Goal: Contribute content: Add original content to the website for others to see

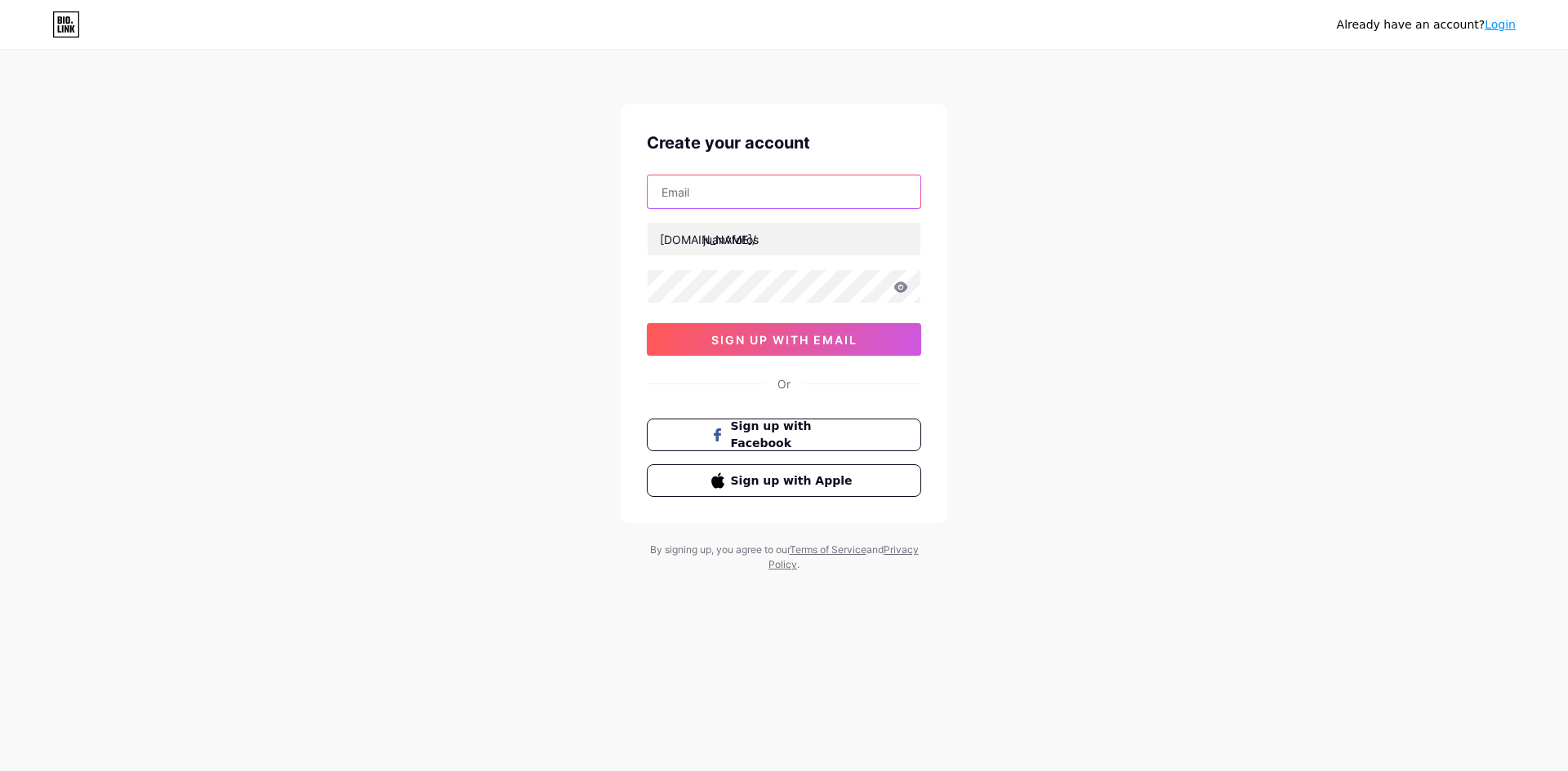
drag, startPoint x: 0, startPoint y: 0, endPoint x: 764, endPoint y: 190, distance: 787.3
click at [764, 190] on input "text" at bounding box center [784, 192] width 273 height 33
type input "[EMAIL_ADDRESS][DOMAIN_NAME]"
click at [907, 287] on icon at bounding box center [900, 287] width 14 height 11
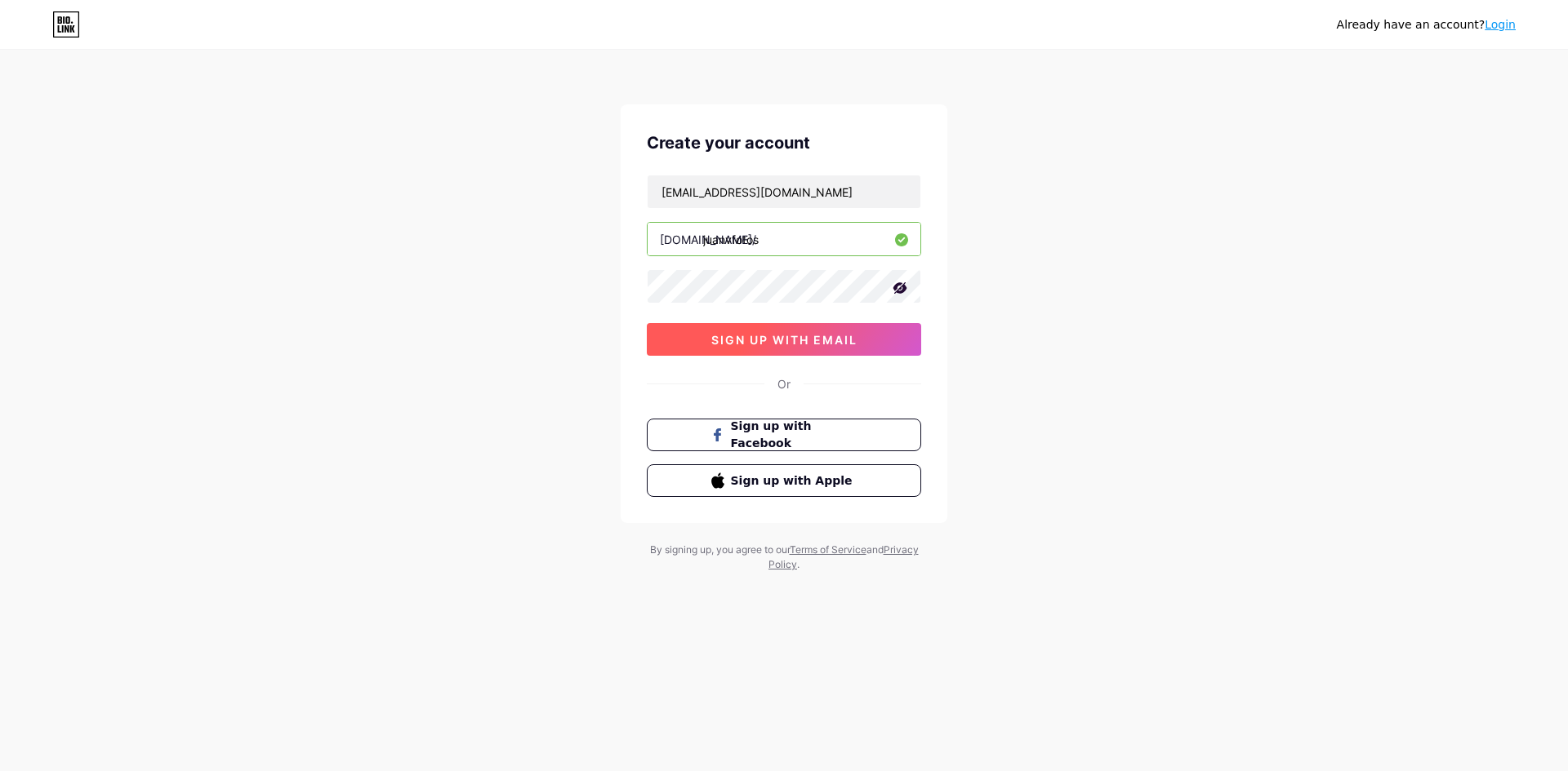
click at [746, 341] on span "sign up with email" at bounding box center [784, 339] width 146 height 14
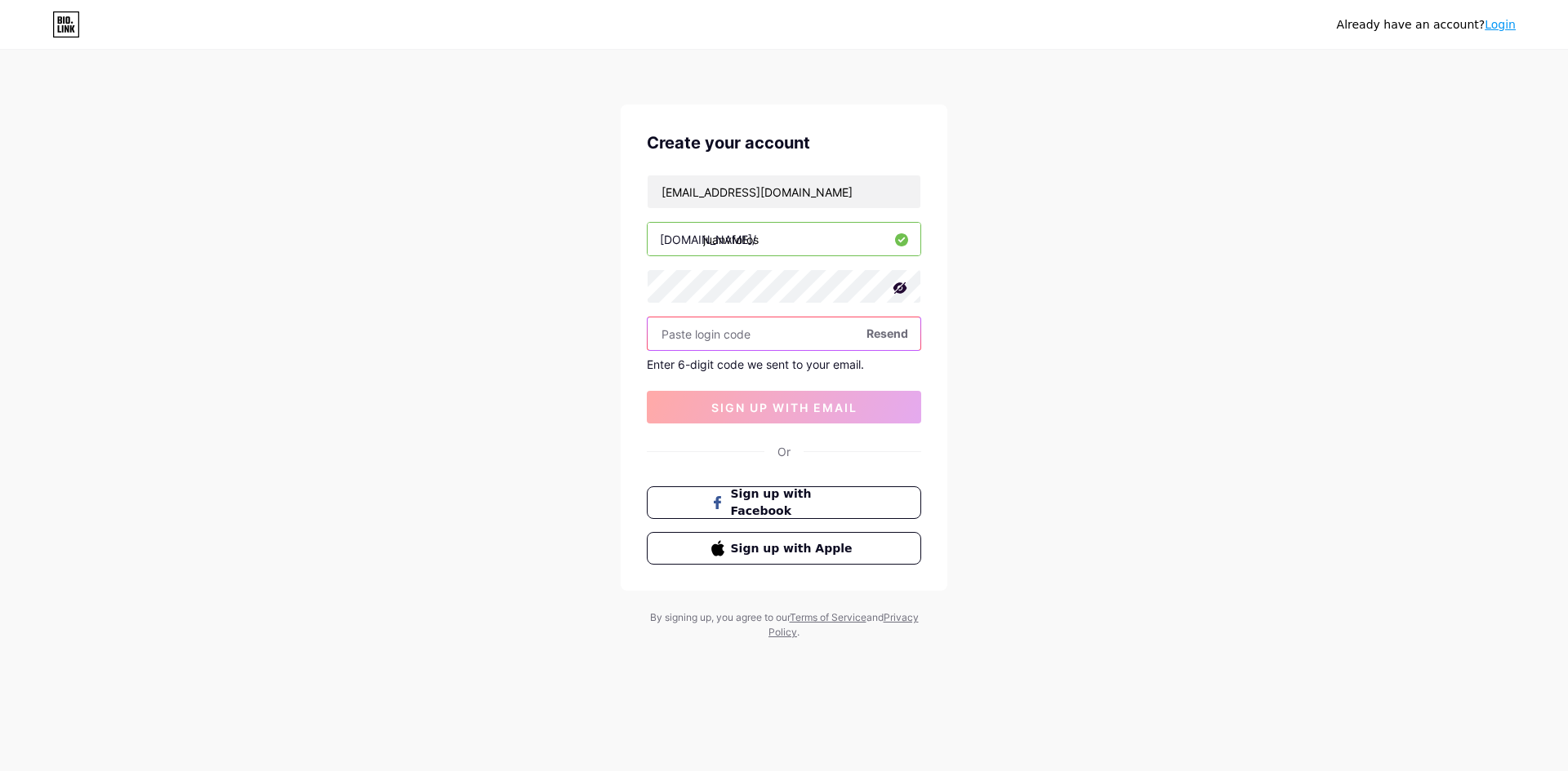
paste input "170798"
type input "170798"
click at [763, 408] on span "sign up with email" at bounding box center [784, 407] width 146 height 14
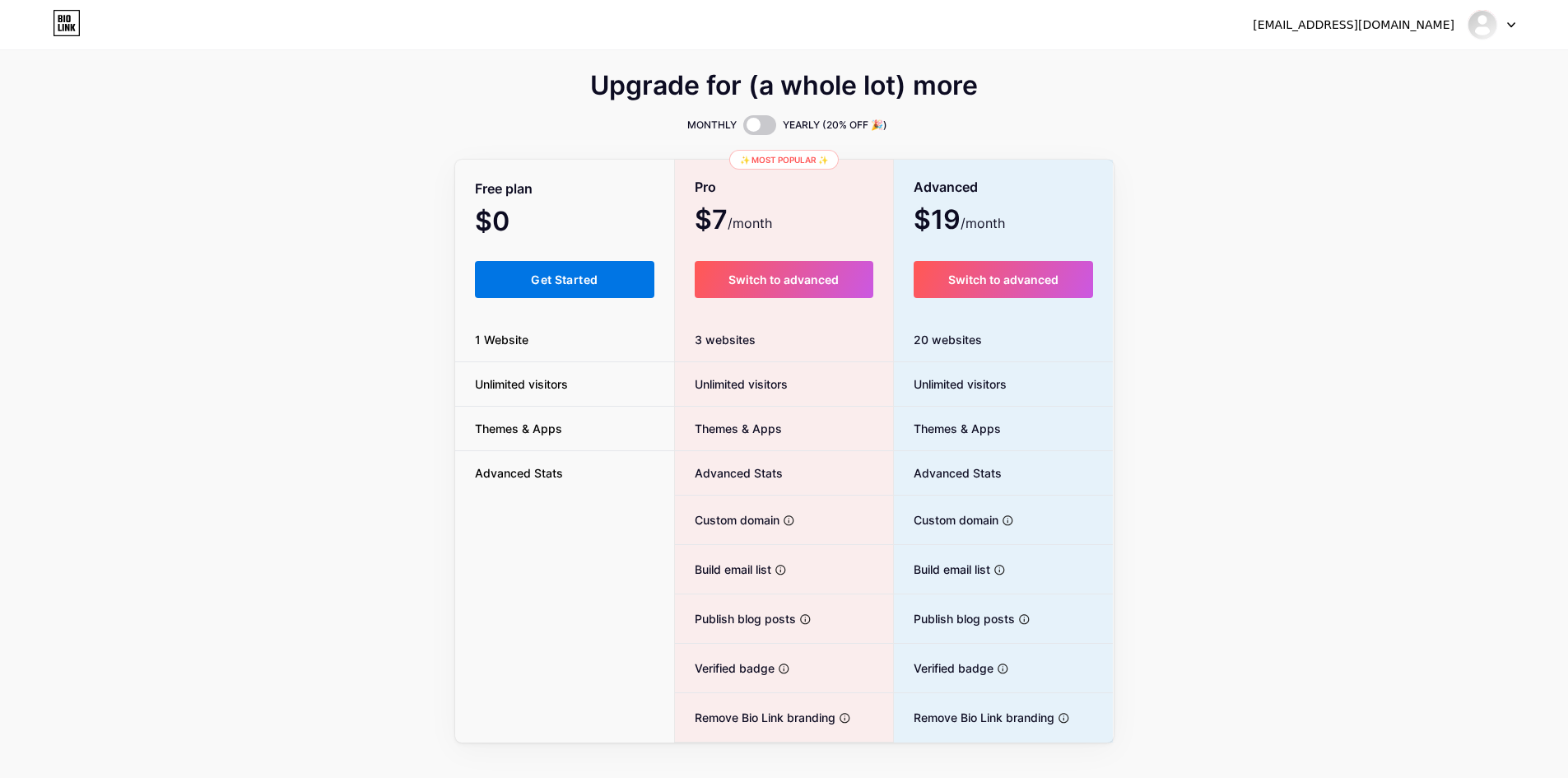
click at [626, 286] on button "Get Started" at bounding box center [564, 280] width 180 height 37
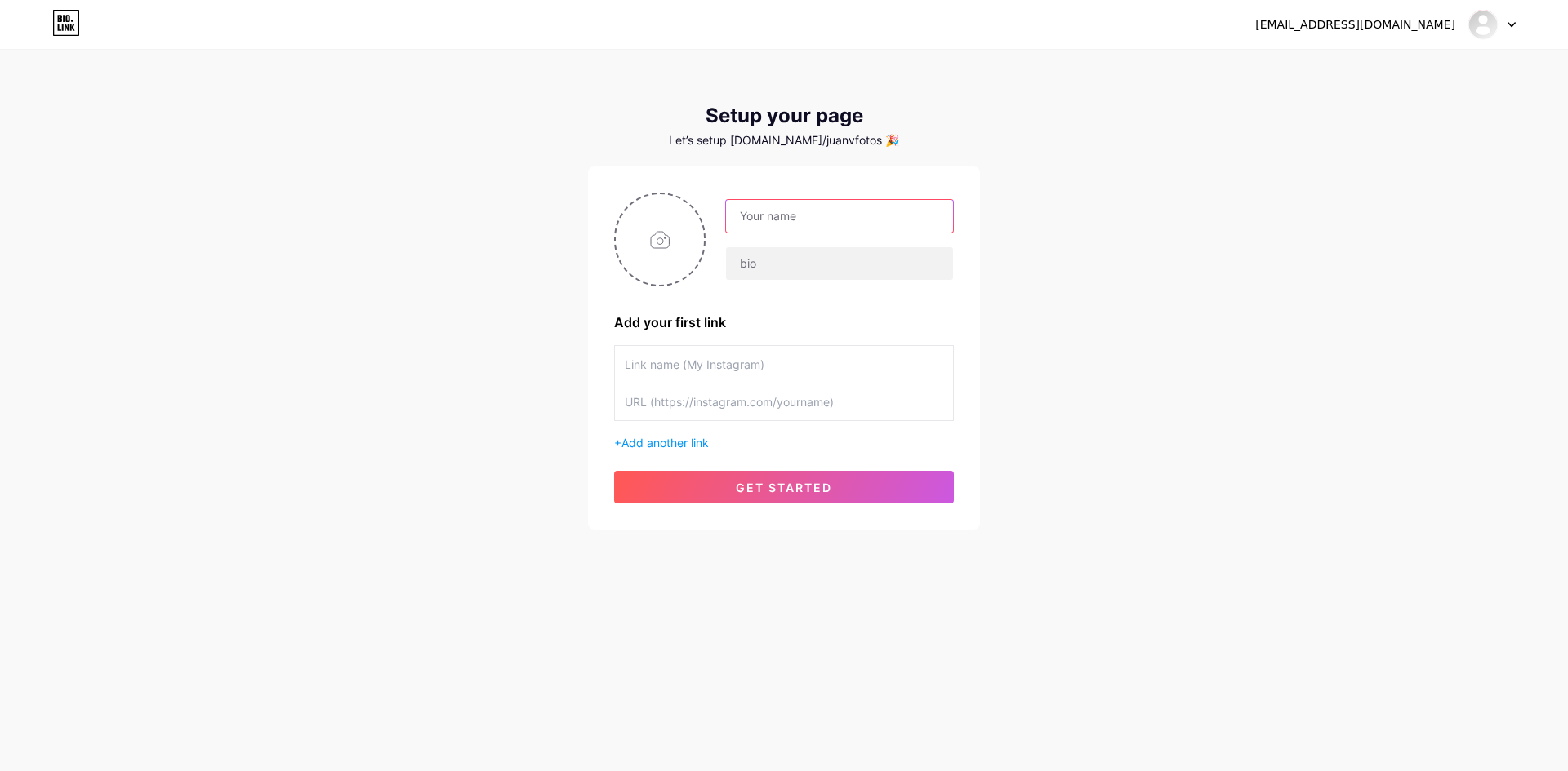
click at [771, 211] on input "text" at bounding box center [839, 217] width 227 height 33
click at [466, 226] on div "[EMAIL_ADDRESS][DOMAIN_NAME] Dashboard Logout Setup your page Let’s setup [DOMA…" at bounding box center [784, 291] width 1568 height 582
click at [661, 240] on input "file" at bounding box center [660, 239] width 88 height 91
type input "C:\fakepath\7d1f003b-64db-41bc-b386-4e965f4f6539.png"
click at [876, 217] on input "text" at bounding box center [839, 217] width 227 height 33
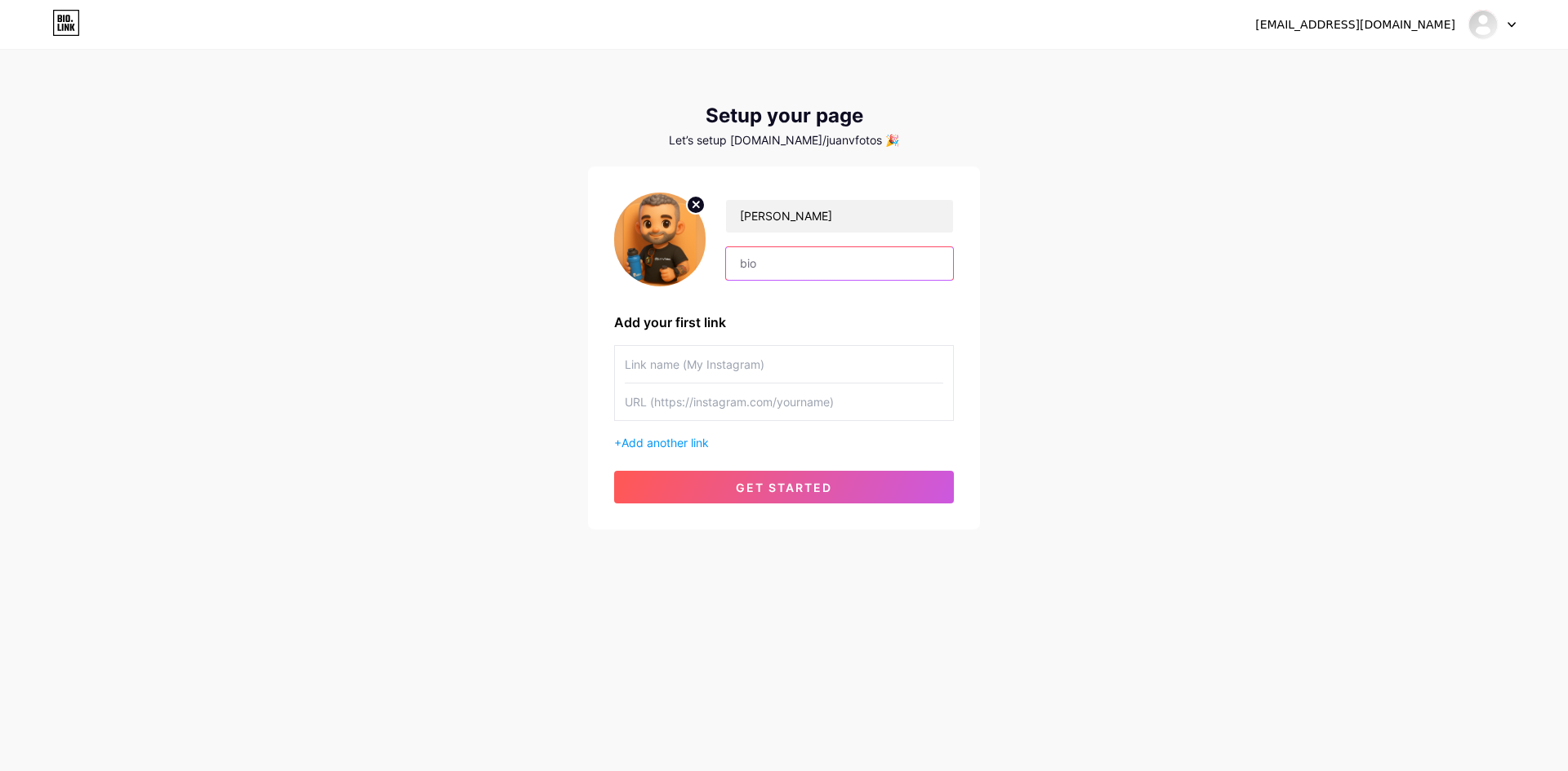
click at [837, 273] on input "text" at bounding box center [839, 263] width 227 height 33
click at [891, 211] on input "[PERSON_NAME]" at bounding box center [839, 217] width 227 height 33
type input "[PERSON_NAME] | Fotografía"
click at [880, 262] on input "text" at bounding box center [839, 263] width 227 height 33
click at [827, 257] on input "text" at bounding box center [839, 263] width 227 height 33
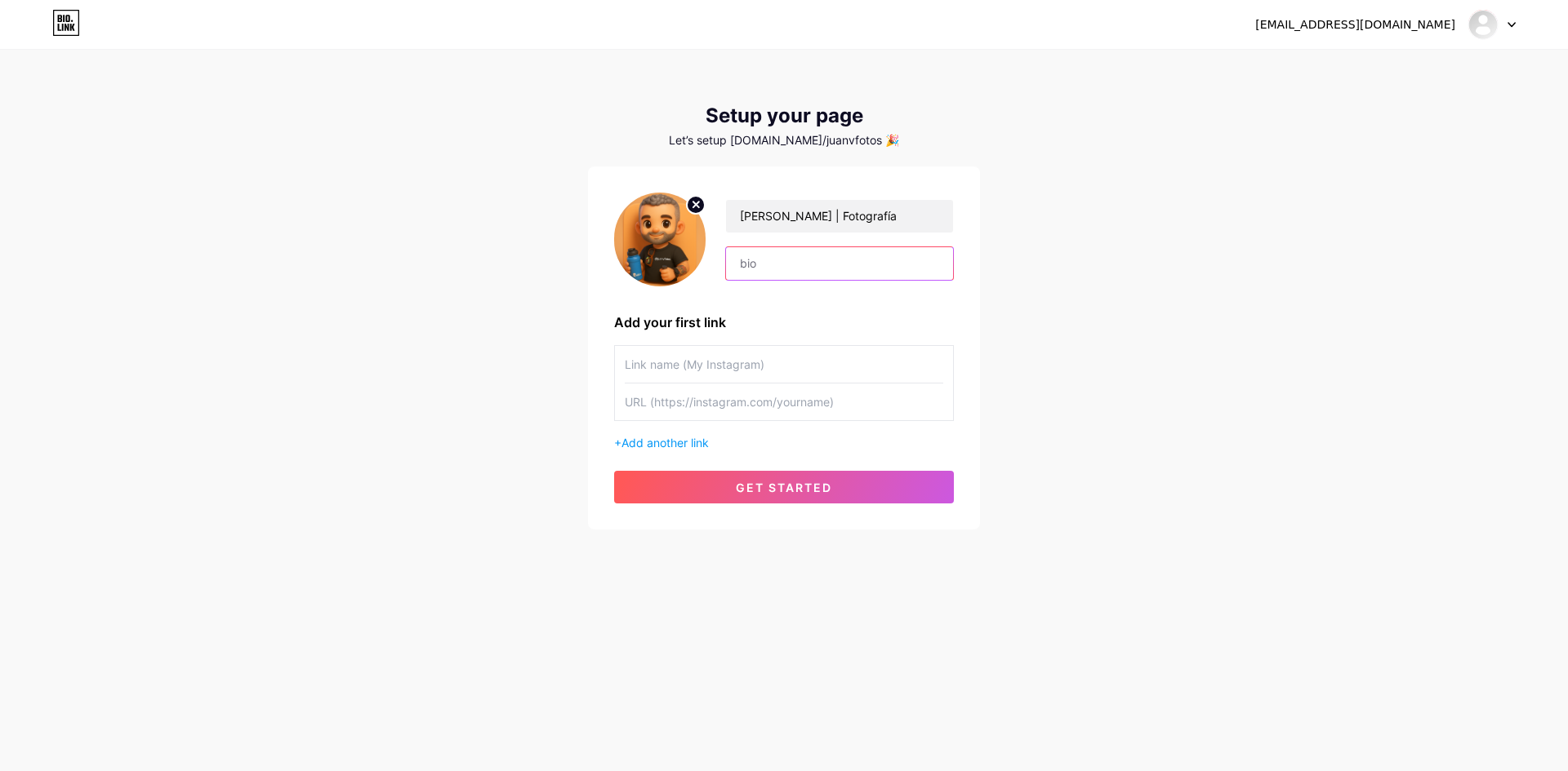
paste input "Soy el que anda con la cámara mientras vos levantás, saltás o corrés como si no…"
type input "Soy el que anda con la cámara mientras vos levantás, saltás o corrés como si no…"
click at [725, 364] on input "text" at bounding box center [784, 364] width 318 height 37
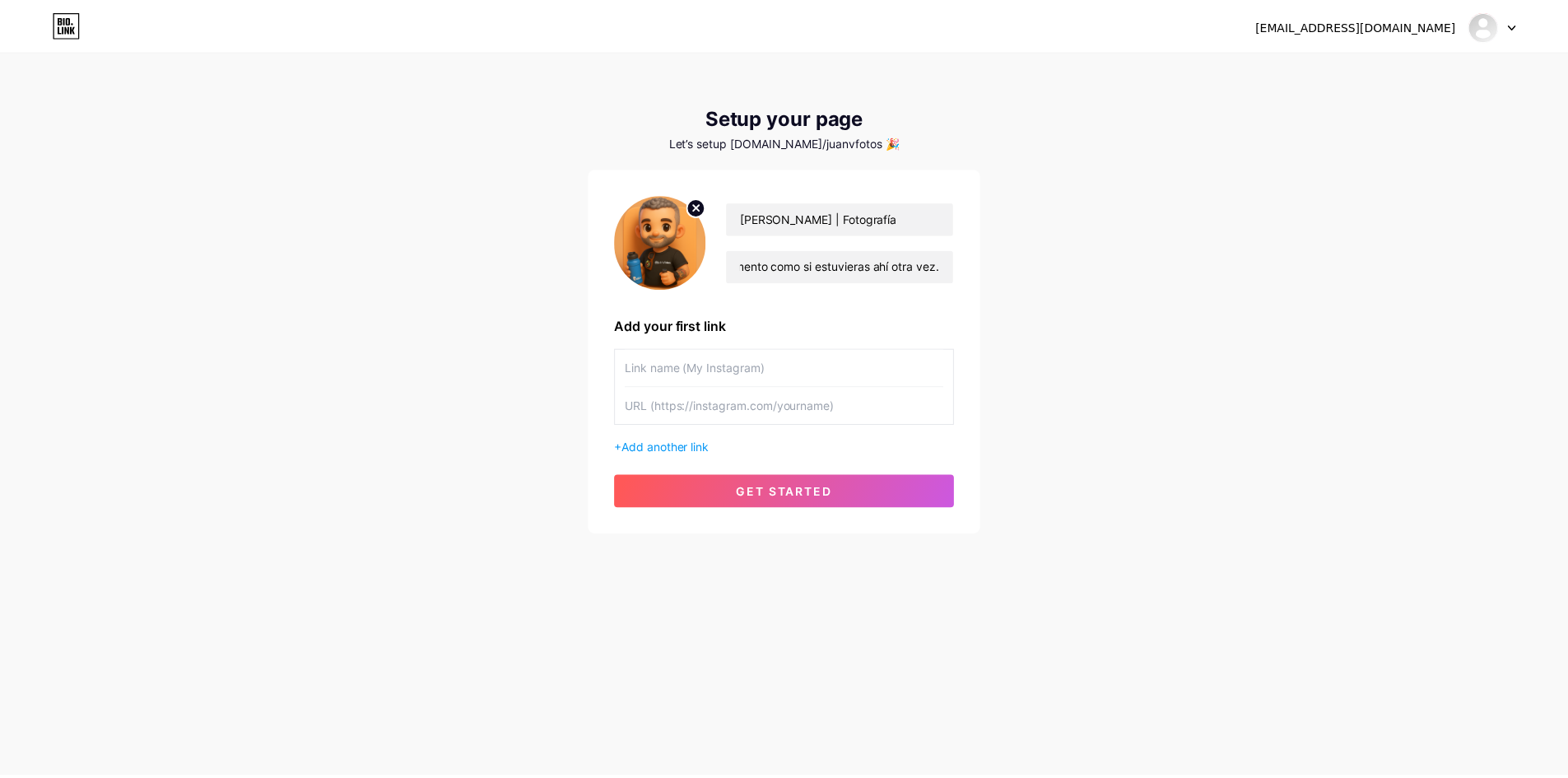
scroll to position [0, 0]
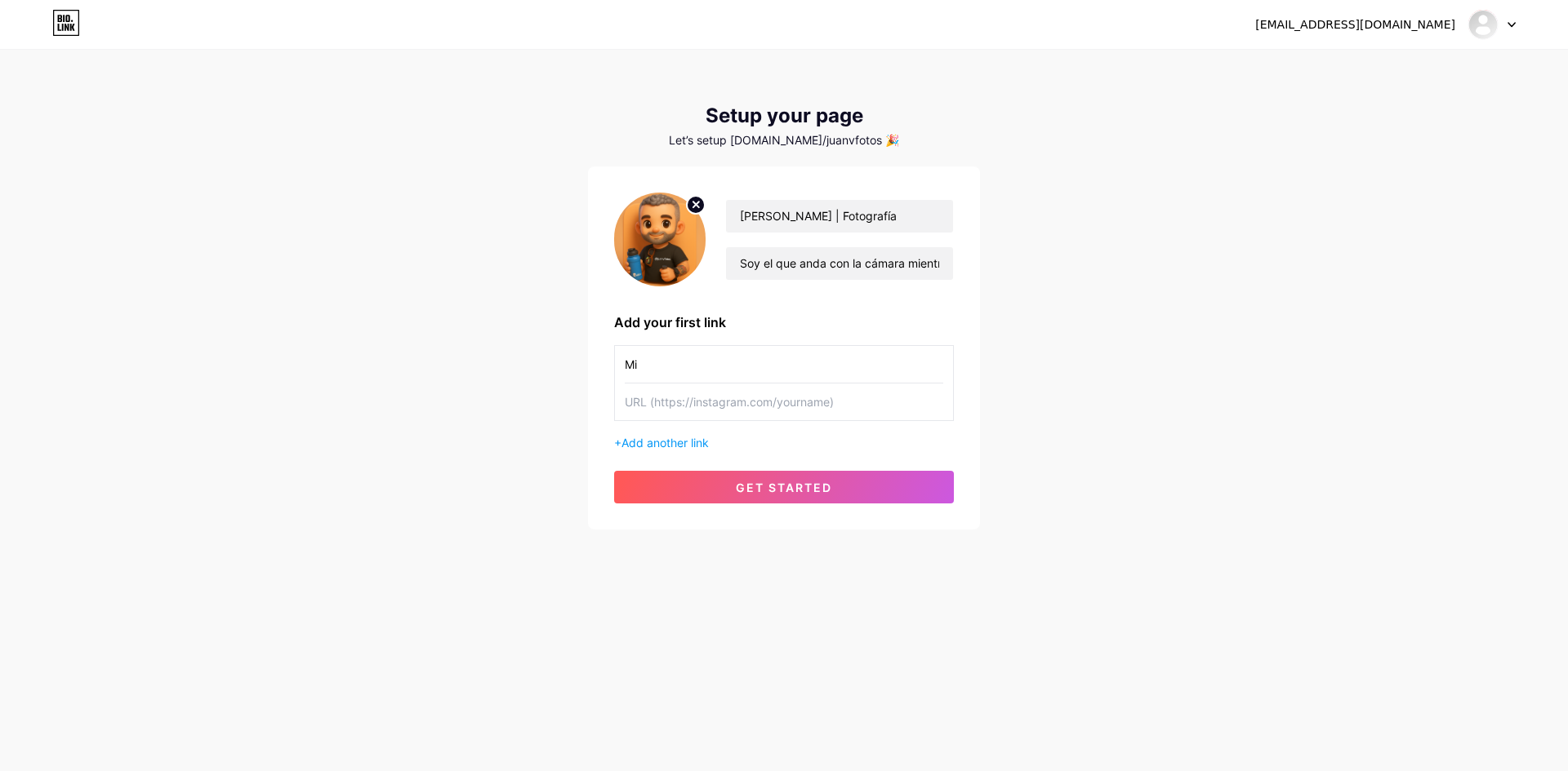
type input "M"
type input "Seguime en Instagram"
click at [740, 402] on input "text" at bounding box center [784, 402] width 318 height 37
click at [757, 401] on input "text" at bounding box center [784, 402] width 318 height 37
paste input "[URL][DOMAIN_NAME]"
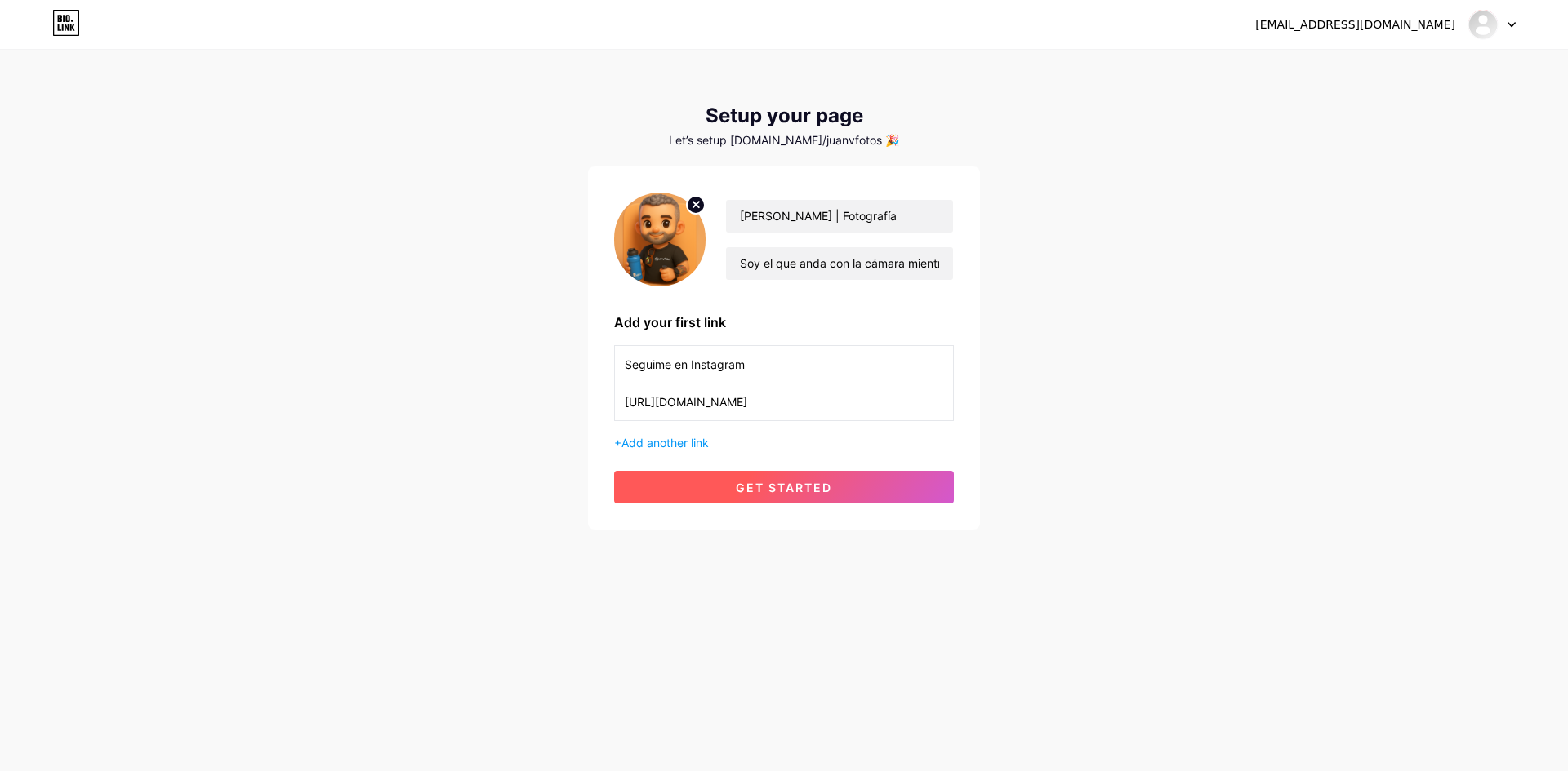
type input "[URL][DOMAIN_NAME]"
click at [783, 489] on span "get started" at bounding box center [783, 487] width 96 height 14
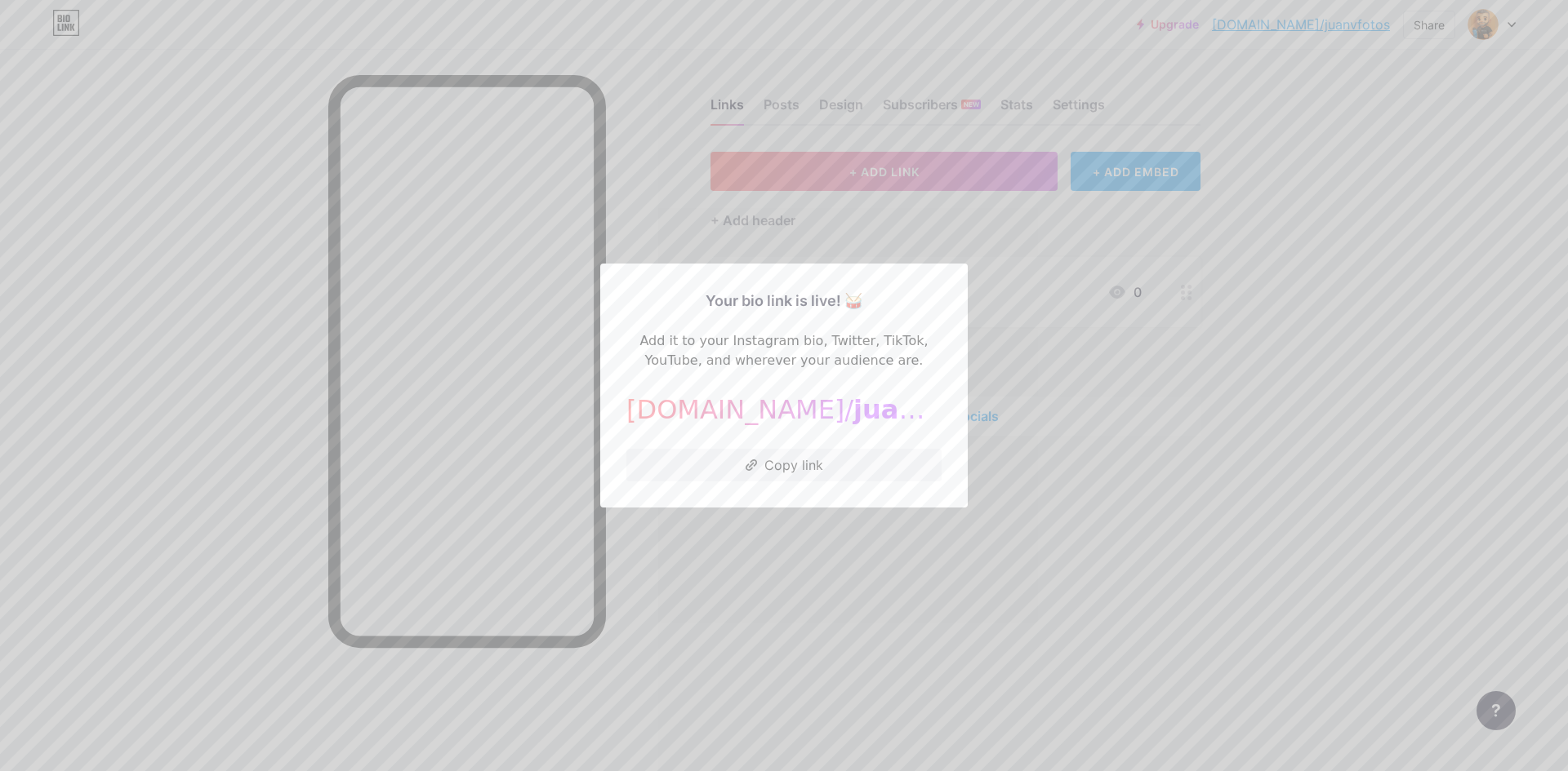
click at [1041, 488] on div at bounding box center [784, 385] width 1568 height 771
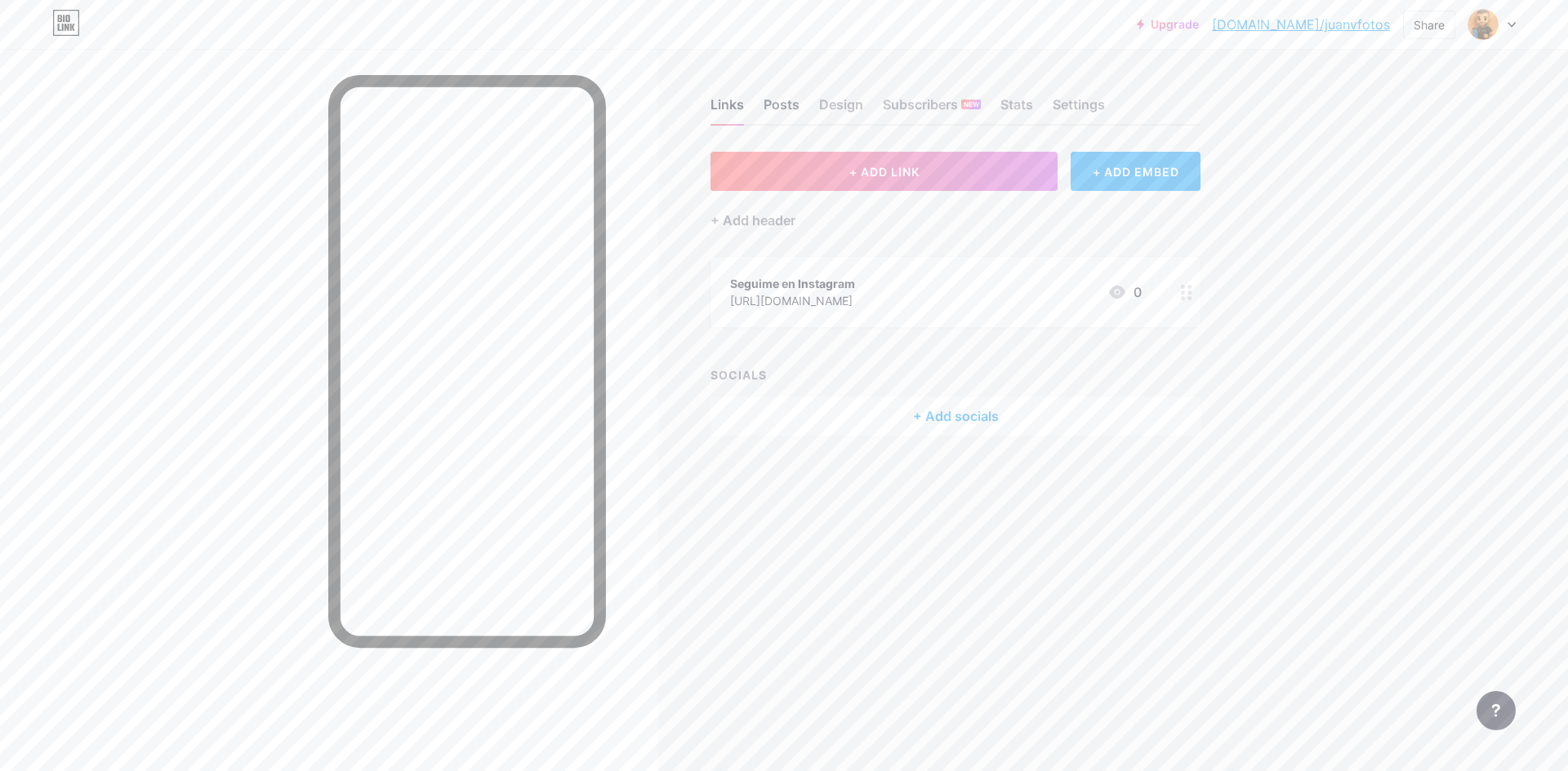
click at [779, 106] on div "Posts" at bounding box center [781, 110] width 36 height 29
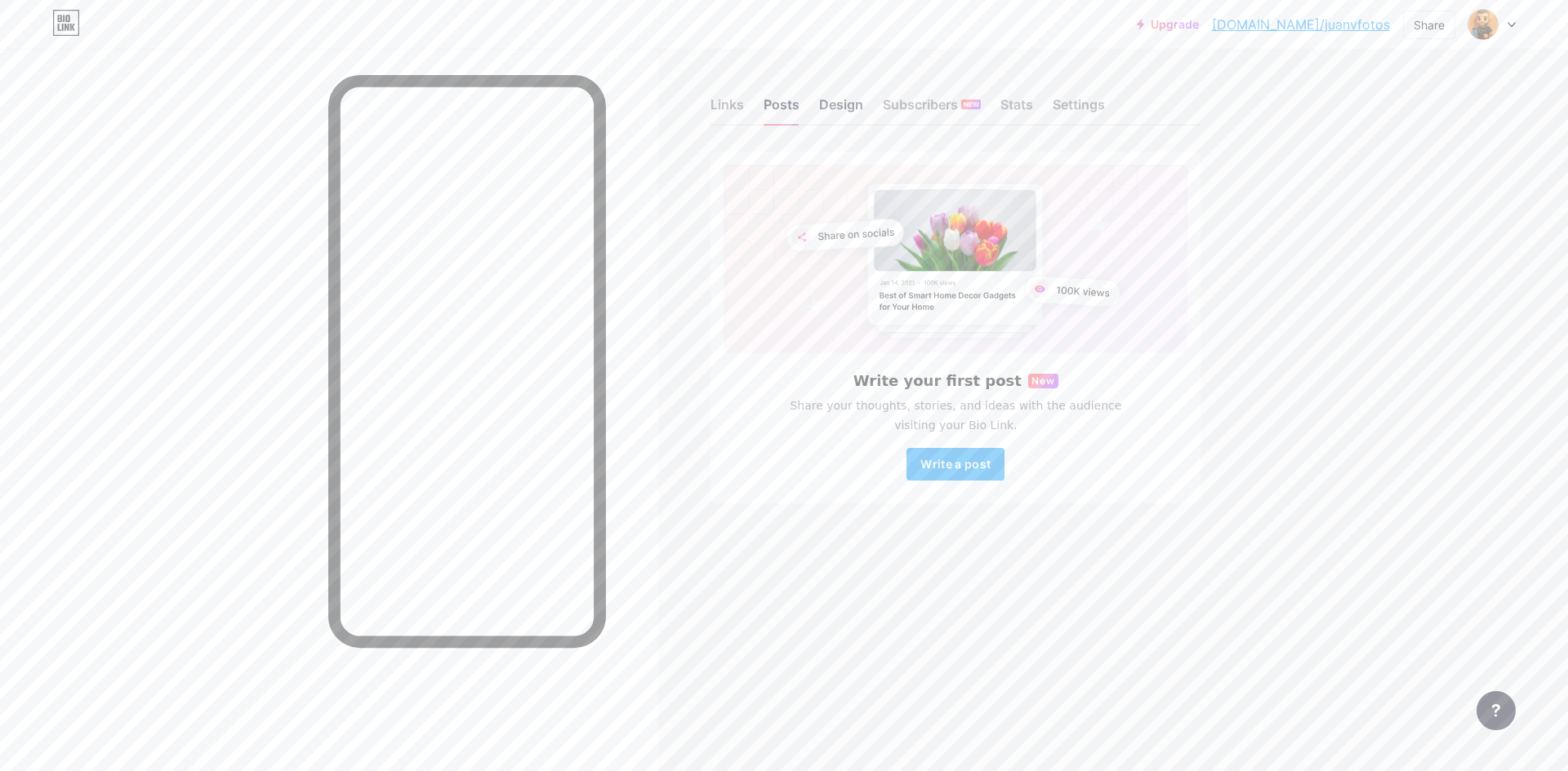
click at [849, 104] on div "Design" at bounding box center [841, 110] width 44 height 29
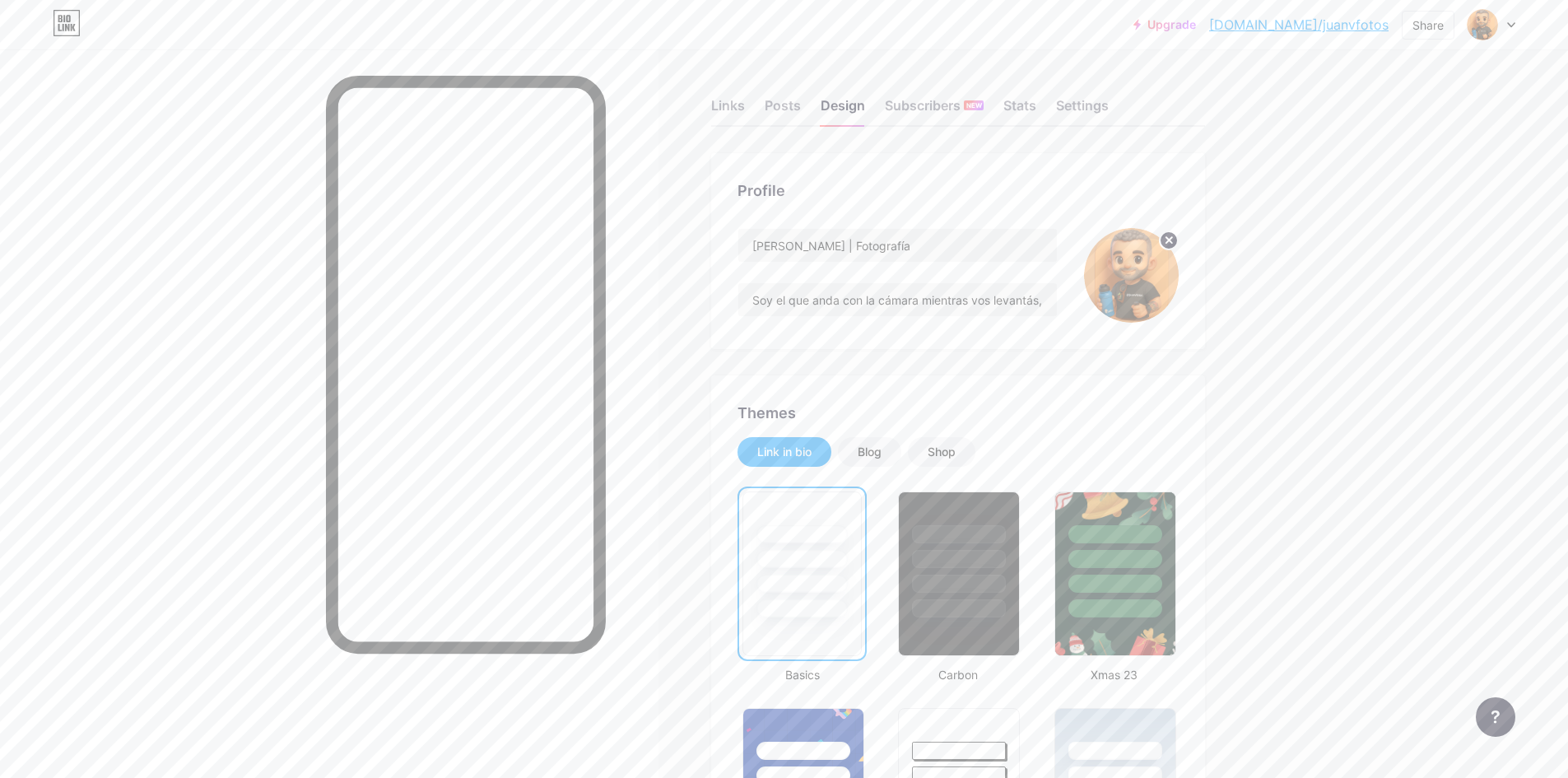
click at [1134, 104] on div "Links Posts Design Subscribers NEW Stats Settings" at bounding box center [958, 98] width 494 height 57
click at [1065, 103] on div "Settings" at bounding box center [1082, 111] width 53 height 30
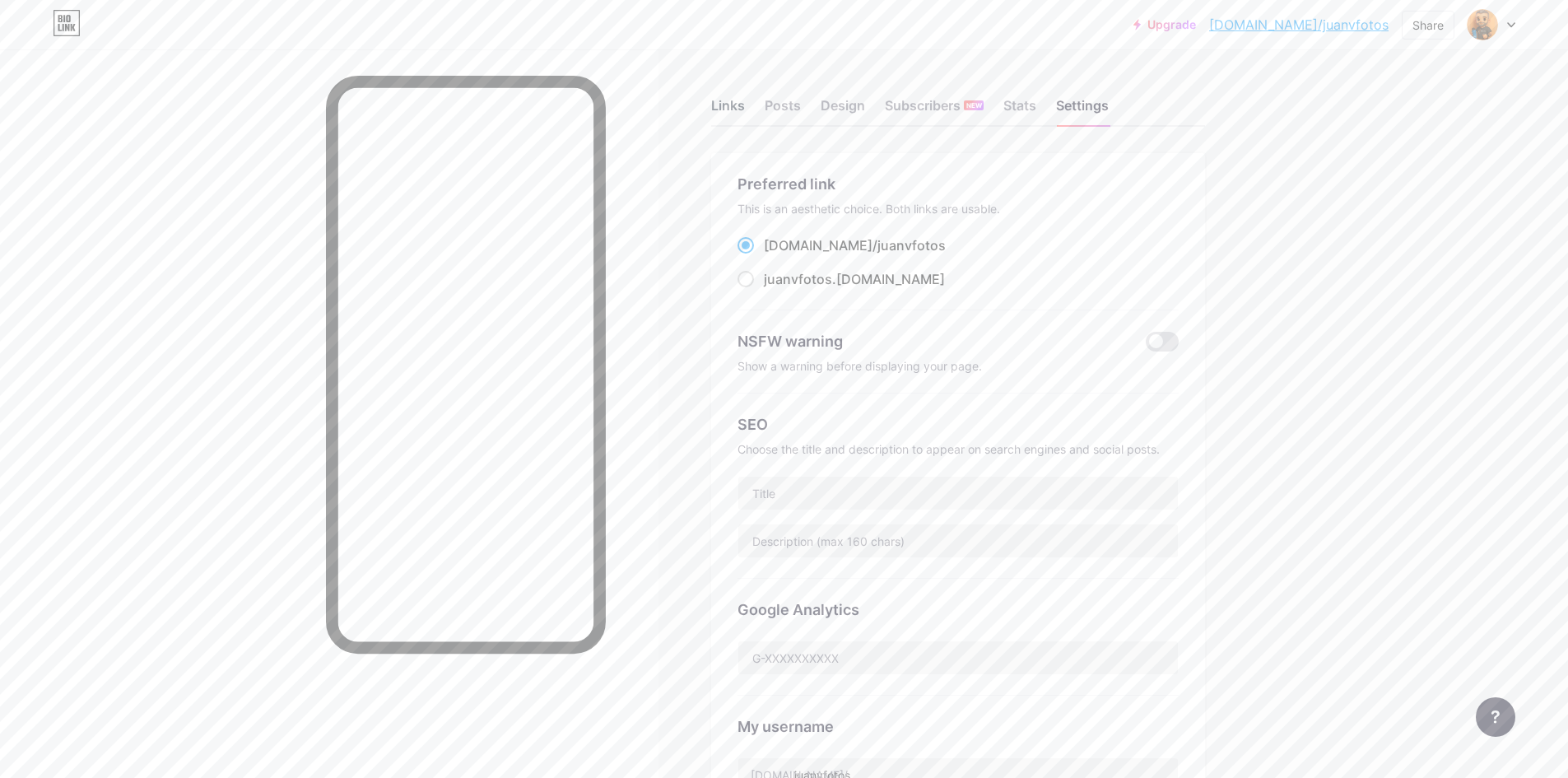
click at [745, 103] on div "Links" at bounding box center [728, 111] width 34 height 30
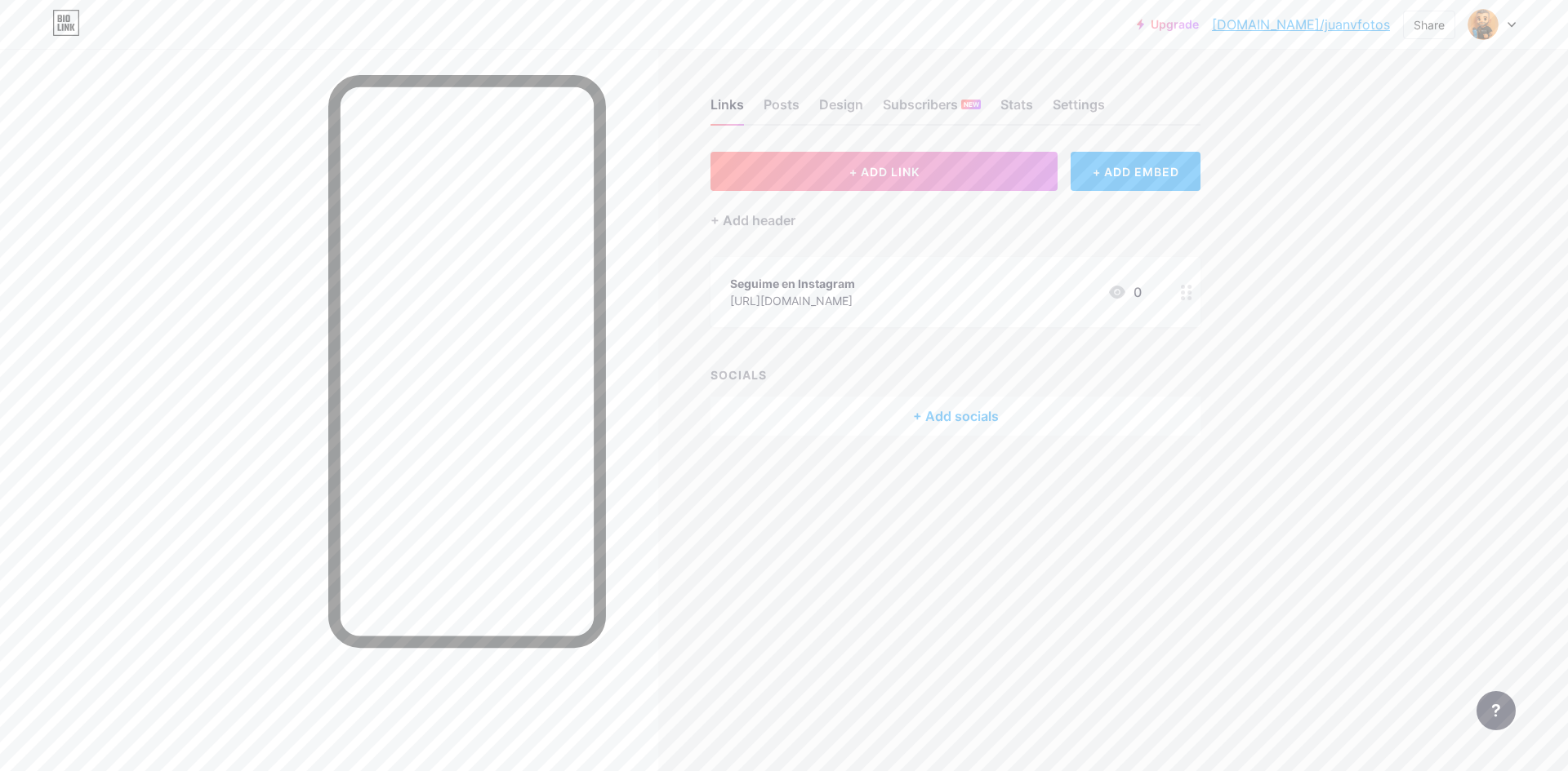
click at [978, 421] on div "+ Add socials" at bounding box center [955, 416] width 490 height 39
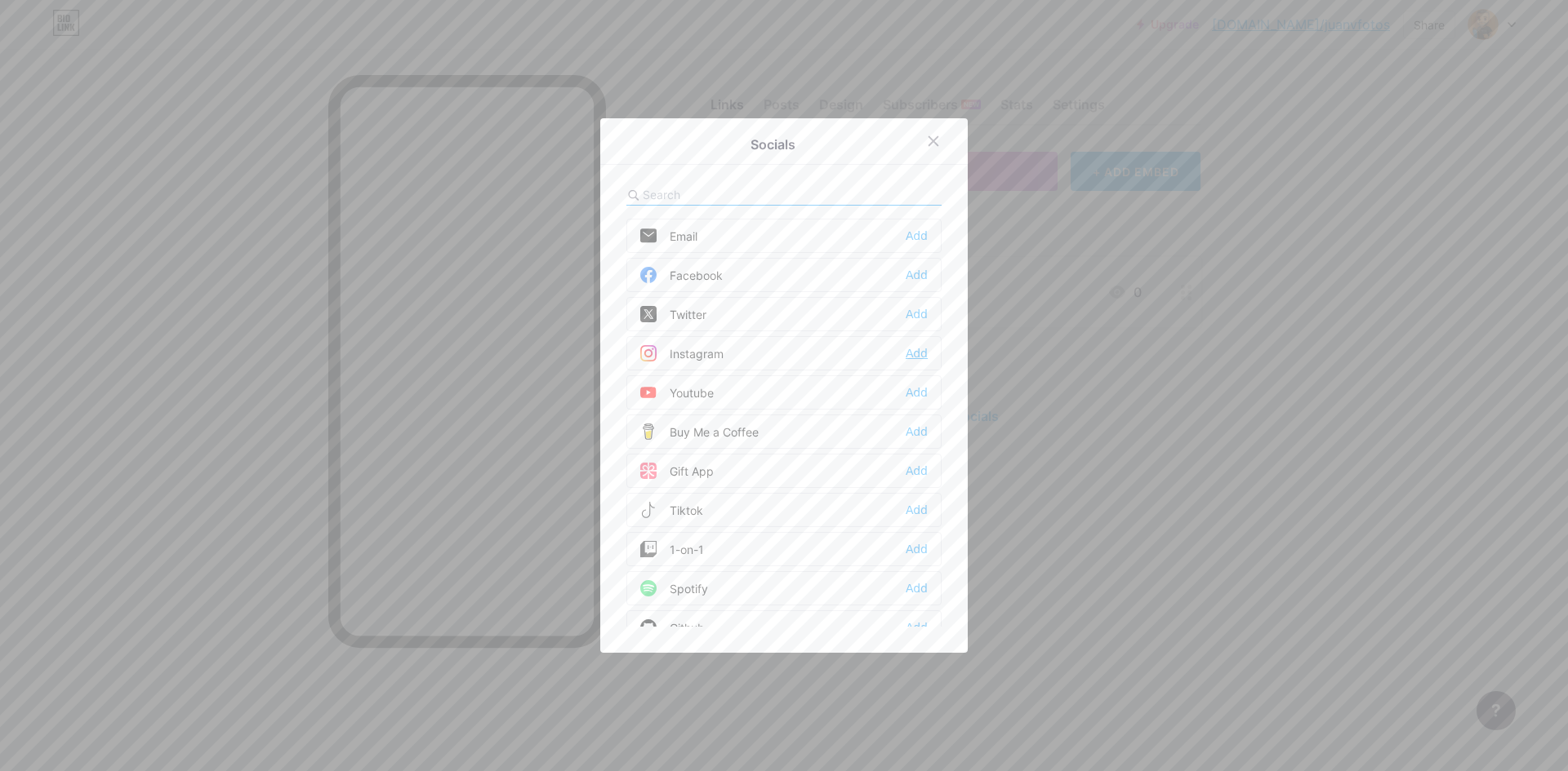
click at [914, 352] on div "Add" at bounding box center [917, 354] width 22 height 16
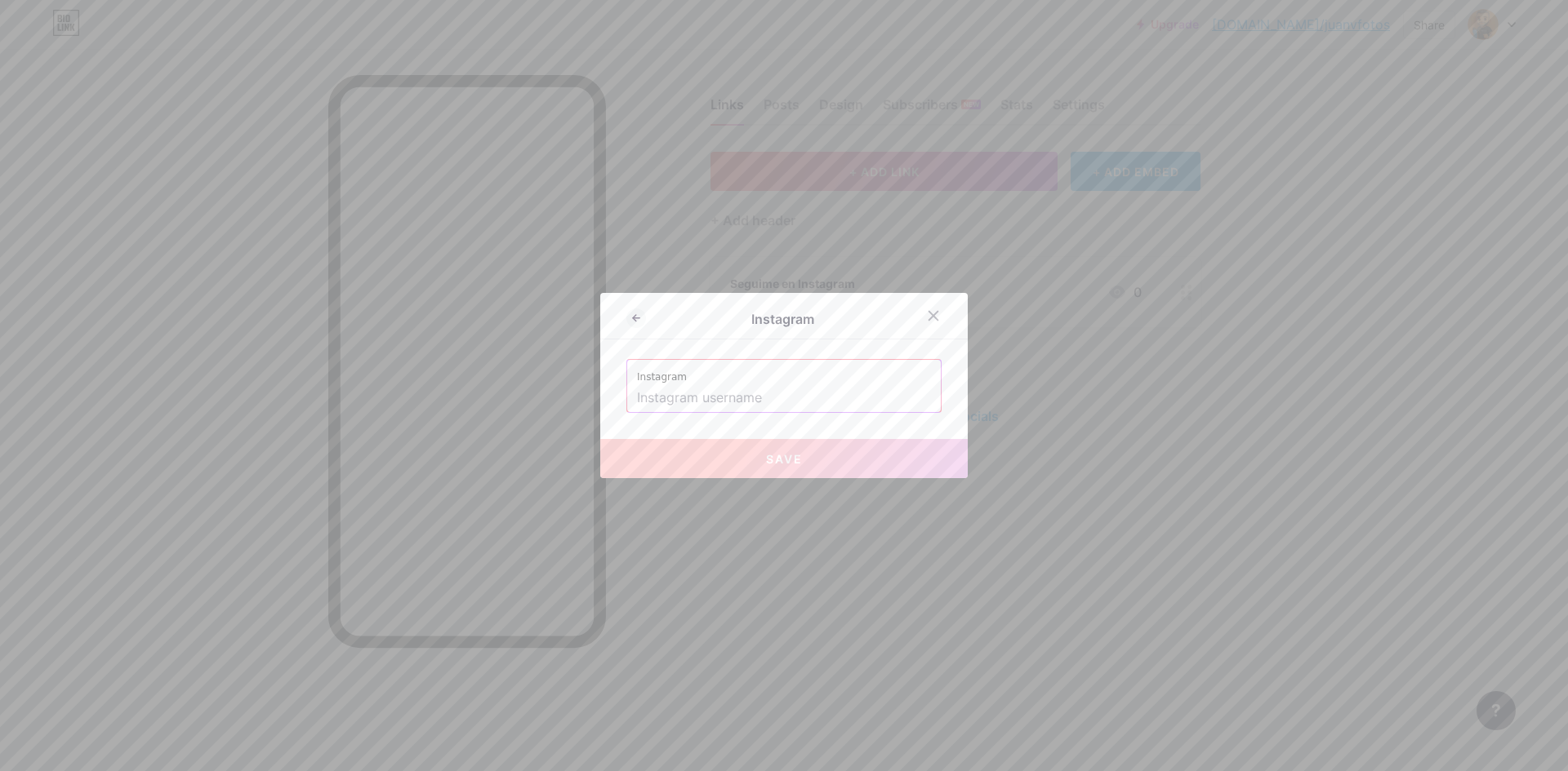
click at [794, 392] on input "text" at bounding box center [783, 398] width 294 height 27
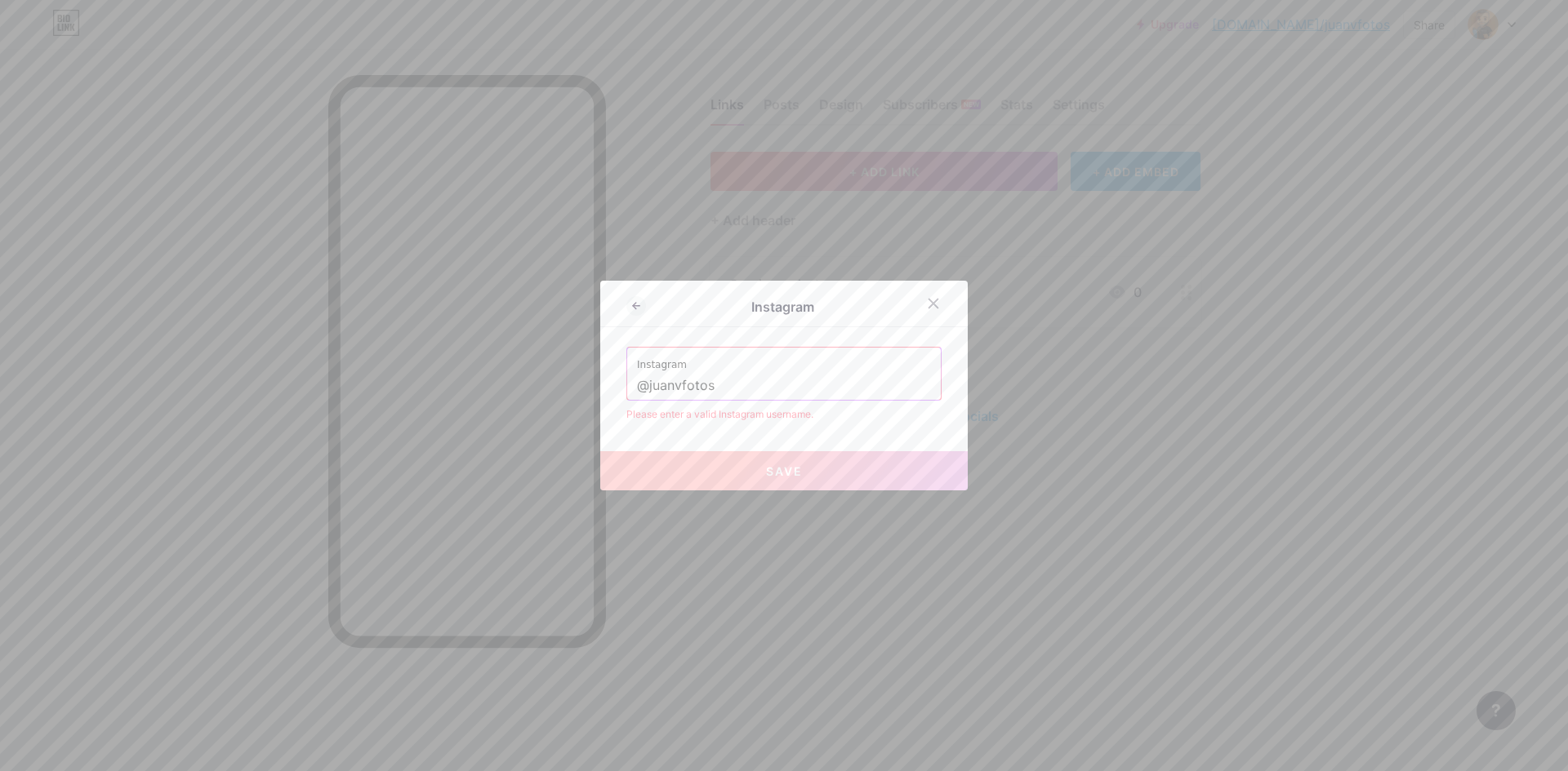
type input "@juanvfotos"
click at [779, 473] on span "Save" at bounding box center [784, 471] width 37 height 14
click at [929, 301] on icon at bounding box center [934, 305] width 9 height 9
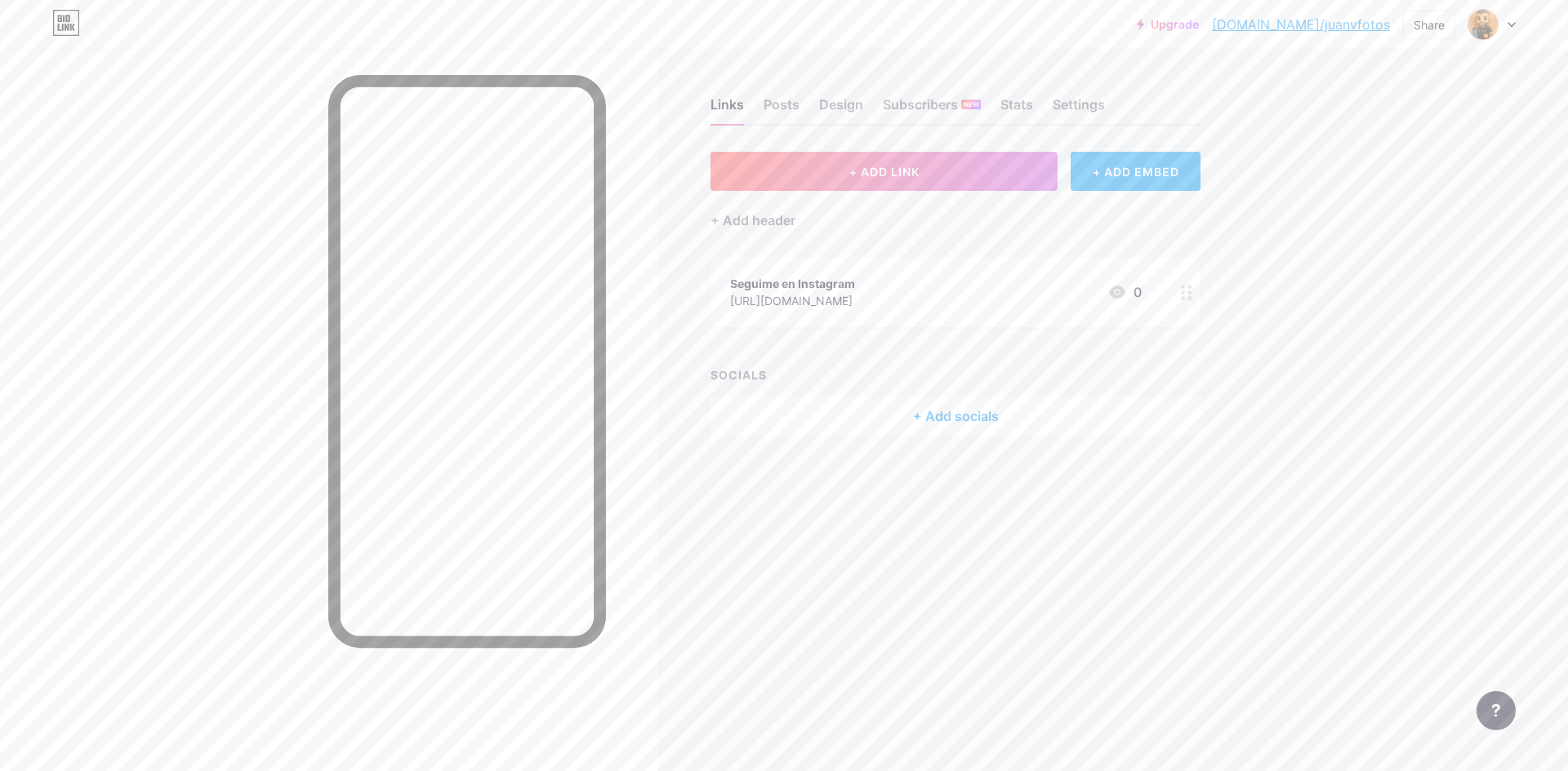
click at [1191, 296] on circle at bounding box center [1190, 298] width 4 height 4
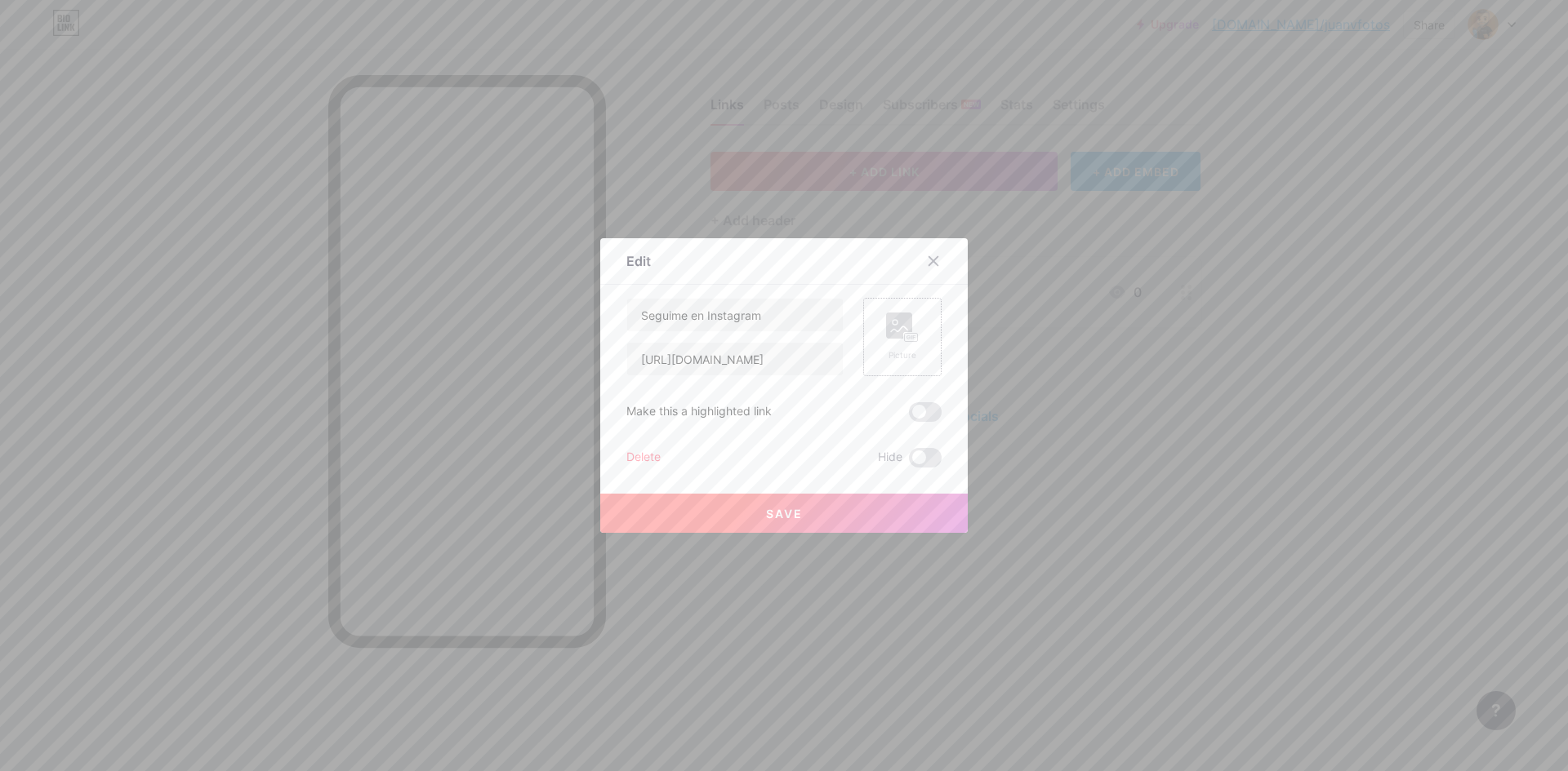
click at [893, 336] on rect at bounding box center [898, 326] width 27 height 27
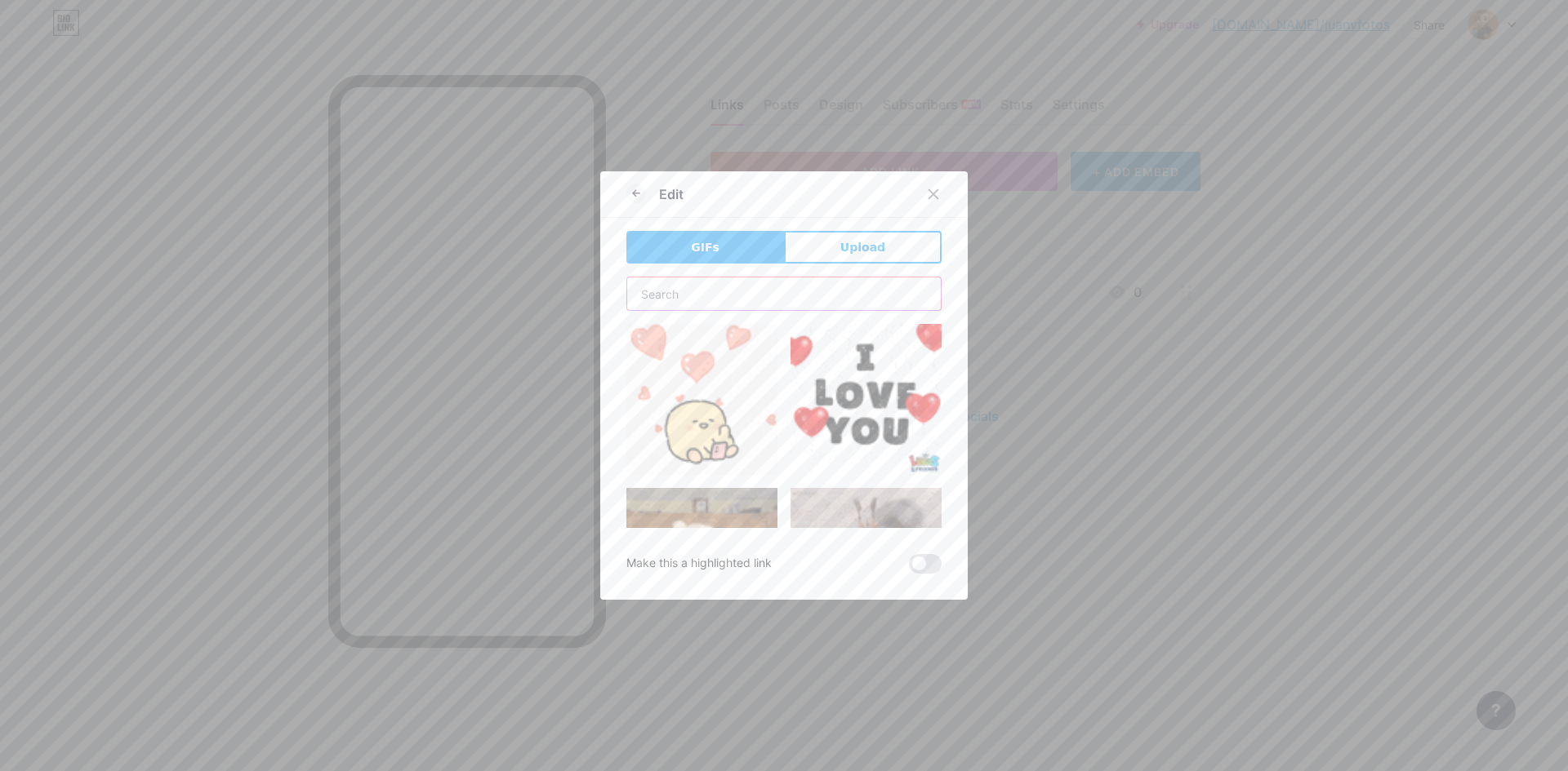
click at [715, 292] on input "text" at bounding box center [783, 294] width 314 height 33
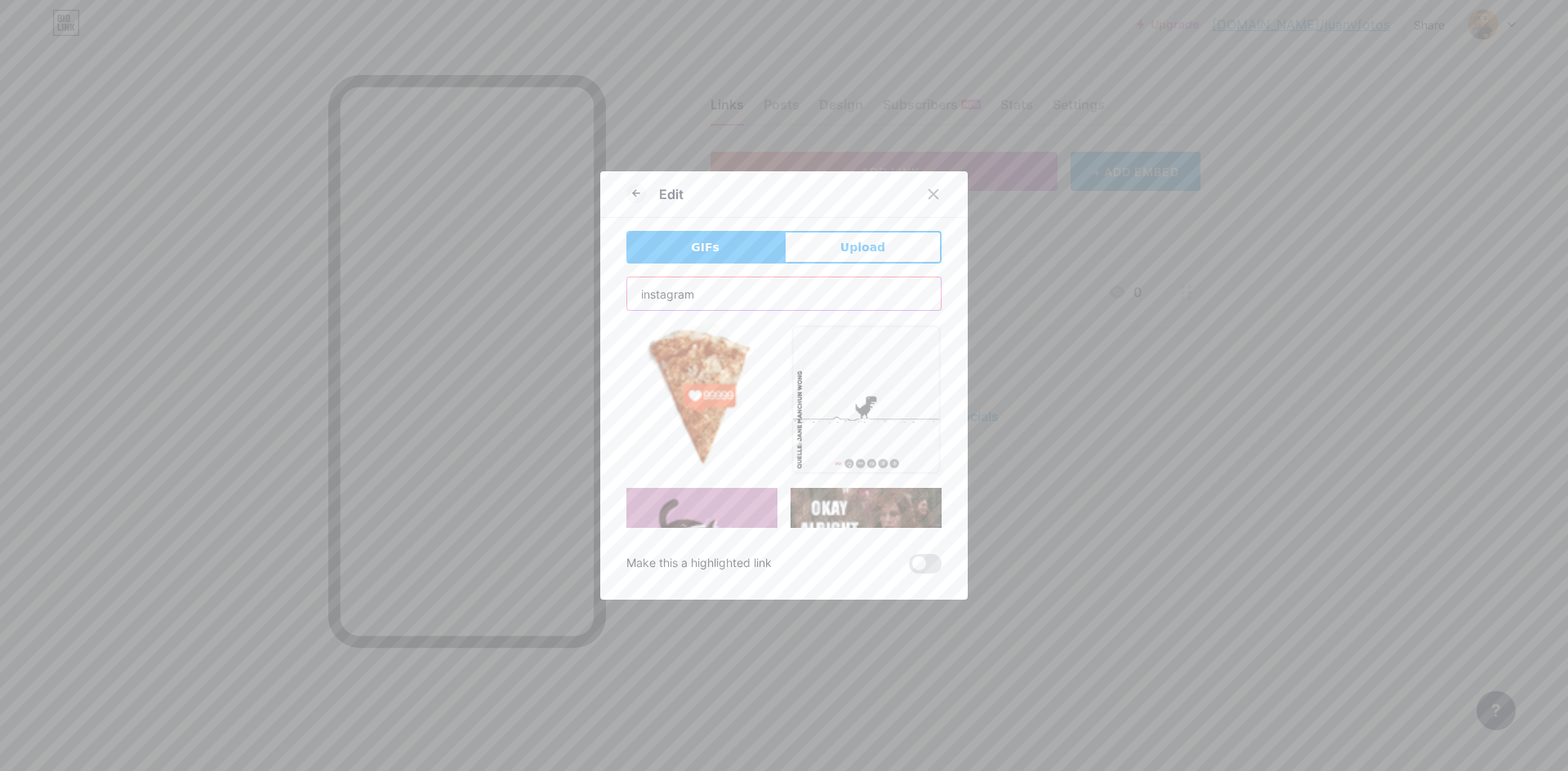
click at [802, 287] on input "instagram" at bounding box center [783, 294] width 314 height 33
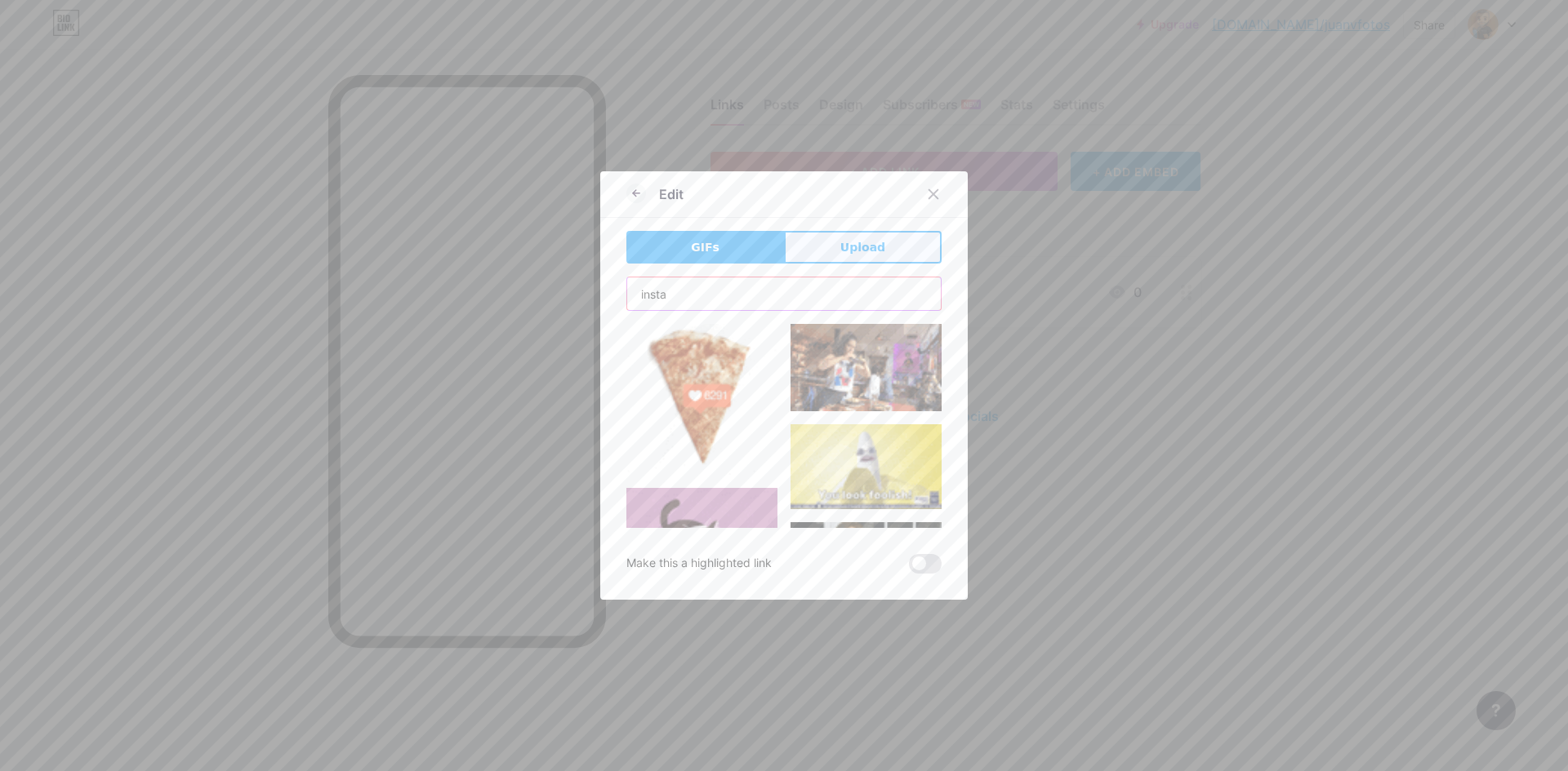
type input "insta"
click at [858, 247] on span "Upload" at bounding box center [862, 248] width 45 height 17
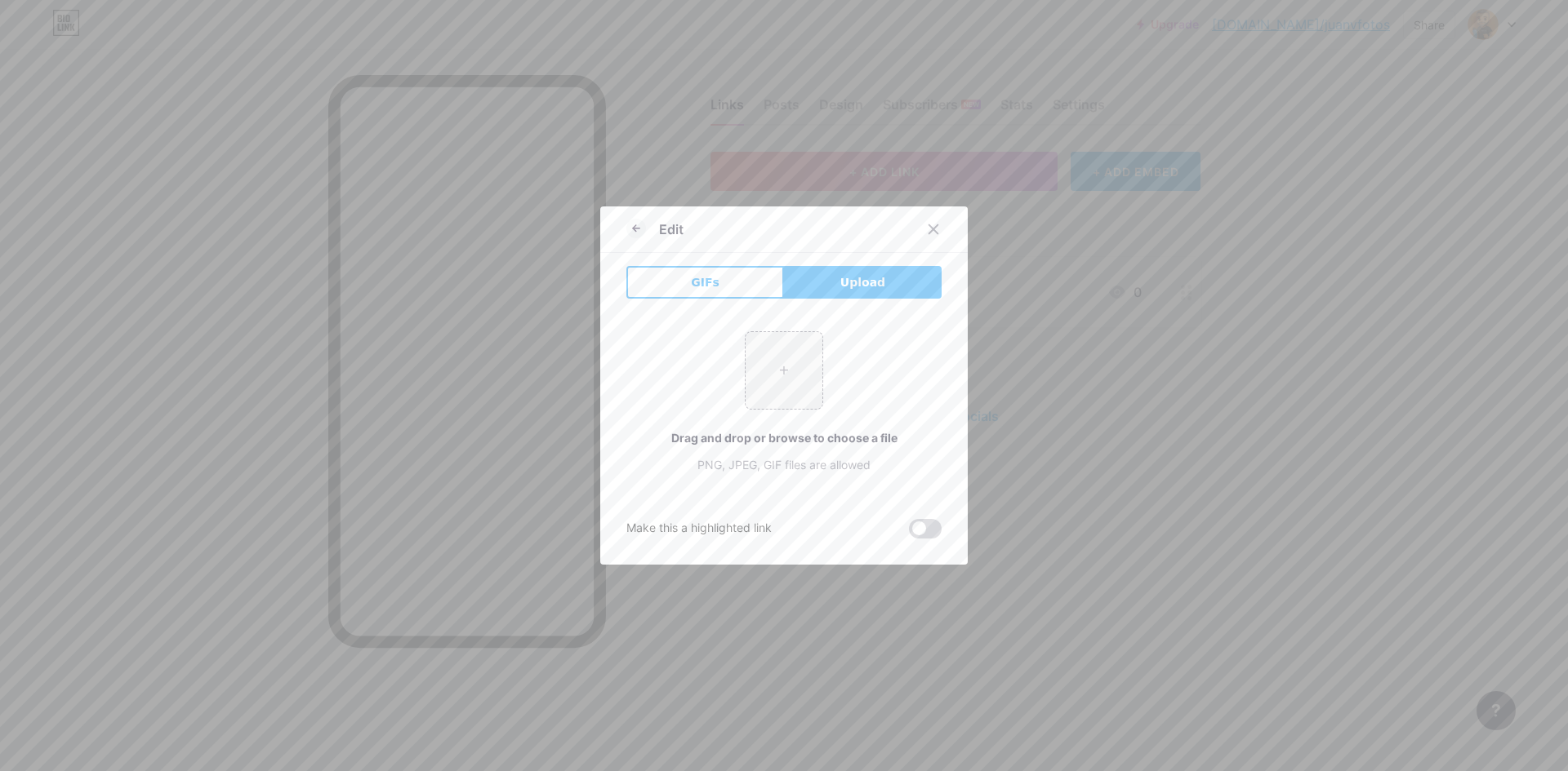
click at [909, 527] on span at bounding box center [925, 529] width 33 height 19
click at [908, 533] on input "checkbox" at bounding box center [908, 533] width 0 height 0
click at [627, 224] on icon at bounding box center [636, 228] width 19 height 19
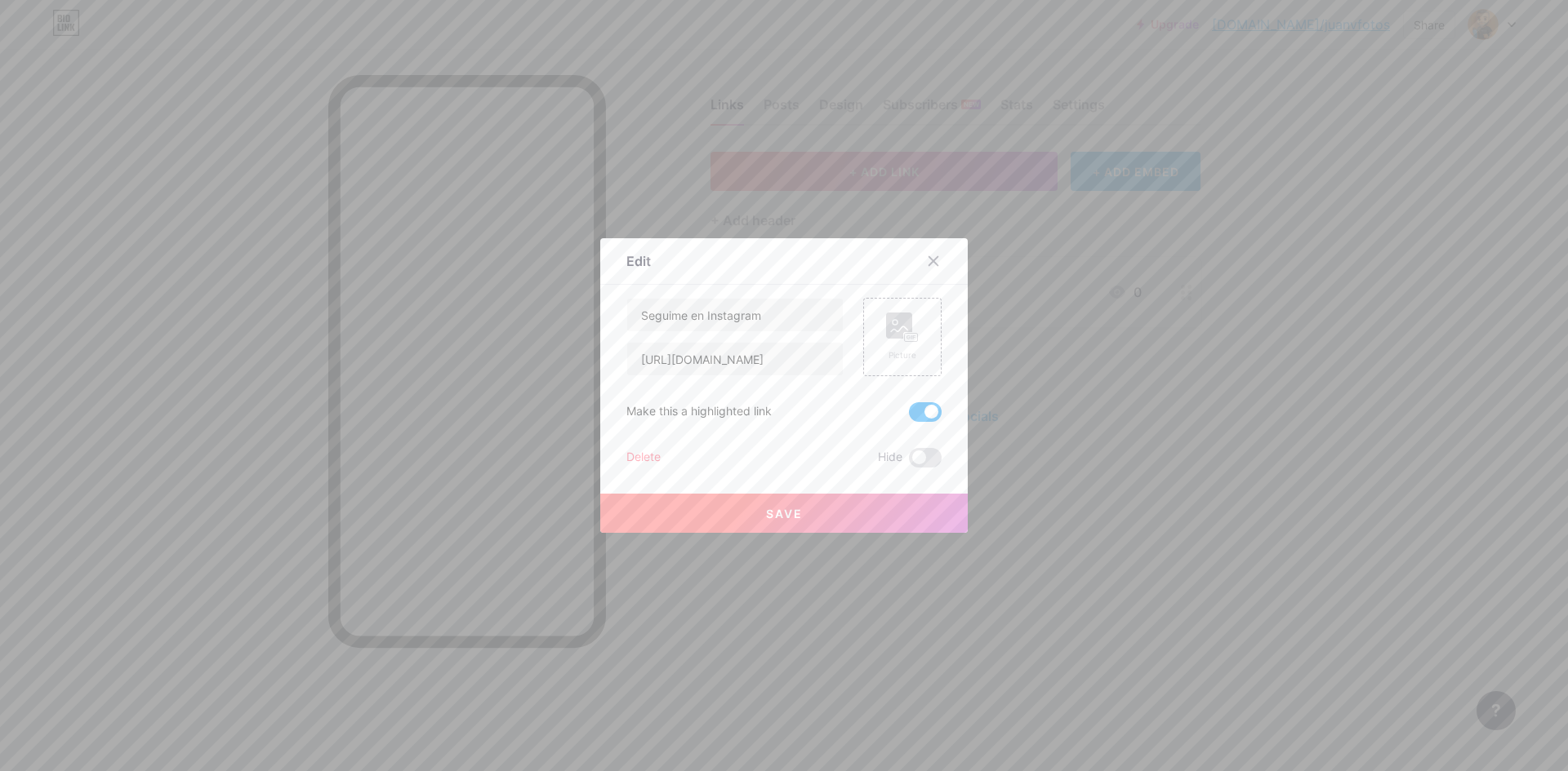
click at [815, 509] on button "Save" at bounding box center [784, 513] width 368 height 39
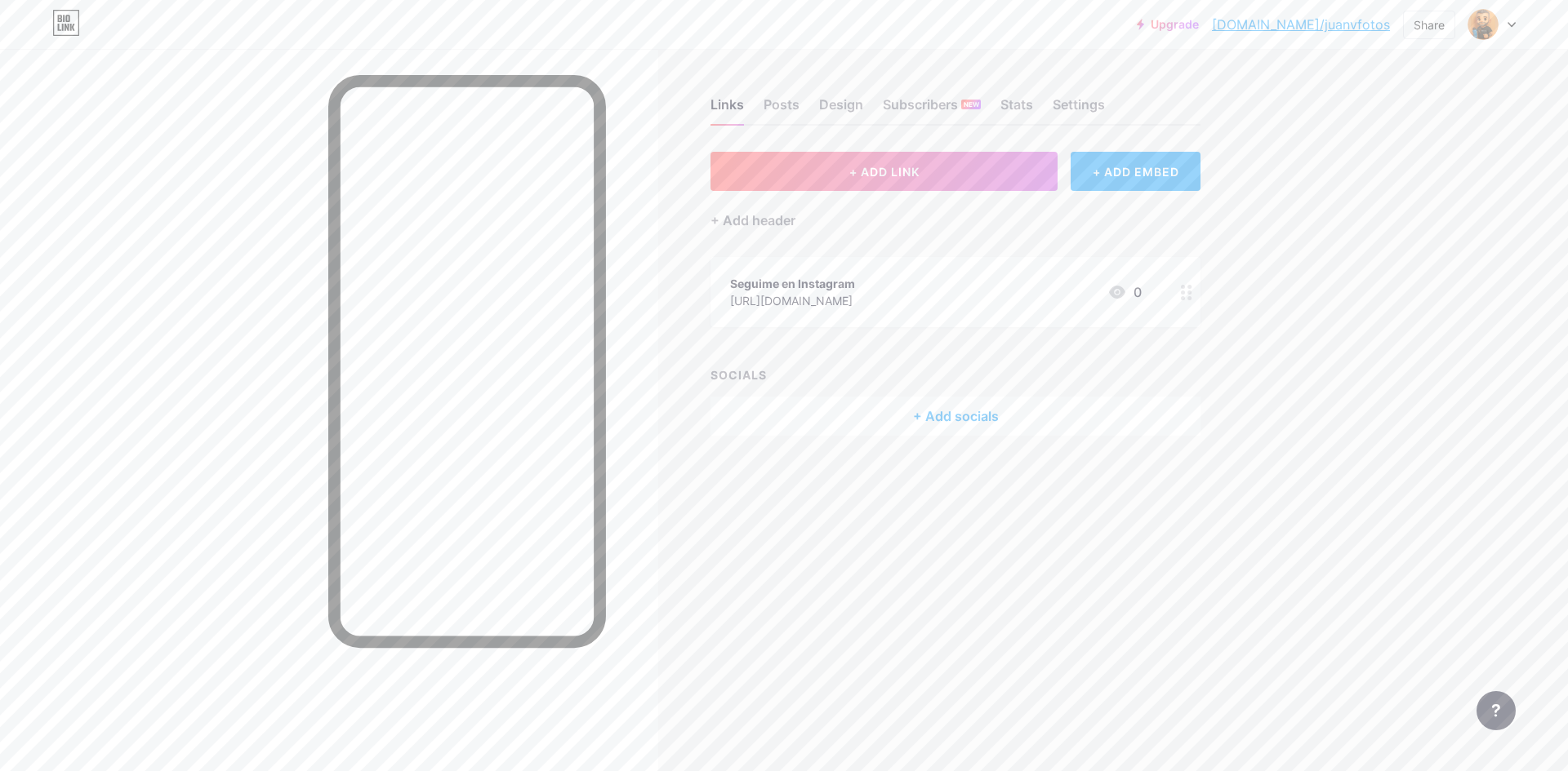
click at [1188, 287] on icon at bounding box center [1187, 292] width 11 height 16
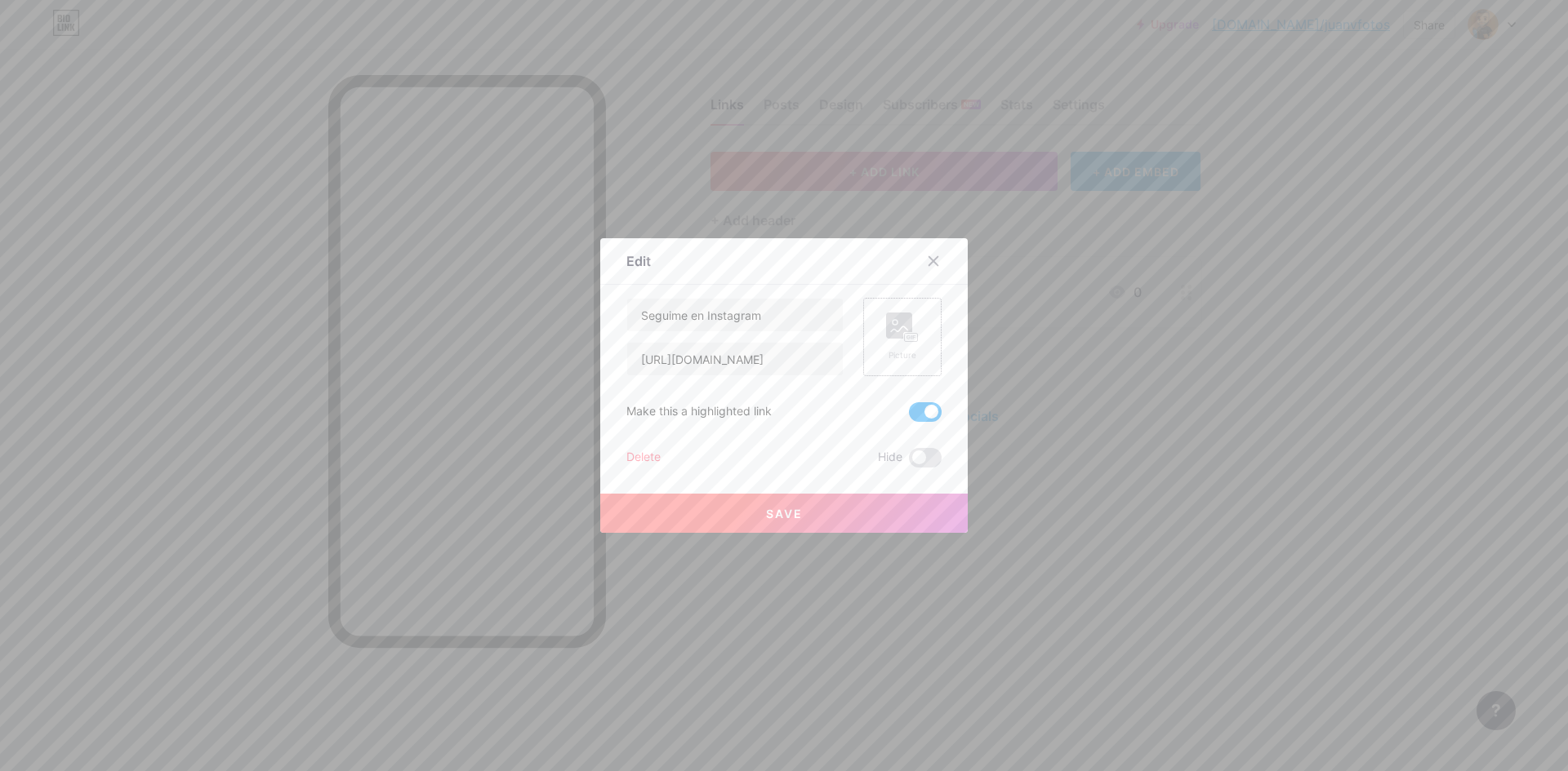
click at [911, 338] on icon at bounding box center [911, 337] width 1 height 4
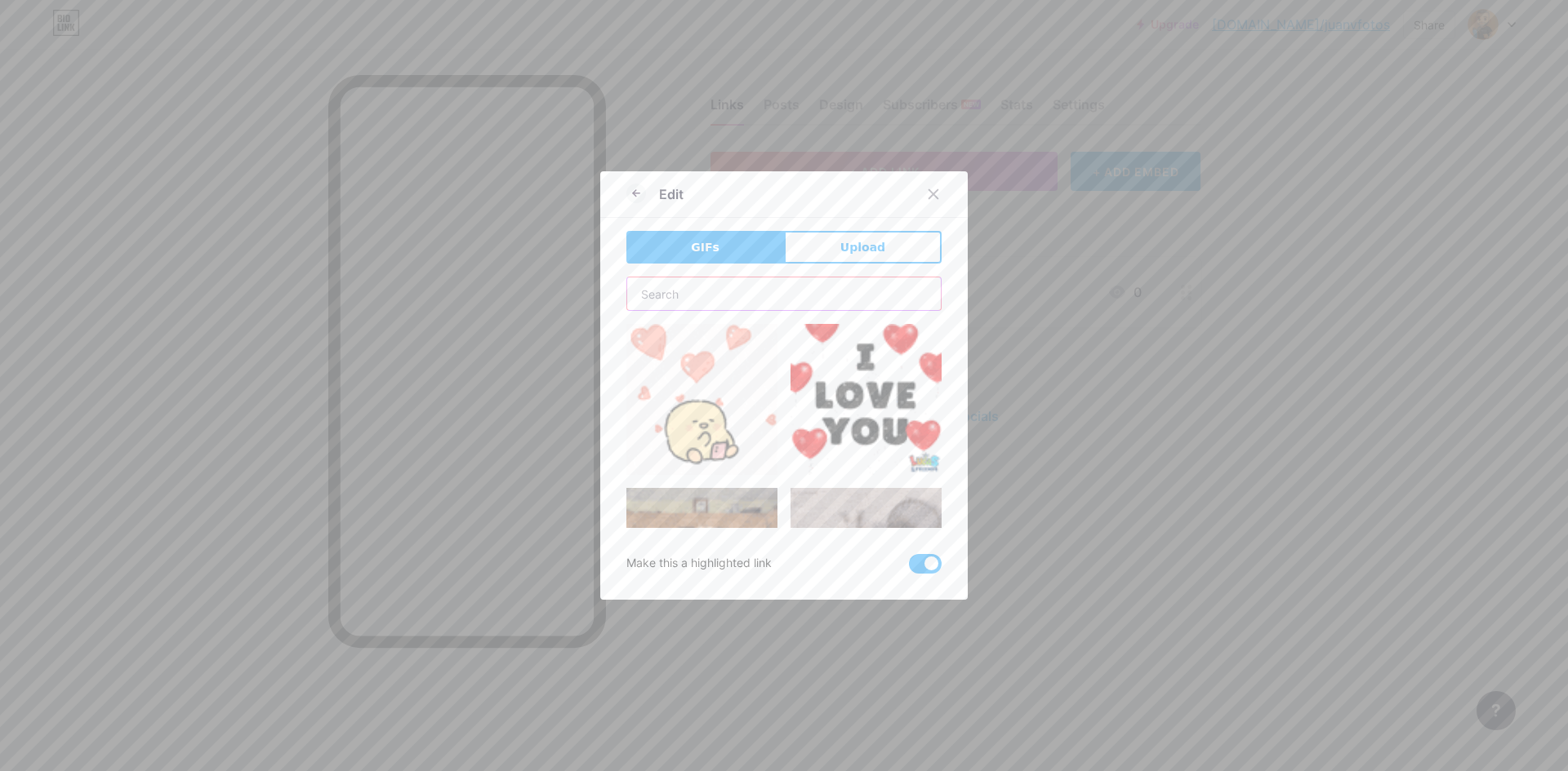
click at [707, 298] on input "text" at bounding box center [783, 294] width 314 height 33
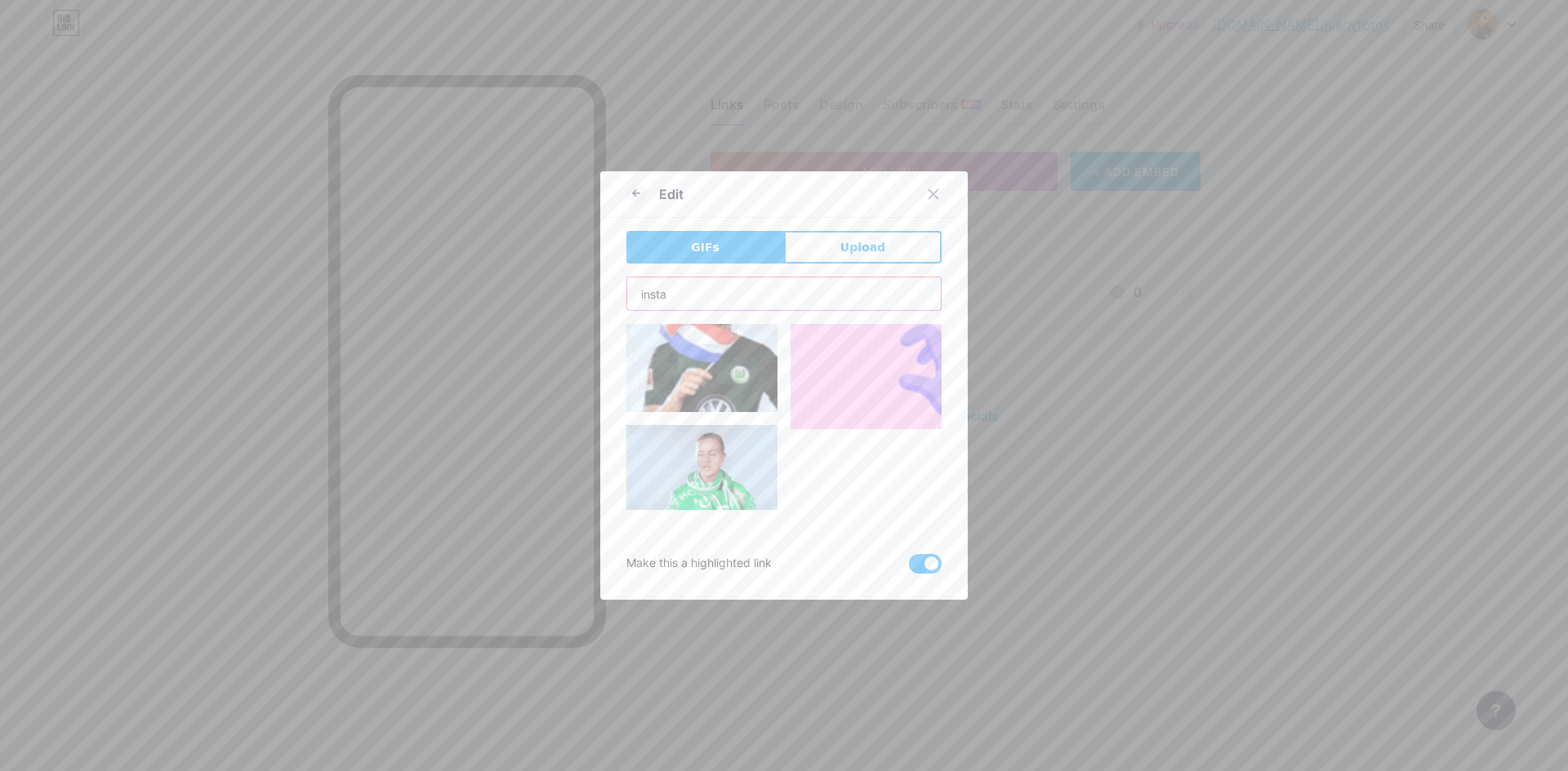
scroll to position [8402, 0]
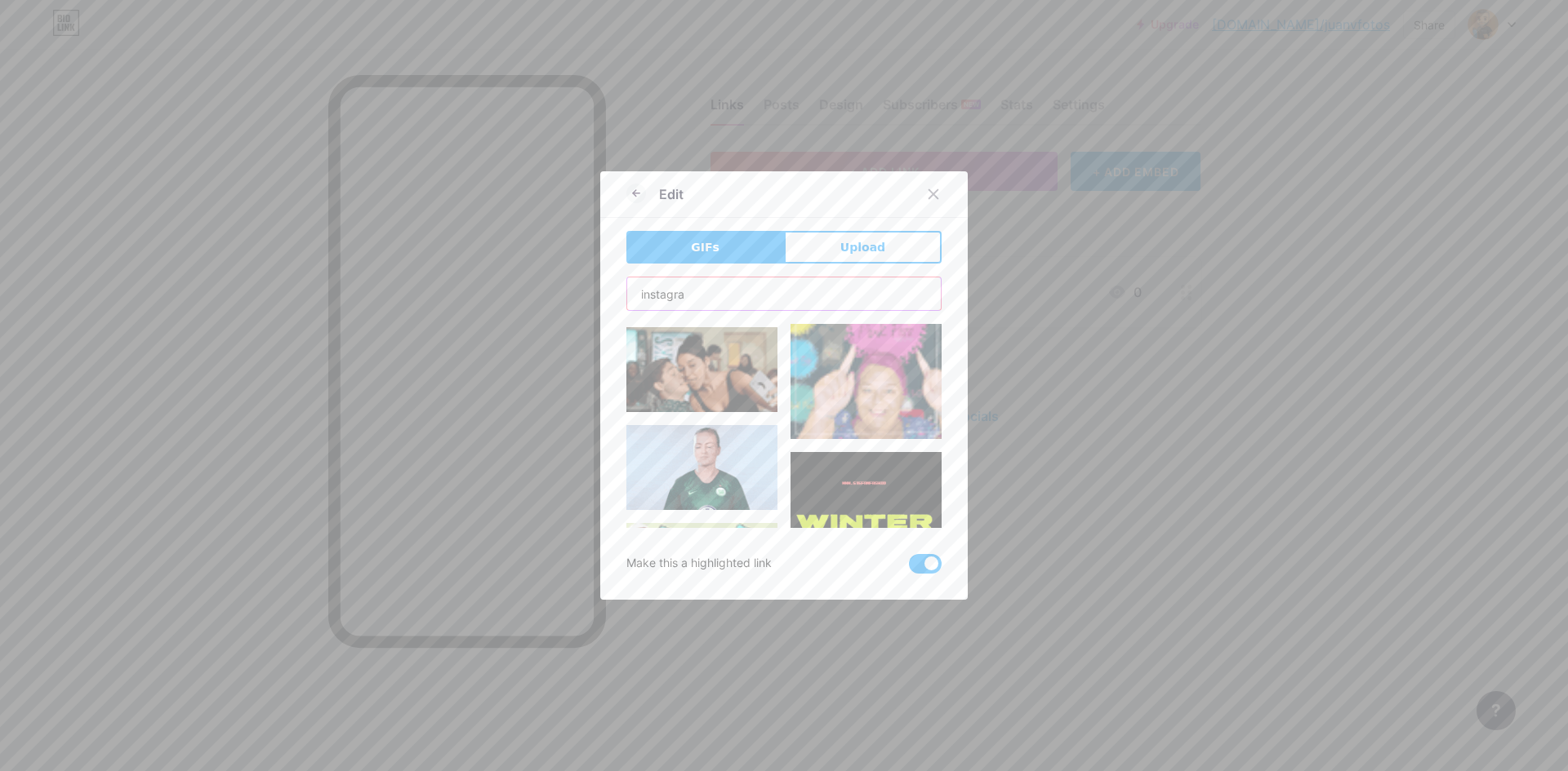
type input "instagram"
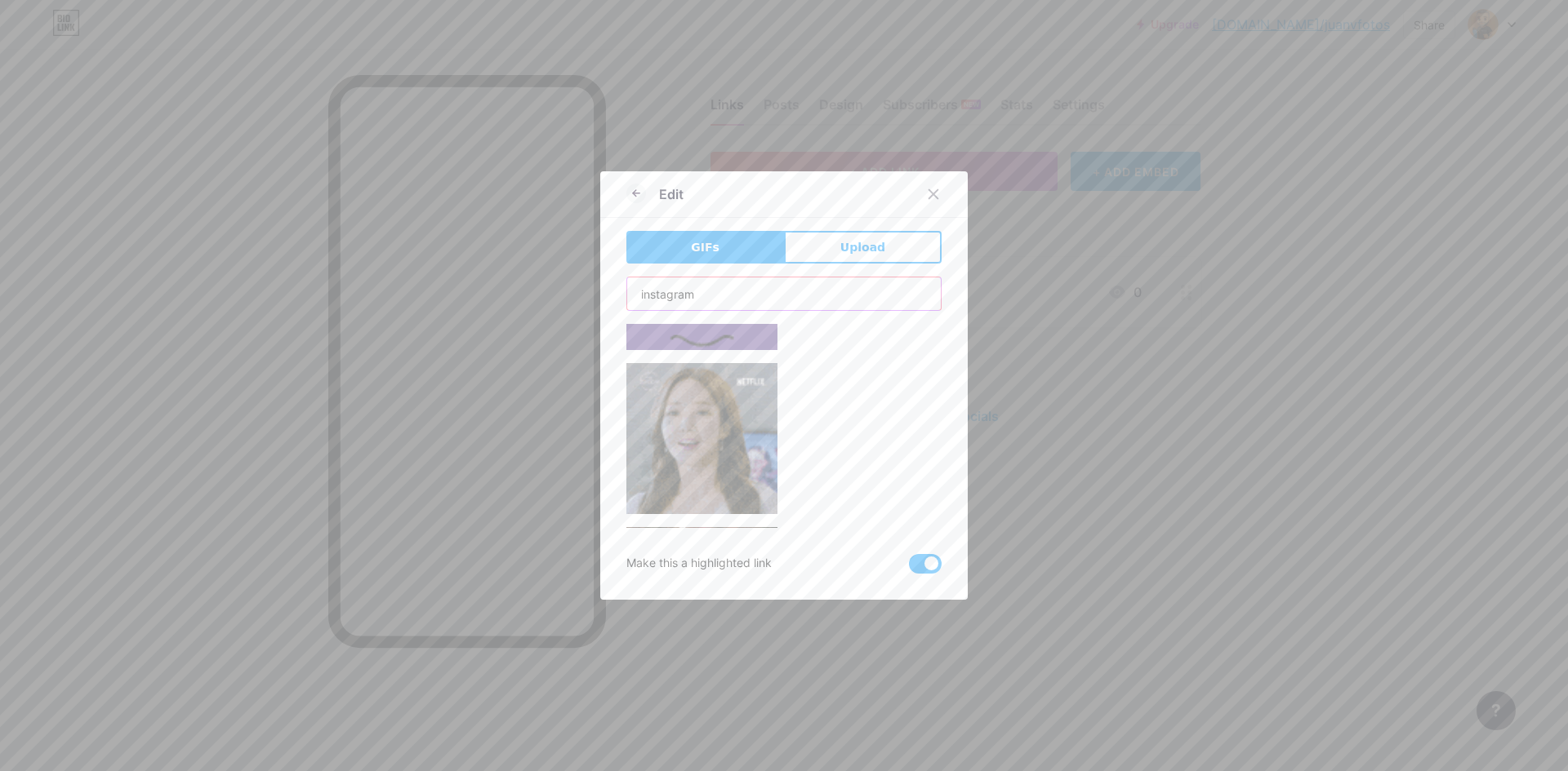
scroll to position [588, 0]
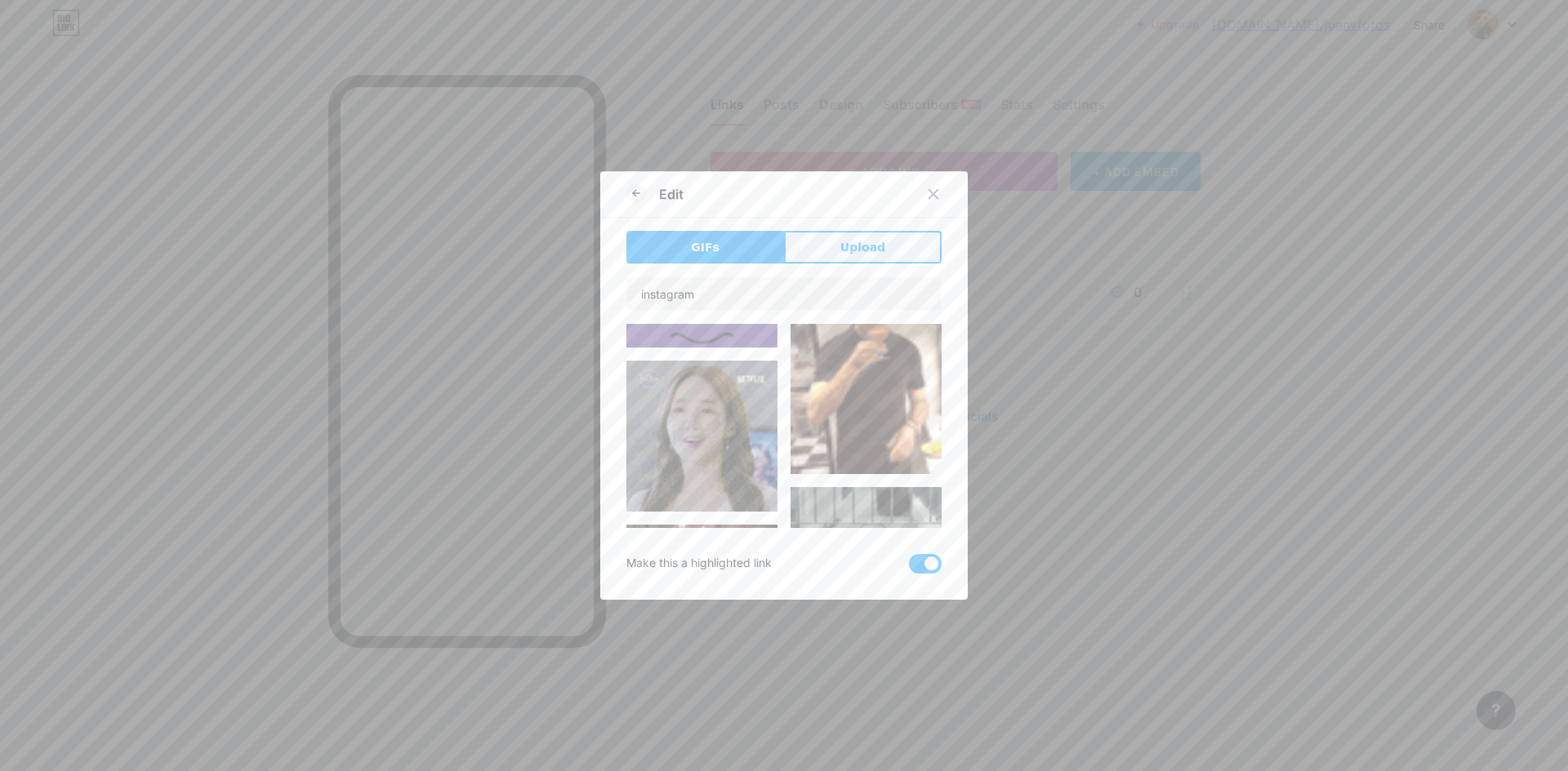
click at [859, 247] on span "Upload" at bounding box center [862, 248] width 45 height 17
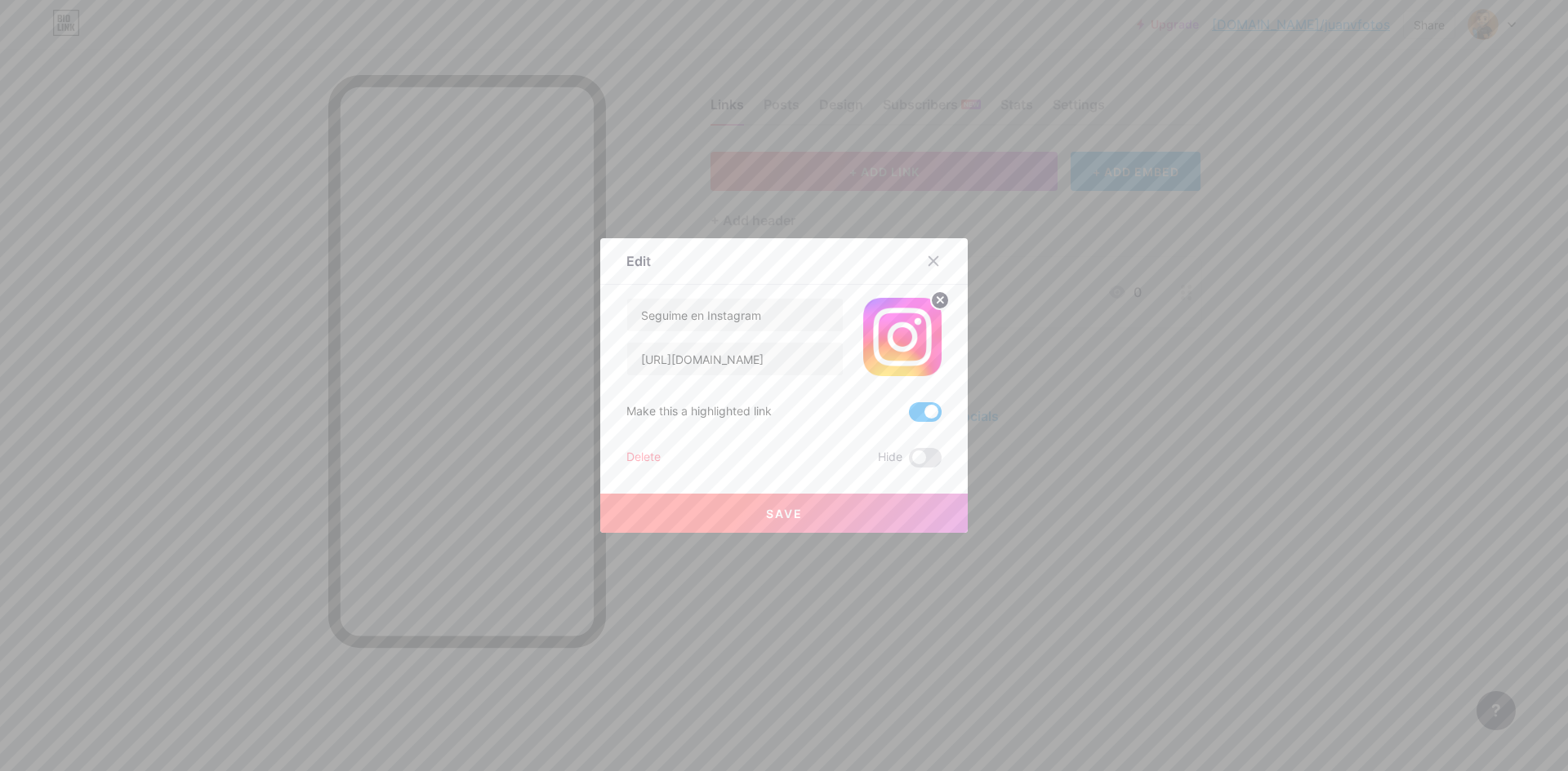
click at [787, 513] on span "Save" at bounding box center [784, 513] width 37 height 14
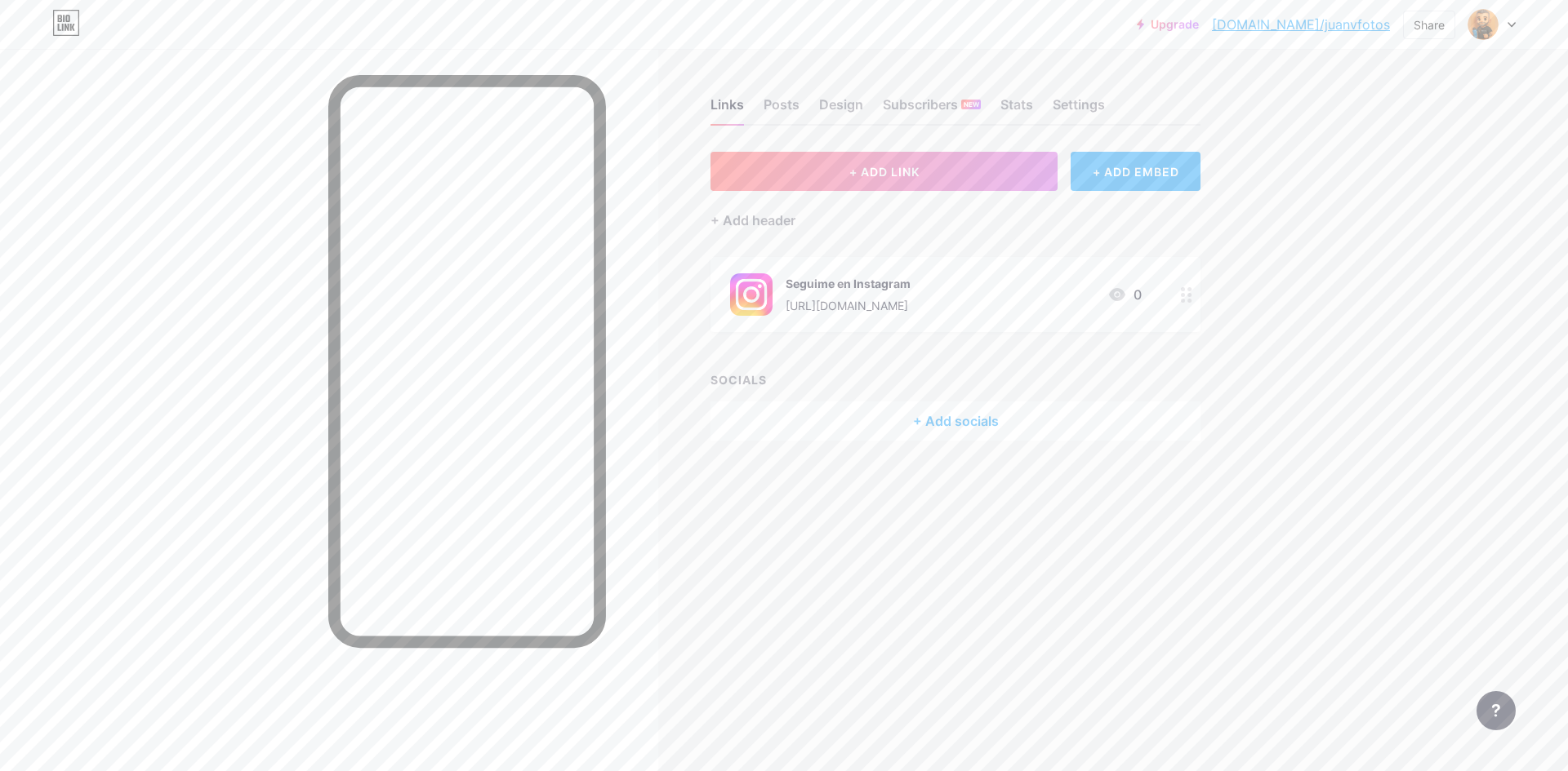
click at [988, 422] on div "+ Add socials" at bounding box center [955, 421] width 490 height 39
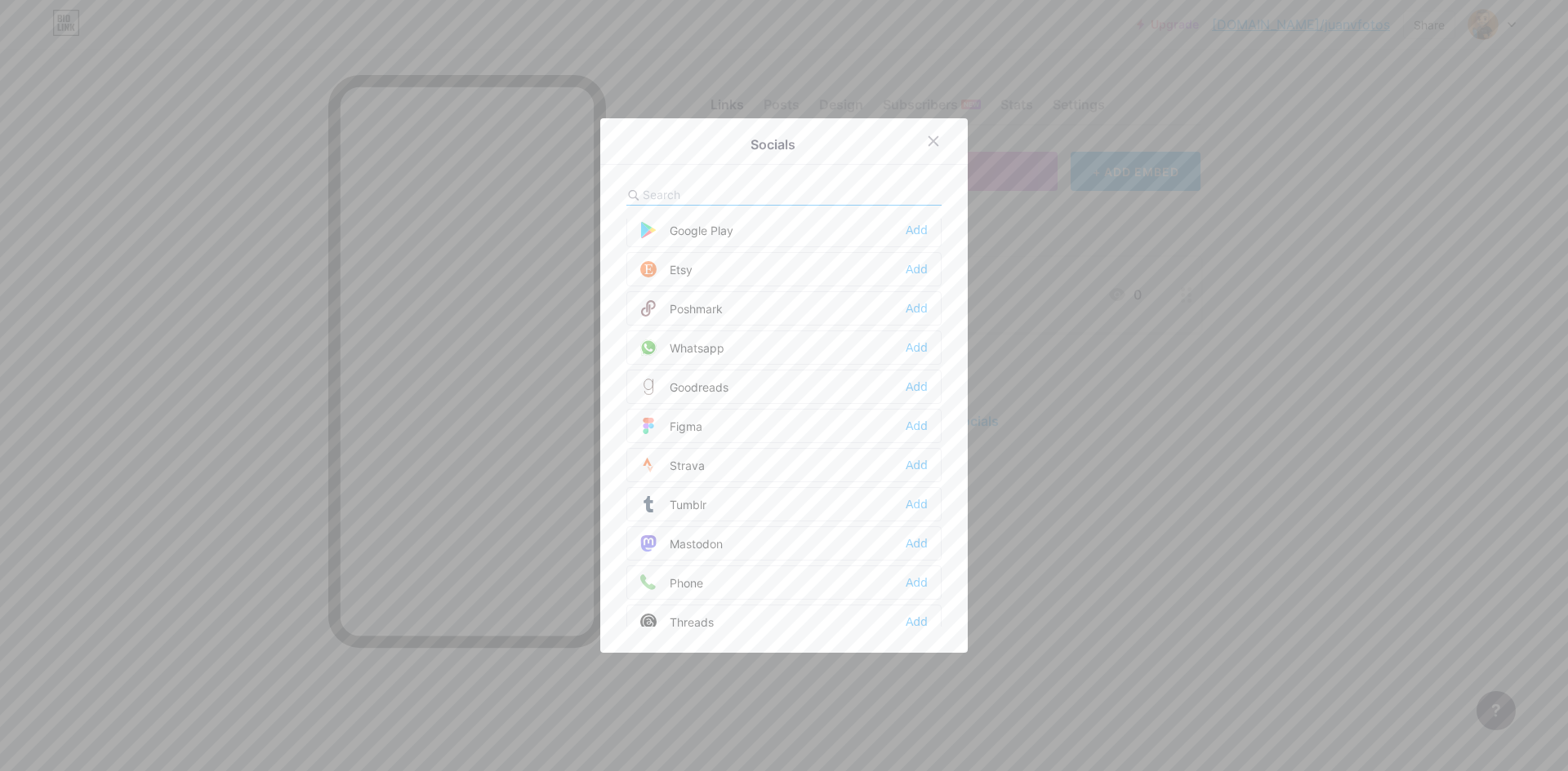
scroll to position [1306, 0]
click at [769, 339] on div "Whatsapp Add" at bounding box center [784, 339] width 316 height 34
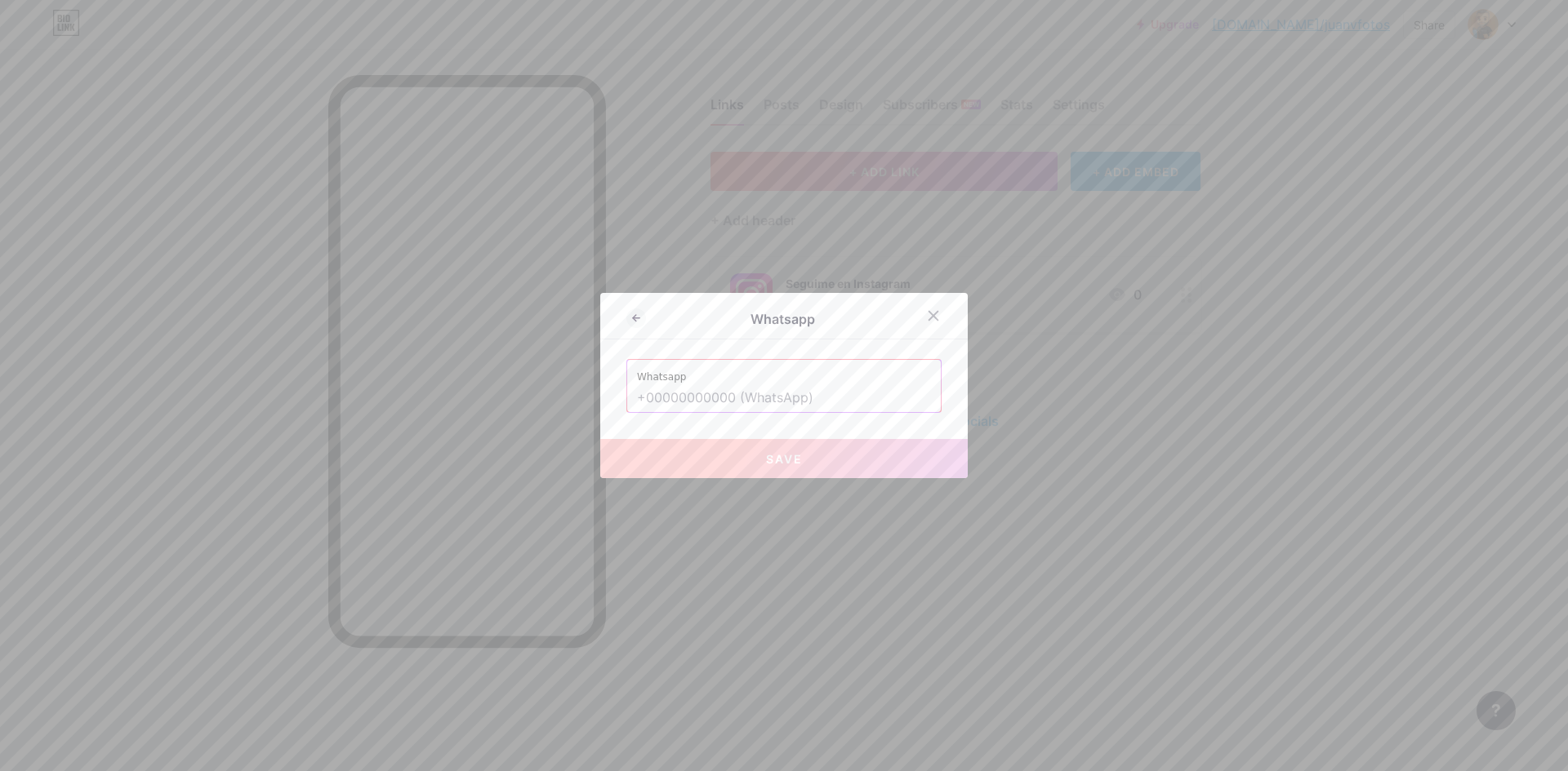
click at [757, 394] on input "text" at bounding box center [783, 398] width 294 height 27
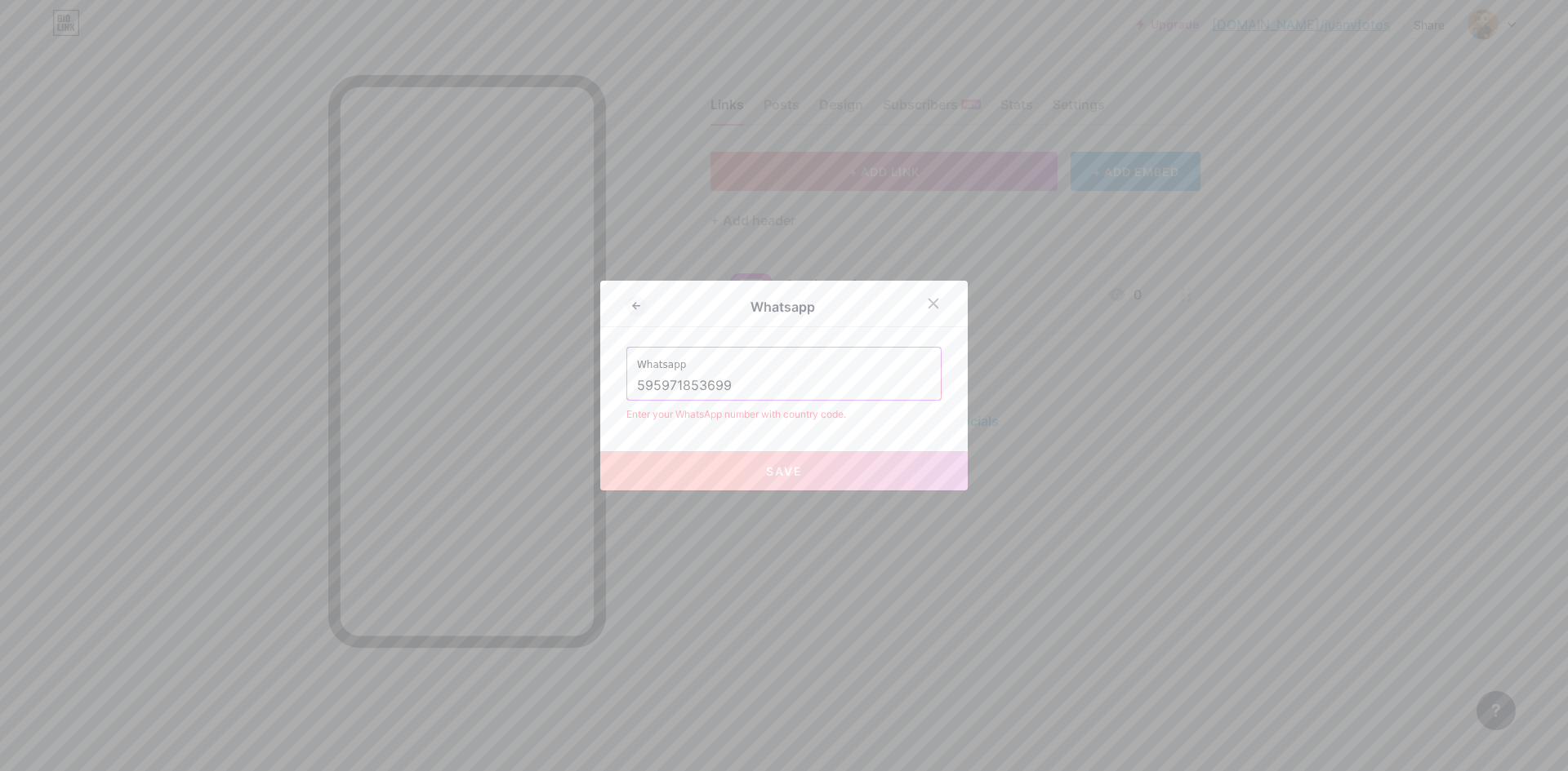
type input "595971853699"
click at [637, 385] on input "595971853699" at bounding box center [783, 386] width 294 height 27
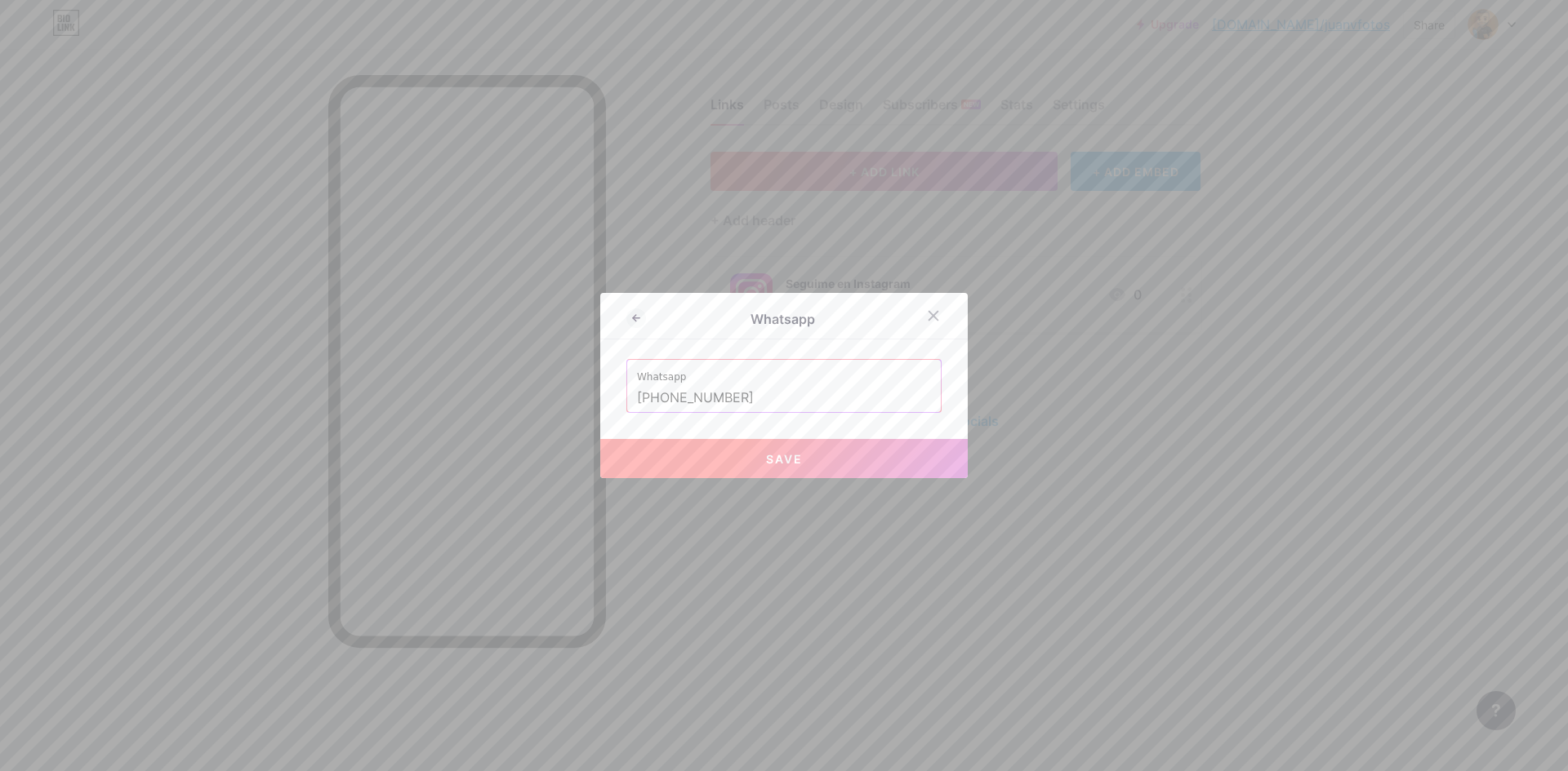
click at [814, 455] on button "Save" at bounding box center [784, 458] width 368 height 39
type input "[URL][DOMAIN_NAME][PHONE_NUMBER]"
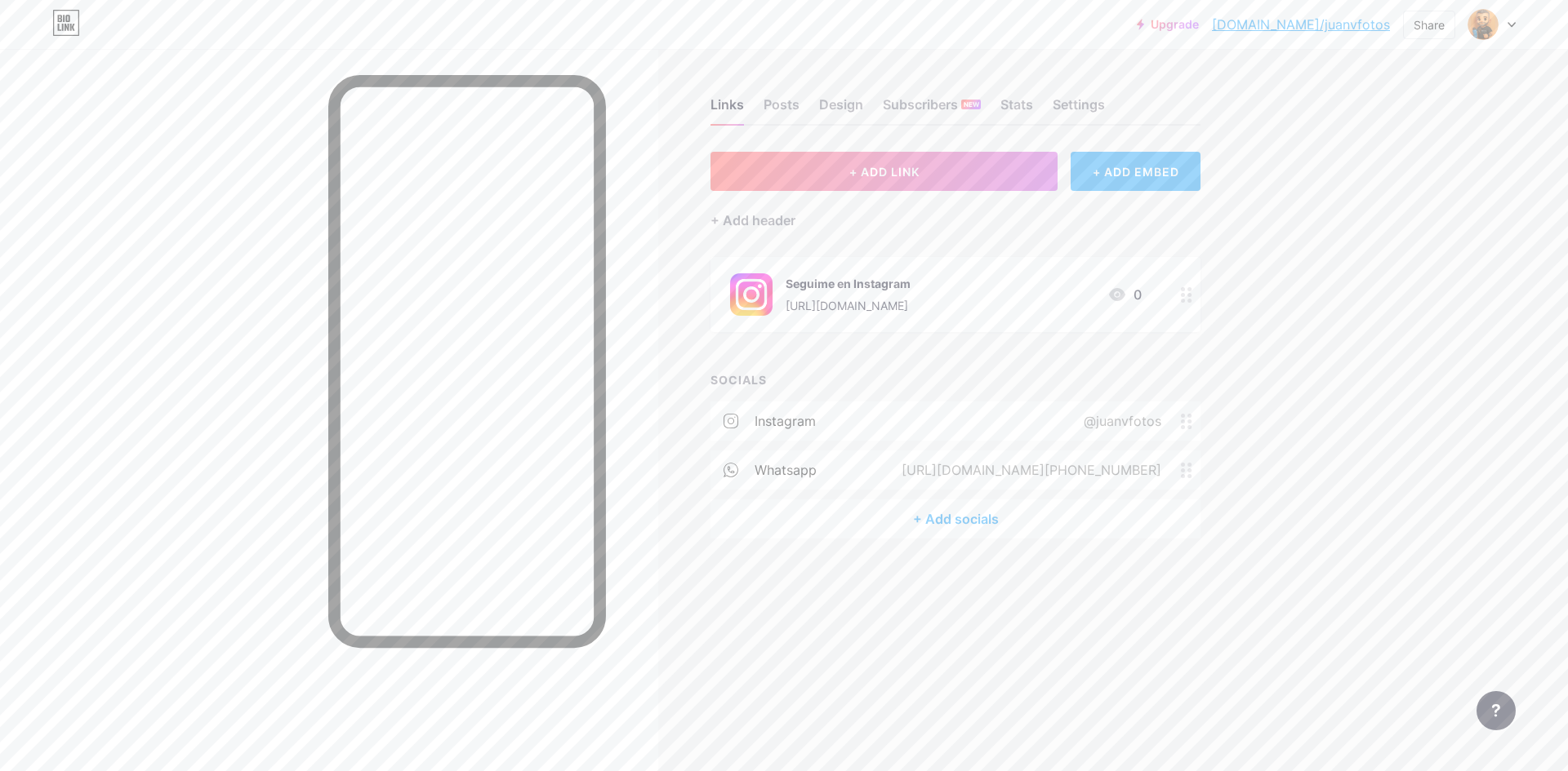
click at [1134, 172] on div "+ ADD EMBED" at bounding box center [1135, 171] width 130 height 39
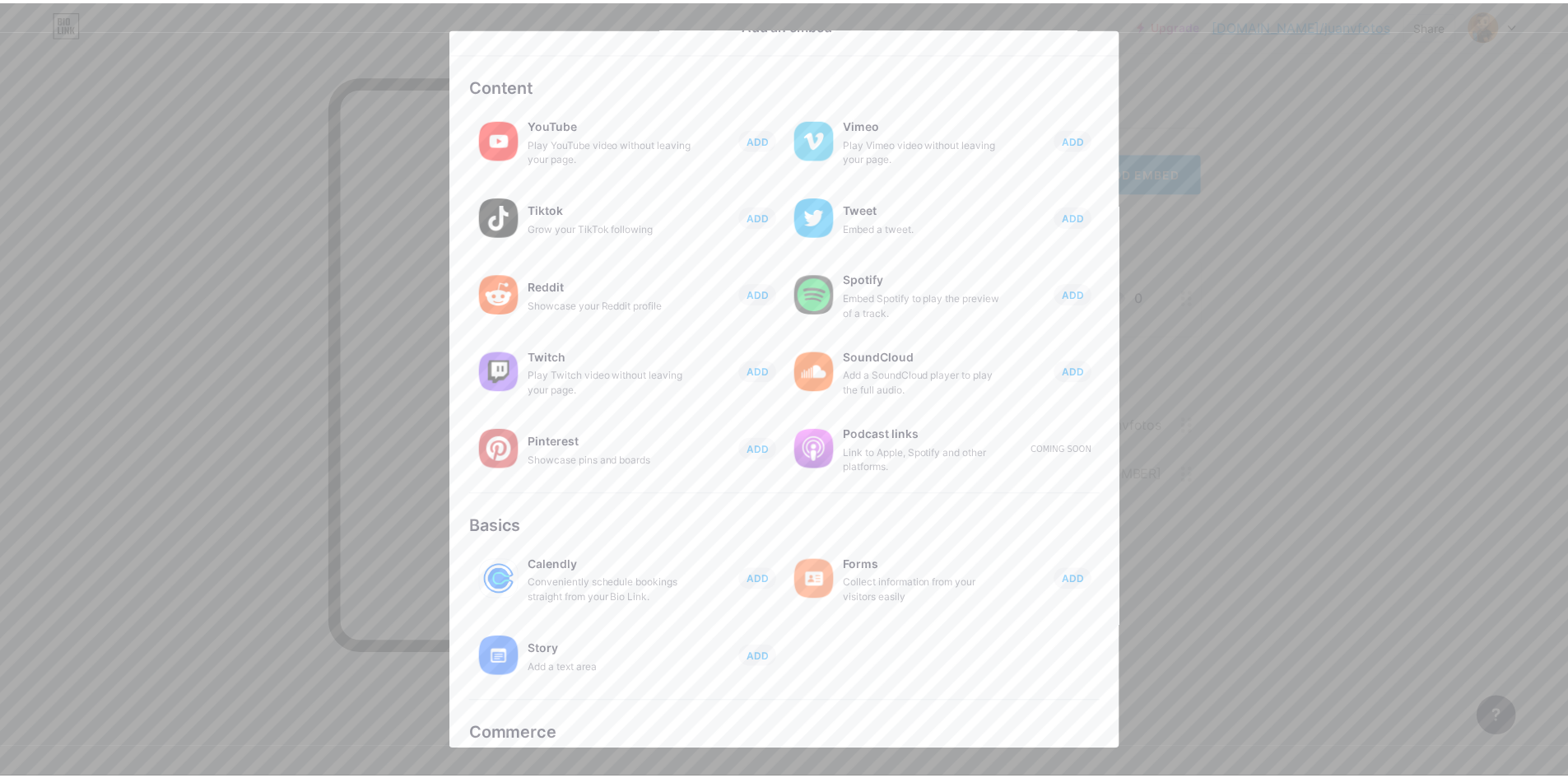
scroll to position [0, 0]
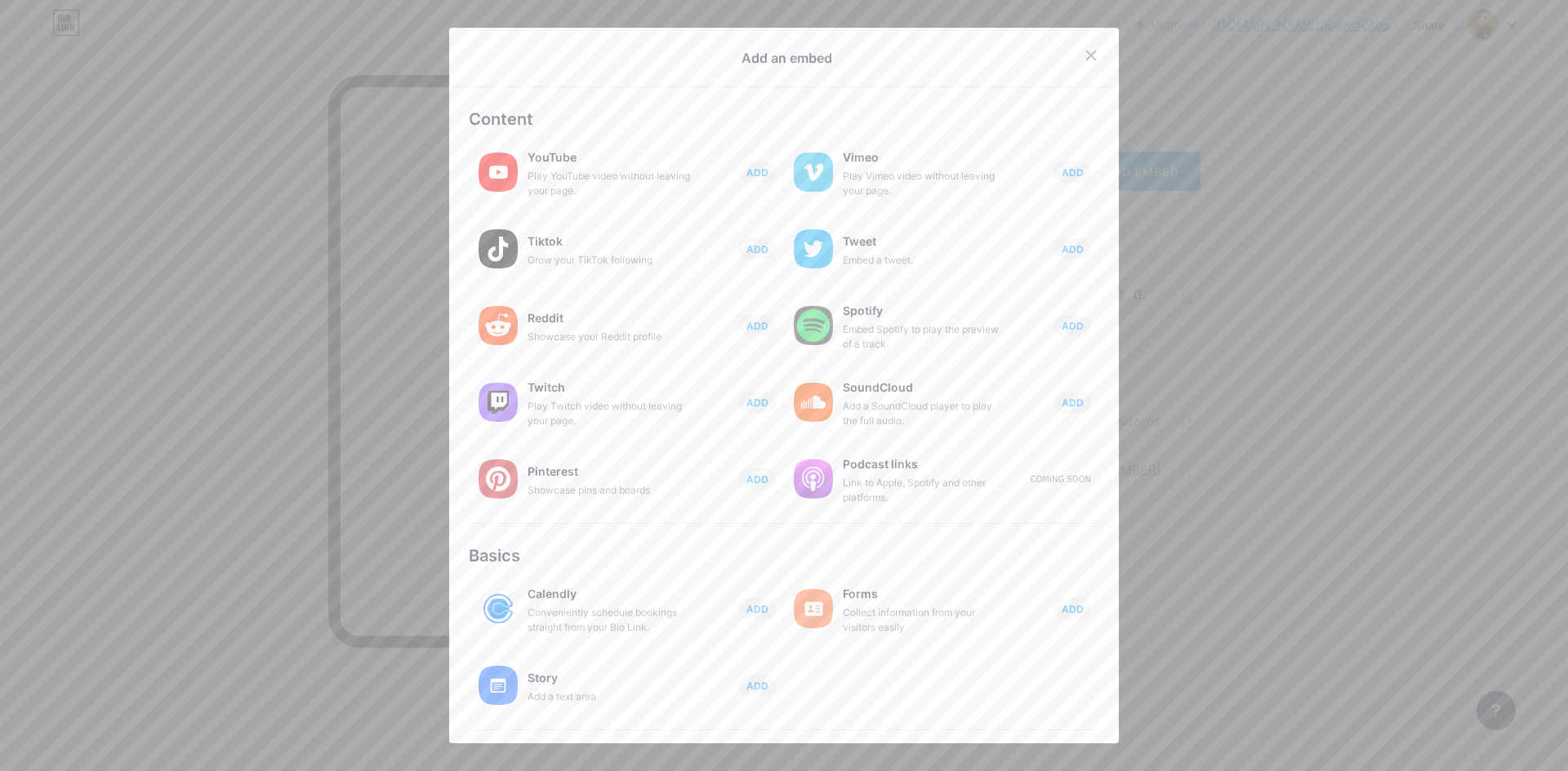
click at [1217, 348] on div at bounding box center [784, 385] width 1568 height 771
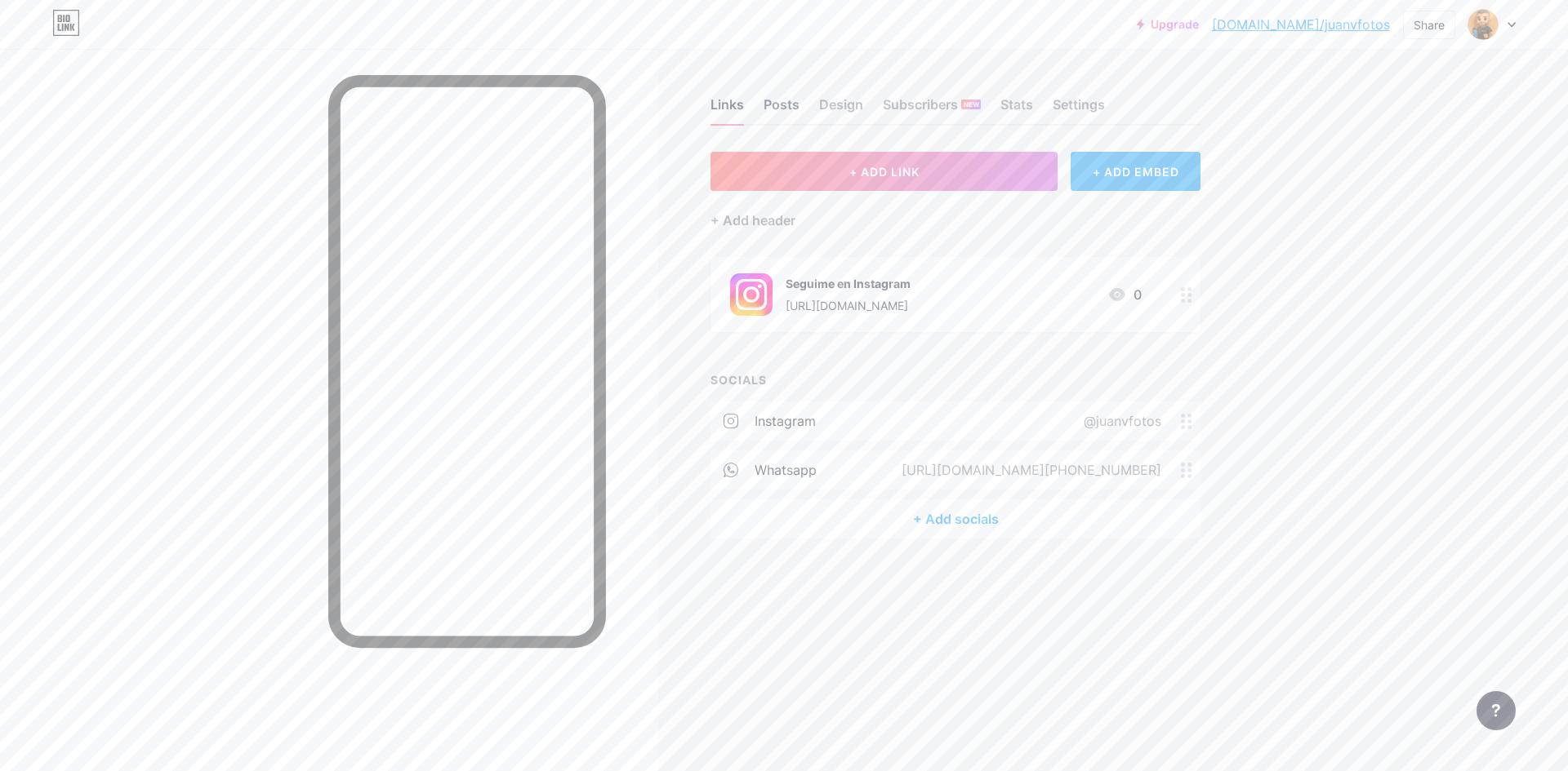
click at [774, 102] on div "Posts" at bounding box center [781, 110] width 36 height 29
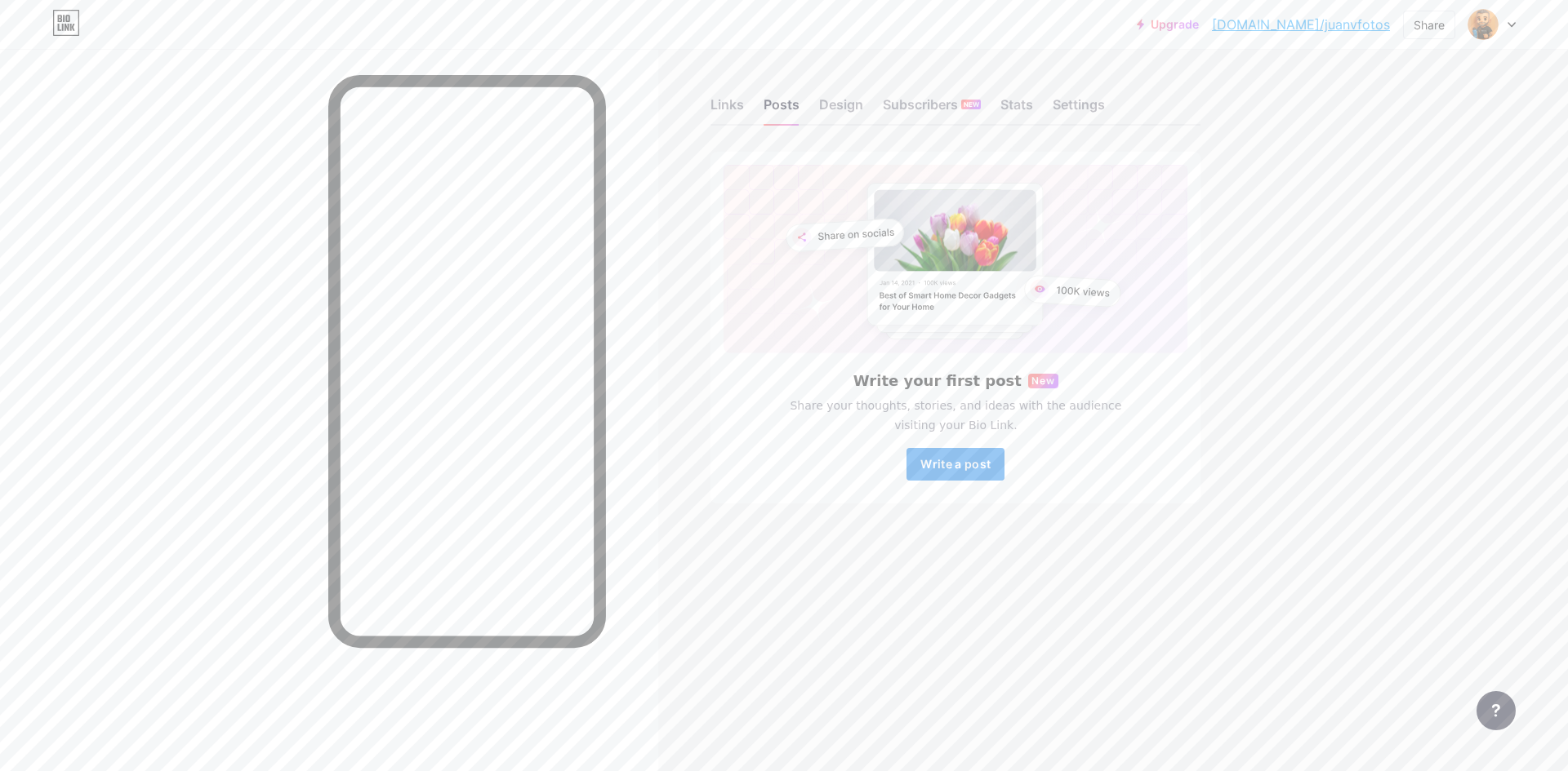
click at [967, 459] on span "Write a post" at bounding box center [955, 464] width 70 height 14
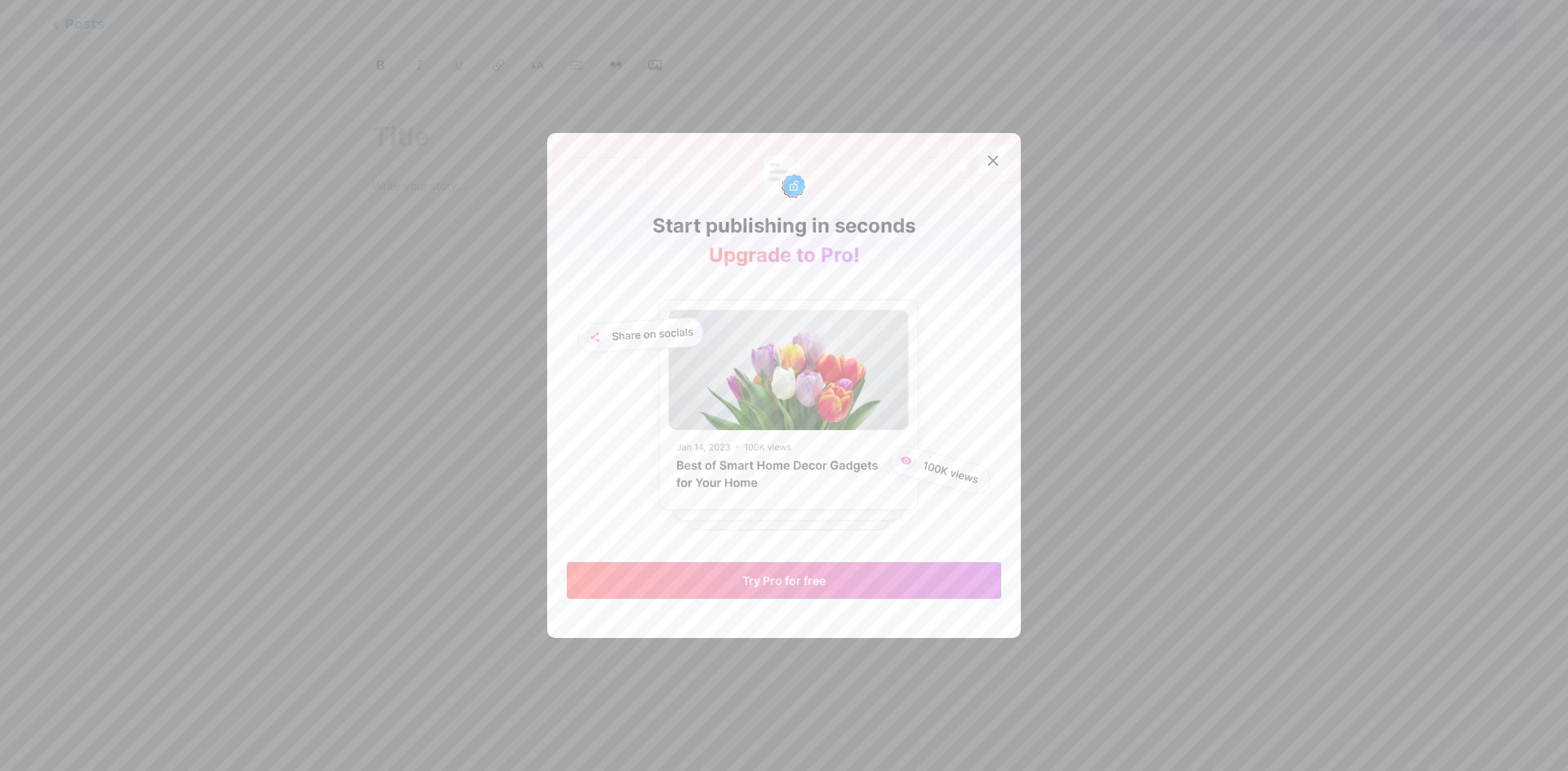
click at [991, 162] on icon at bounding box center [993, 161] width 13 height 13
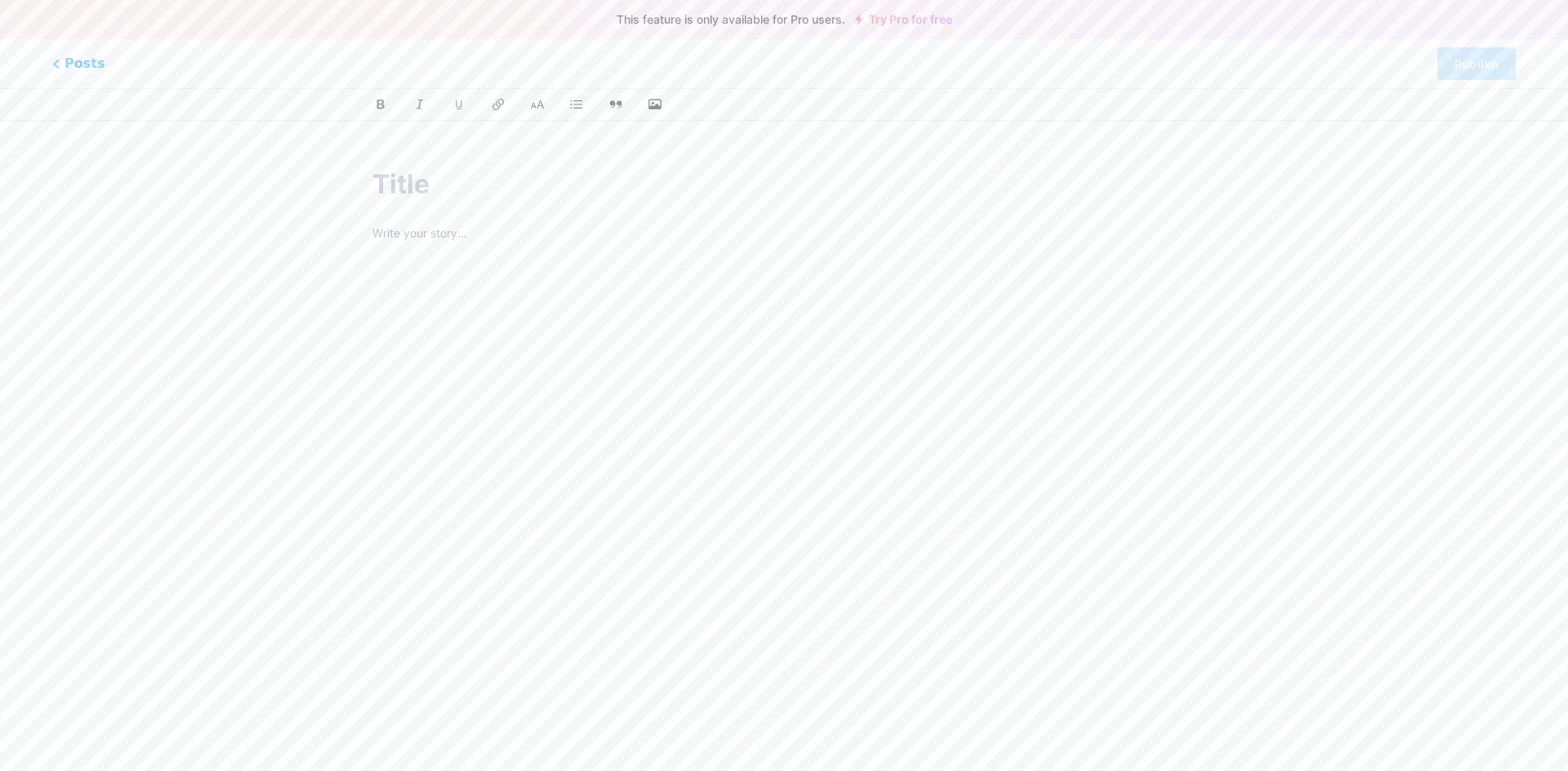
click at [650, 249] on div at bounding box center [784, 428] width 823 height 408
click at [444, 247] on div at bounding box center [784, 428] width 823 height 408
click at [459, 187] on input "text" at bounding box center [784, 184] width 823 height 39
paste input "Taba InBox 4° Round"
type input "Taba InBox 4° Round"
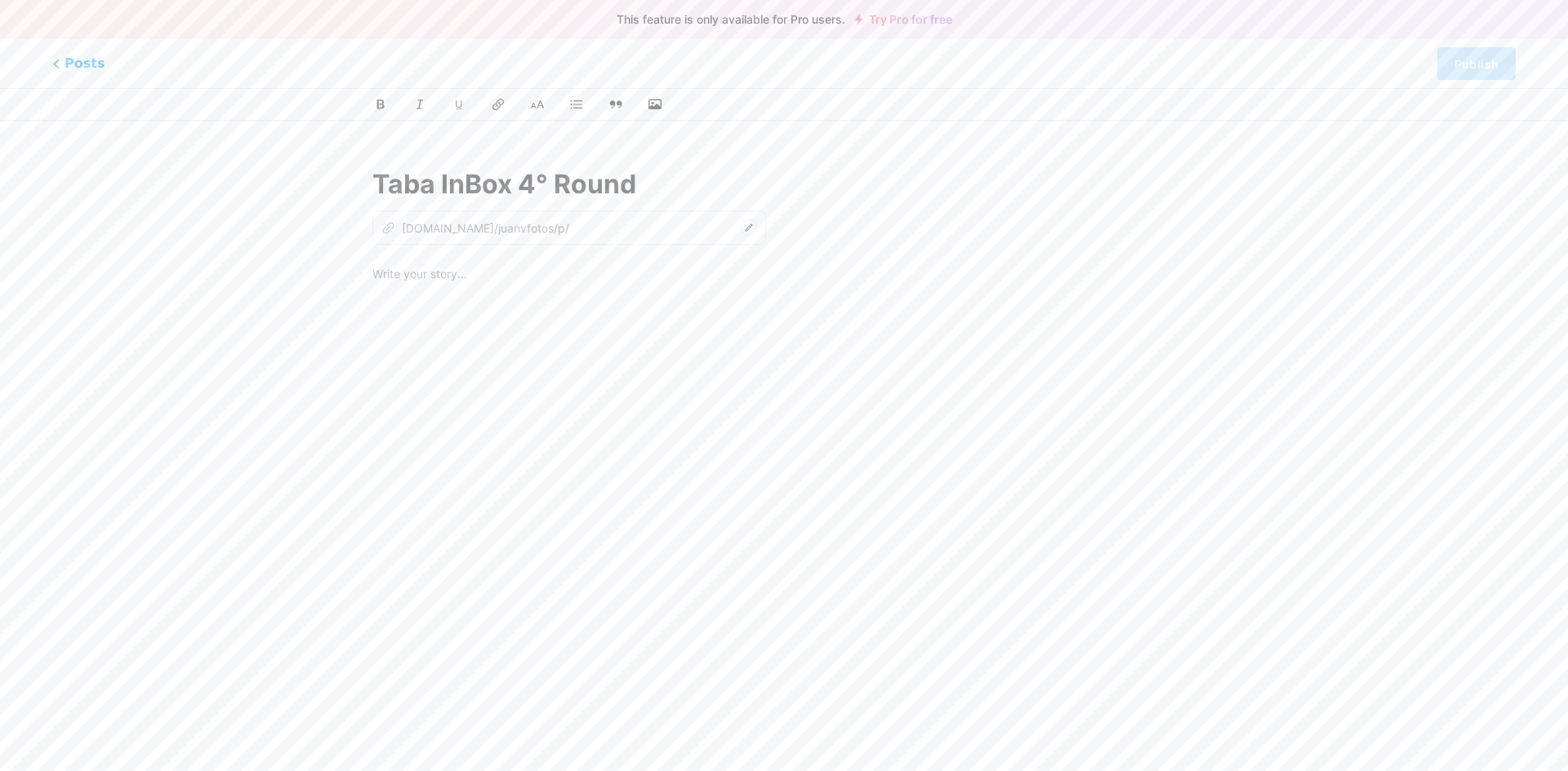
type input "taba-inbox-4-round"
type input "Taba InBox 4° Round"
click at [452, 284] on p at bounding box center [784, 275] width 823 height 23
click at [623, 386] on div at bounding box center [784, 468] width 823 height 408
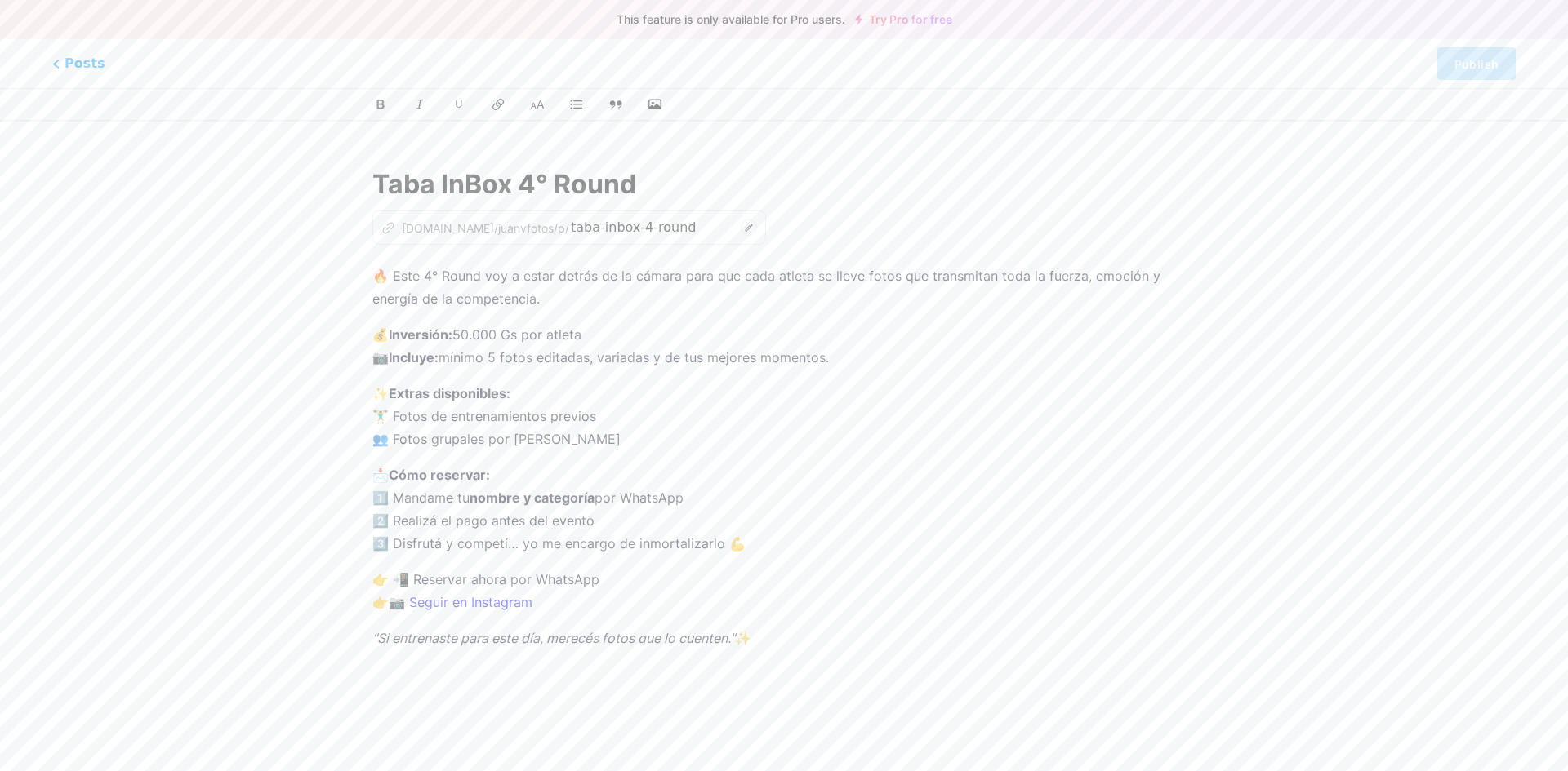
click at [527, 396] on p "✨ Extras disponibles: 🏋️‍♂️ Fotos de entrenamientos previos 👥 Fotos grupales po…" at bounding box center [784, 416] width 823 height 69
click at [437, 391] on strong "Extras disponibles:" at bounding box center [449, 393] width 122 height 16
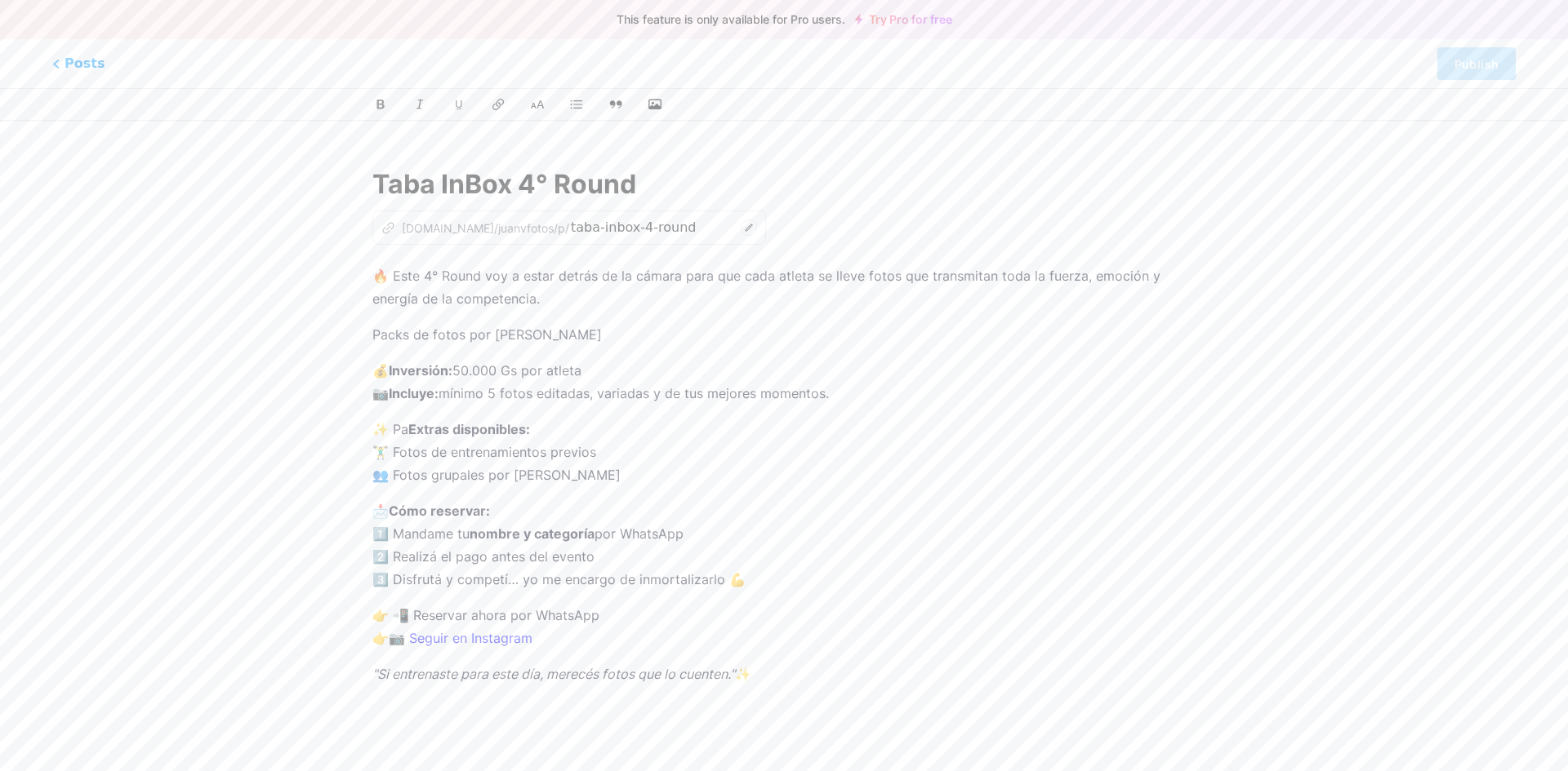
click at [357, 334] on div "Taba InBox 4° Round z [DOMAIN_NAME]/[PERSON_NAME]/p/ taba-inbox-4-round 🔥 Este …" at bounding box center [784, 435] width 869 height 580
drag, startPoint x: 369, startPoint y: 334, endPoint x: 471, endPoint y: 338, distance: 102.1
click at [465, 338] on div "Taba InBox 4° Round z [DOMAIN_NAME]/[PERSON_NAME]/p/ taba-inbox-4-round 🔥 Este …" at bounding box center [784, 435] width 869 height 580
click at [507, 338] on p "Packs de fotos por [PERSON_NAME]" at bounding box center [784, 334] width 823 height 23
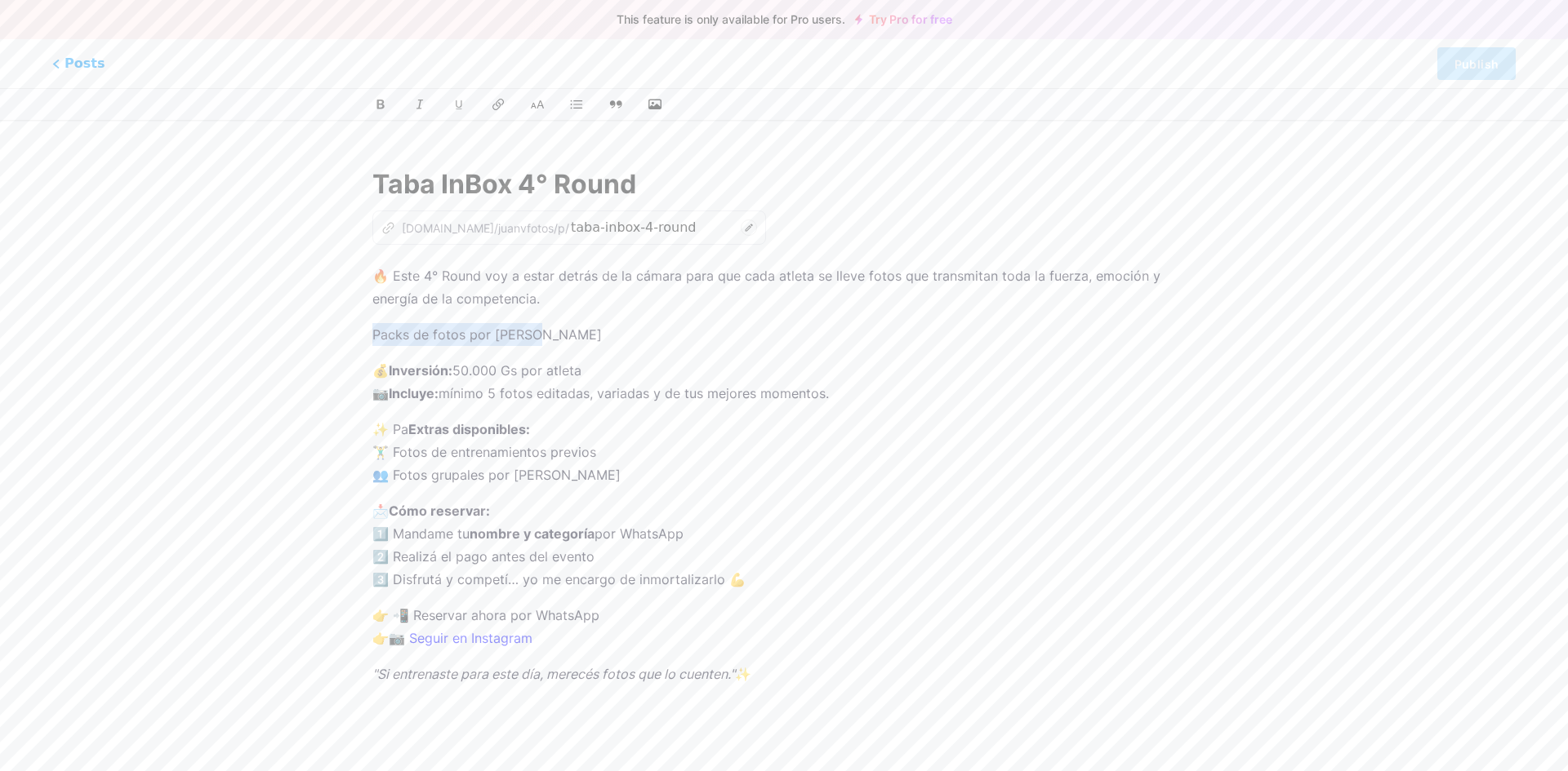
click at [507, 338] on p "Packs de fotos por [PERSON_NAME]" at bounding box center [784, 334] width 823 height 23
click at [382, 104] on icon at bounding box center [381, 104] width 12 height 12
click at [460, 102] on icon at bounding box center [458, 104] width 12 height 12
click at [542, 100] on icon at bounding box center [537, 104] width 16 height 16
click at [494, 376] on p "💰 Inversión: 50.000 Gs por atleta 📷 Incluye: mínimo 5 fotos editadas, variadas …" at bounding box center [784, 379] width 823 height 46
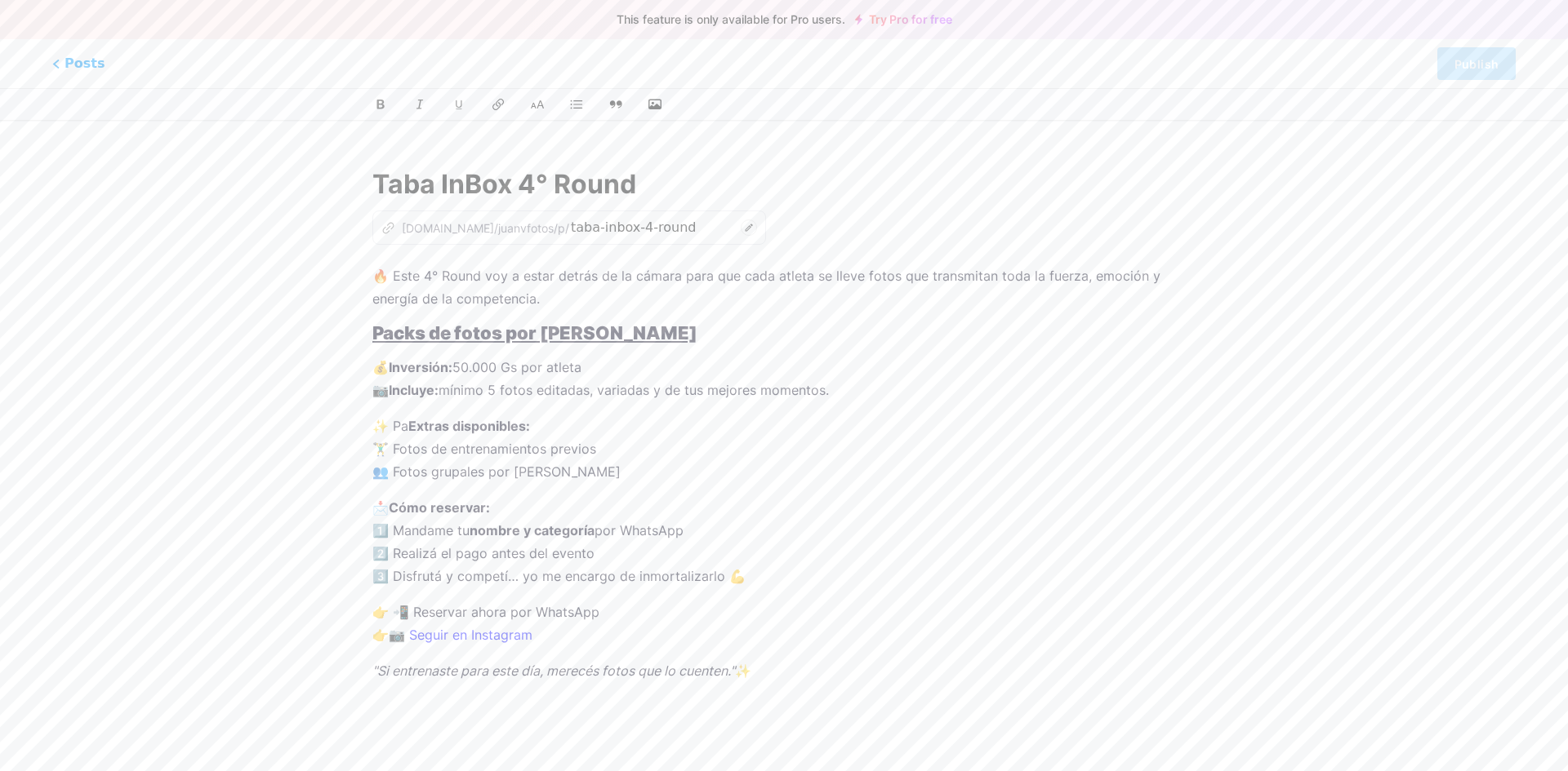
click at [595, 370] on p "💰 Inversión: 50.000 Gs por atleta 📷 Incluye: mínimo 5 fotos editadas, variadas …" at bounding box center [784, 379] width 823 height 46
click at [462, 368] on p "💰 Inversión: 50.000 Gs por atleta 📷 Incluye: mínimo 5 fotos editadas, variadas …" at bounding box center [784, 379] width 823 height 46
click at [741, 363] on p "💰 Inversión: 100.000 Gs por Dupla | 60.000 Gs por atleta 📷 Incluye: mínimo 5 fo…" at bounding box center [784, 379] width 823 height 46
click at [496, 389] on p "💰 Inversión: 100.000 Gs por Dupla | 60.000 Gs por atleta individual 📷 Incluye: …" at bounding box center [784, 379] width 823 height 46
click at [703, 391] on p "💰 Inversión: 100.000 Gs por Dupla | 60.000 Gs por atleta individual 📷 Incluye: …" at bounding box center [784, 379] width 823 height 46
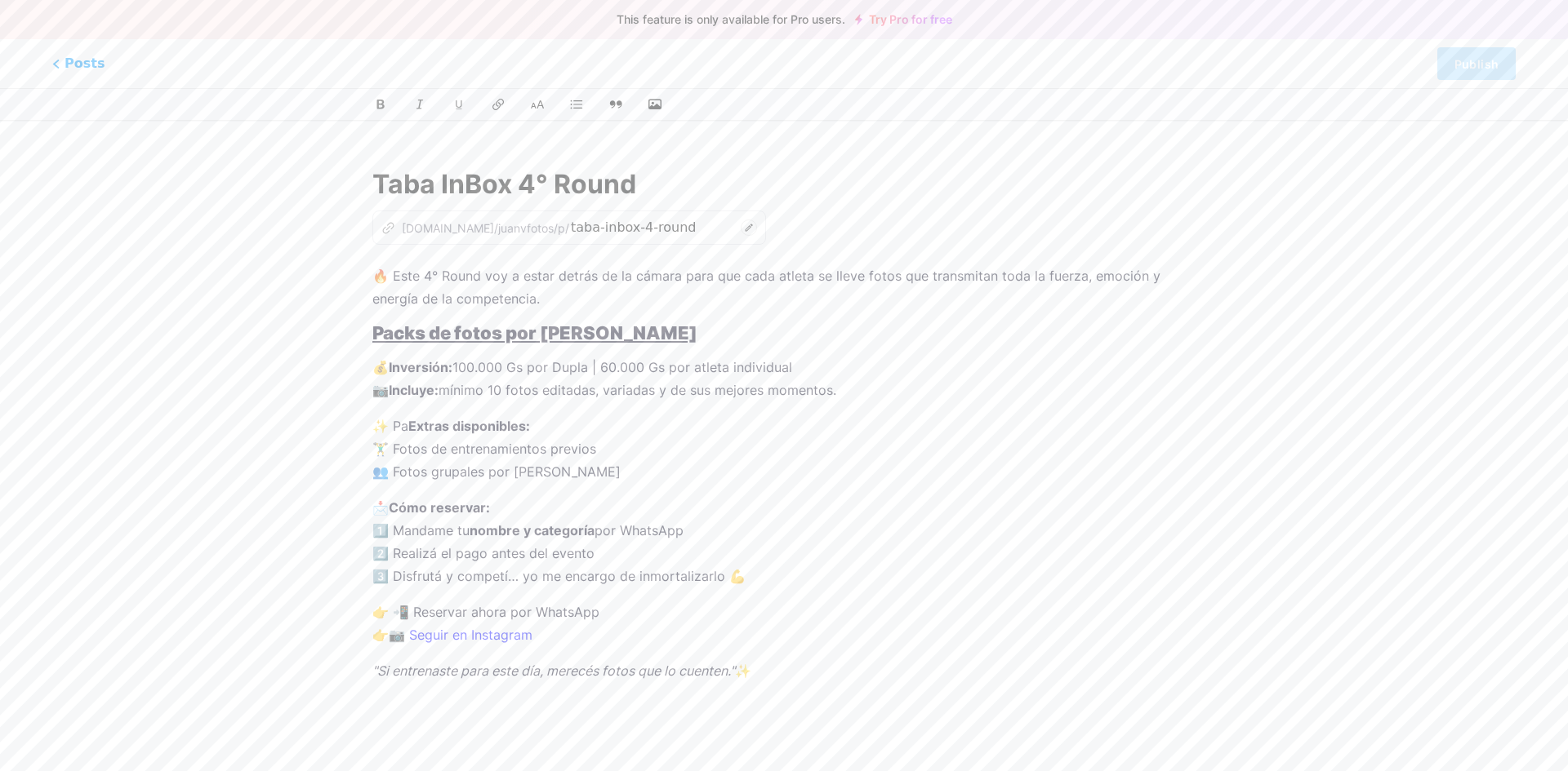
click at [409, 420] on strong "Extras disponibles:" at bounding box center [468, 426] width 122 height 16
click at [414, 429] on p "✨ Packs Extras disponibles: 🏋️‍♂️ Fotos de entrenamientos previos 👥 Fotos grupa…" at bounding box center [784, 448] width 823 height 69
click at [376, 99] on icon at bounding box center [381, 104] width 10 height 11
click at [489, 419] on strong "Packs Extras disponibles:" at bounding box center [470, 426] width 163 height 16
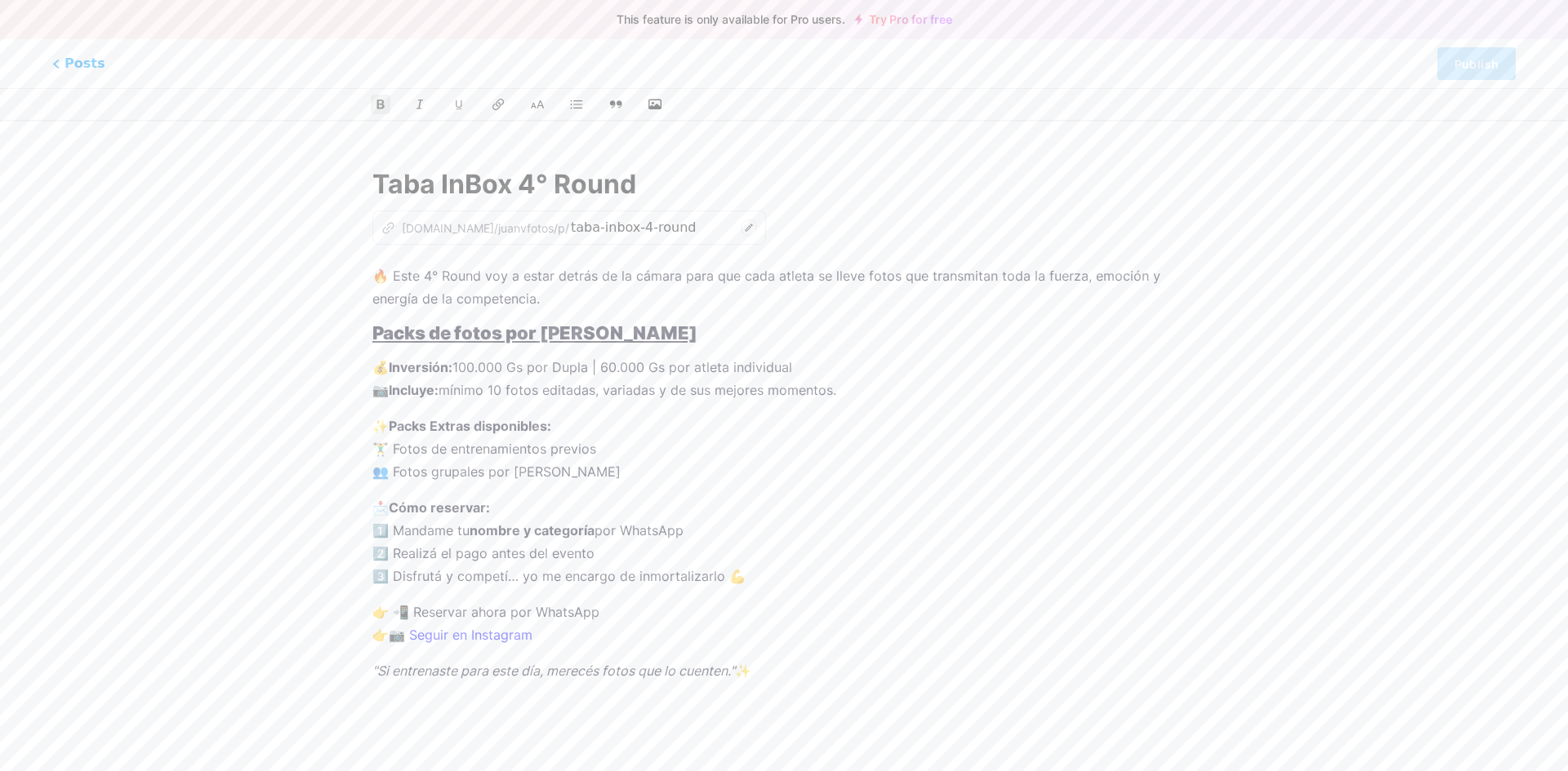
click at [365, 334] on div "Taba InBox 4° Round z [DOMAIN_NAME]/[PERSON_NAME]/p/ taba-inbox-4-round 🔥 Este …" at bounding box center [784, 434] width 869 height 576
click at [382, 334] on u "Packs de fotos por [PERSON_NAME]" at bounding box center [534, 333] width 325 height 21
click at [540, 107] on icon at bounding box center [537, 104] width 16 height 16
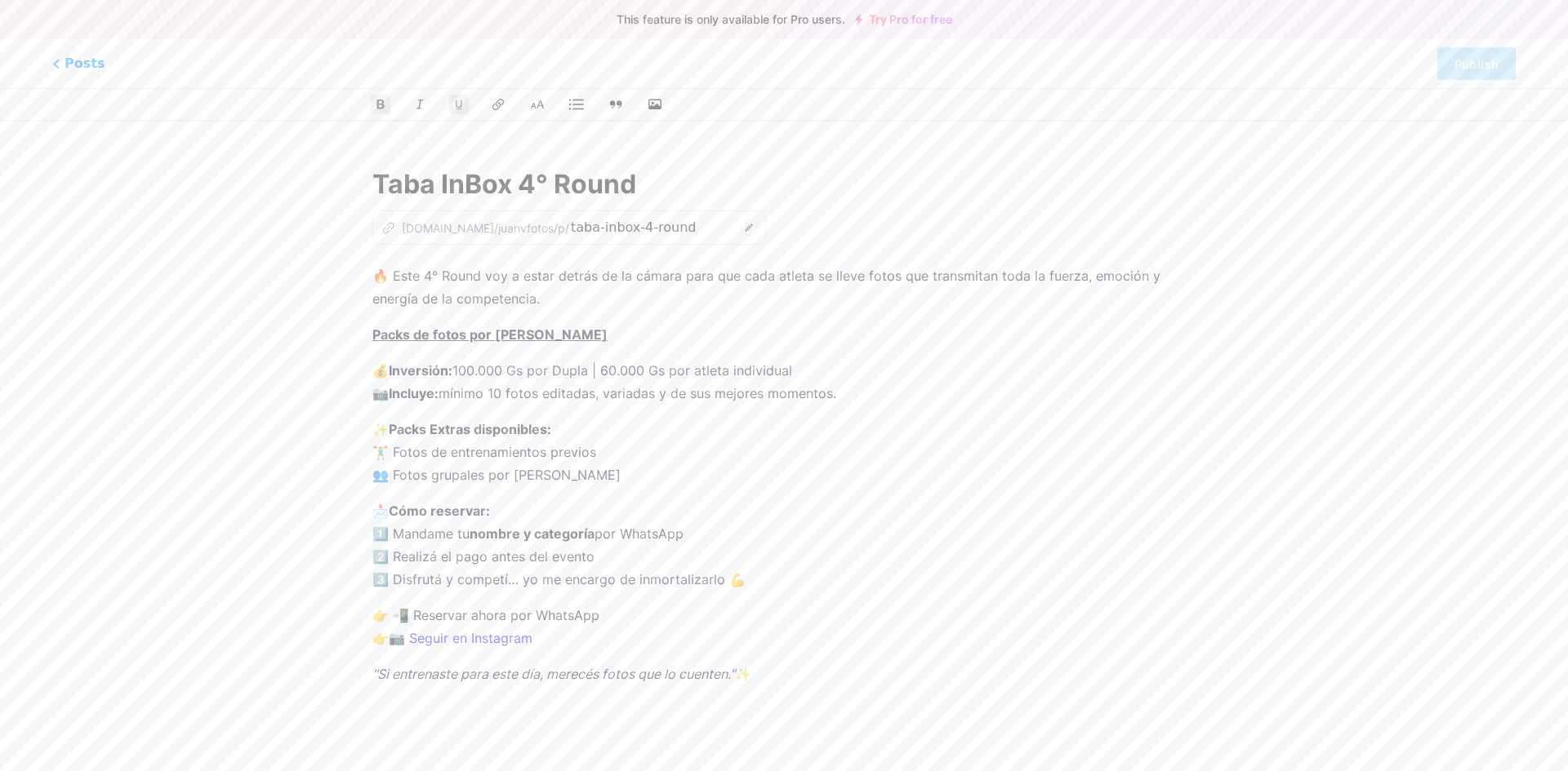
click at [574, 106] on icon at bounding box center [576, 104] width 16 height 16
click at [499, 395] on p "💰 Inversión: 100.000 Gs por Dupla | 60.000 Gs por atleta individual 📷 Incluye: …" at bounding box center [784, 382] width 823 height 46
click at [589, 475] on p "✨ Packs Extras disponibles: 🏋️‍♂️ Fotos de entrenamientos previos 👥 Fotos grupa…" at bounding box center [784, 452] width 823 height 69
click at [601, 433] on p "✨ Packs Extras disponibles: 🏋️‍♂️ Fotos de entrenamientos previos 👥 Fotos grupa…" at bounding box center [784, 452] width 823 height 69
click at [392, 430] on p "✨ Packs Extras disponibles: 🏋️‍♂️ Fotos de entrenamientos previos 👥 Fotos grupa…" at bounding box center [784, 452] width 823 height 69
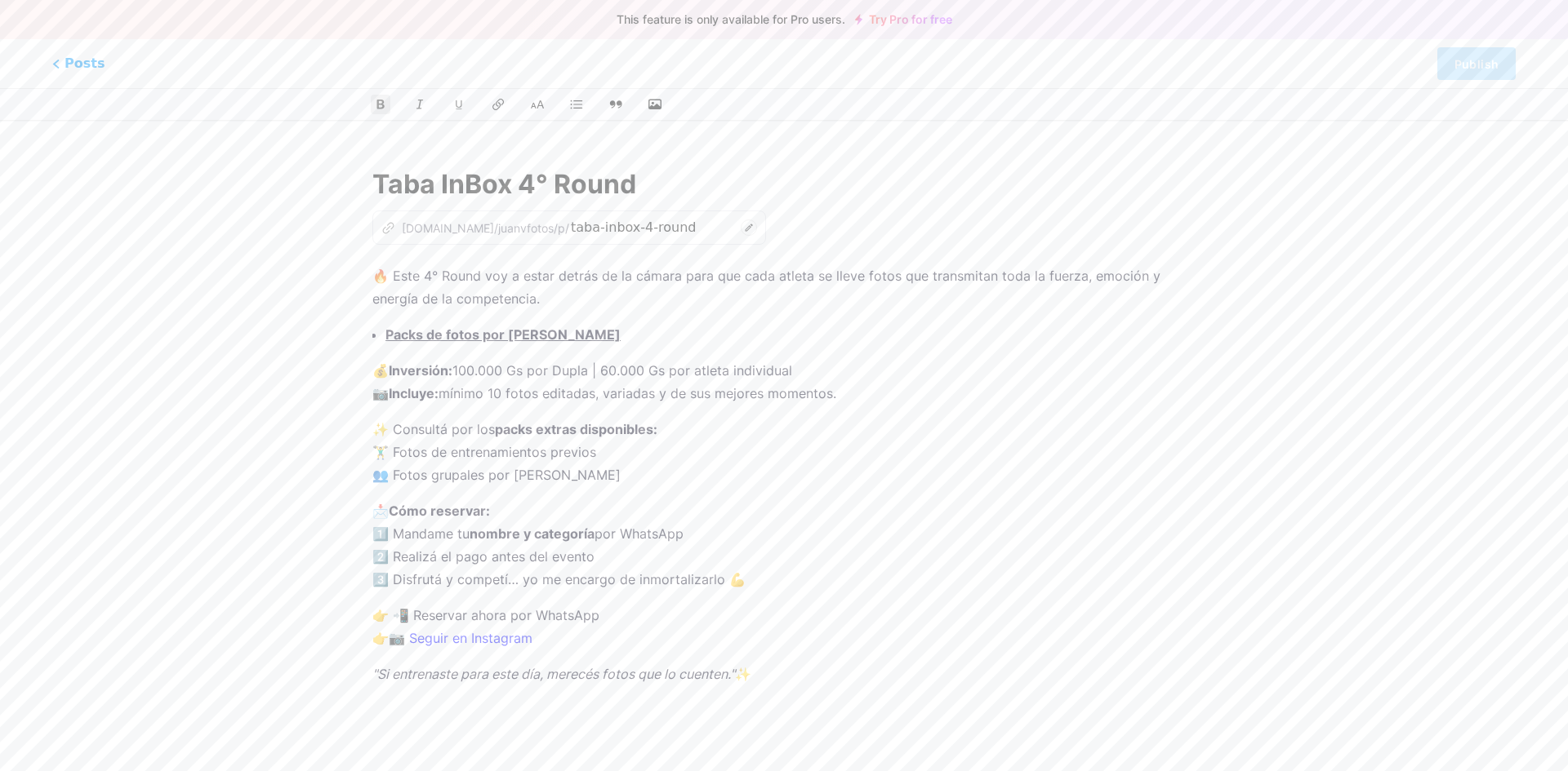
click at [408, 434] on p "✨ Consultá por los packs extras disponibles: 🏋️‍♂️ Fotos de entrenamientos prev…" at bounding box center [784, 452] width 823 height 69
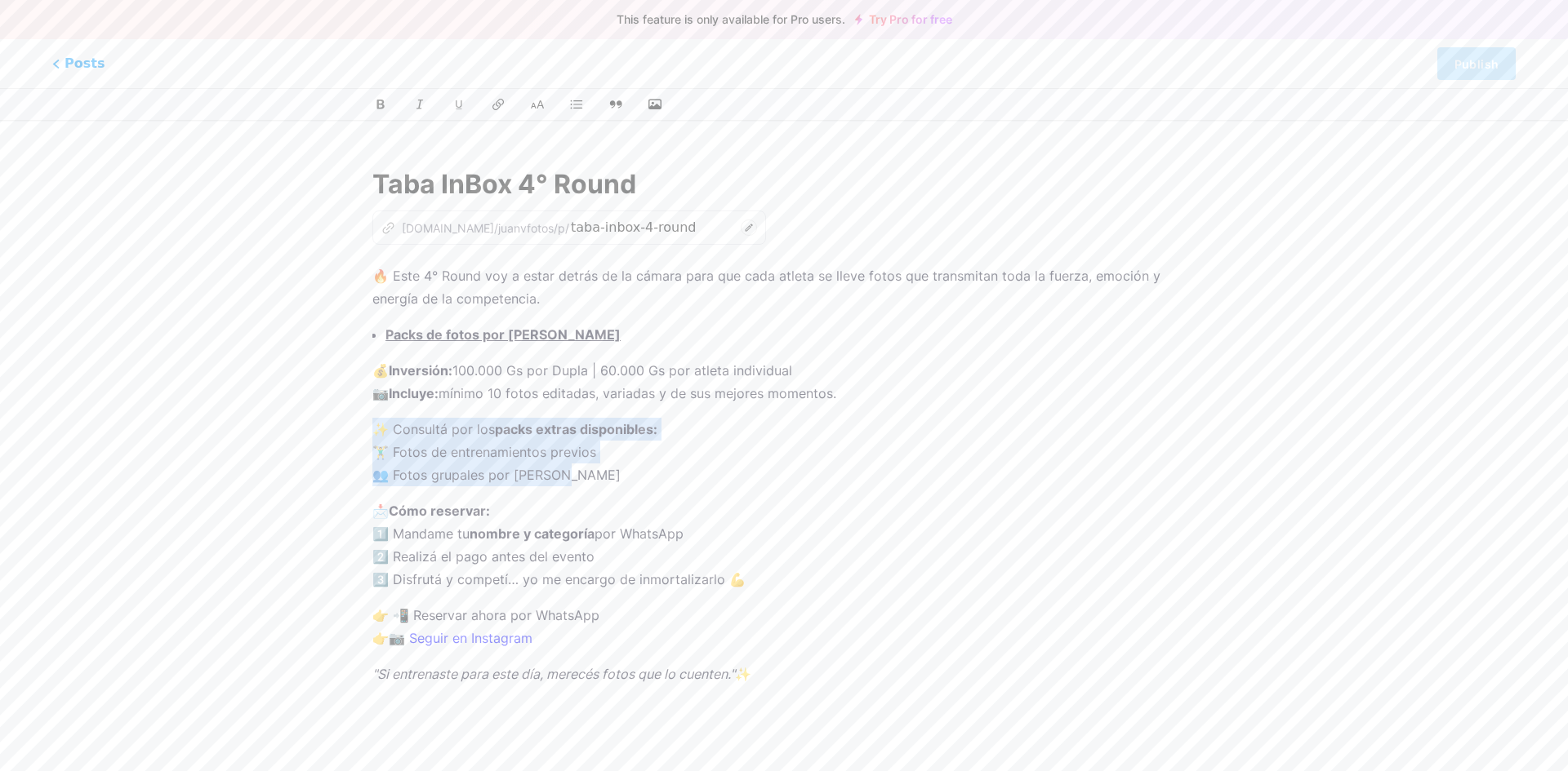
click at [408, 434] on p "✨ Consultá por los packs extras disponibles: 🏋️‍♂️ Fotos de entrenamientos prev…" at bounding box center [784, 452] width 823 height 69
click at [408, 427] on p "✨ Consultá por los packs extras disponibles: 🏋️‍♂️ Fotos de entrenamientos prev…" at bounding box center [784, 452] width 823 height 69
drag, startPoint x: 399, startPoint y: 431, endPoint x: 509, endPoint y: 432, distance: 110.0
click at [509, 432] on p "✨ Consultá por los packs extras disponibles: 🏋️‍♂️ Fotos de entrenamientos prev…" at bounding box center [784, 452] width 823 height 69
click at [381, 110] on button at bounding box center [381, 104] width 25 height 25
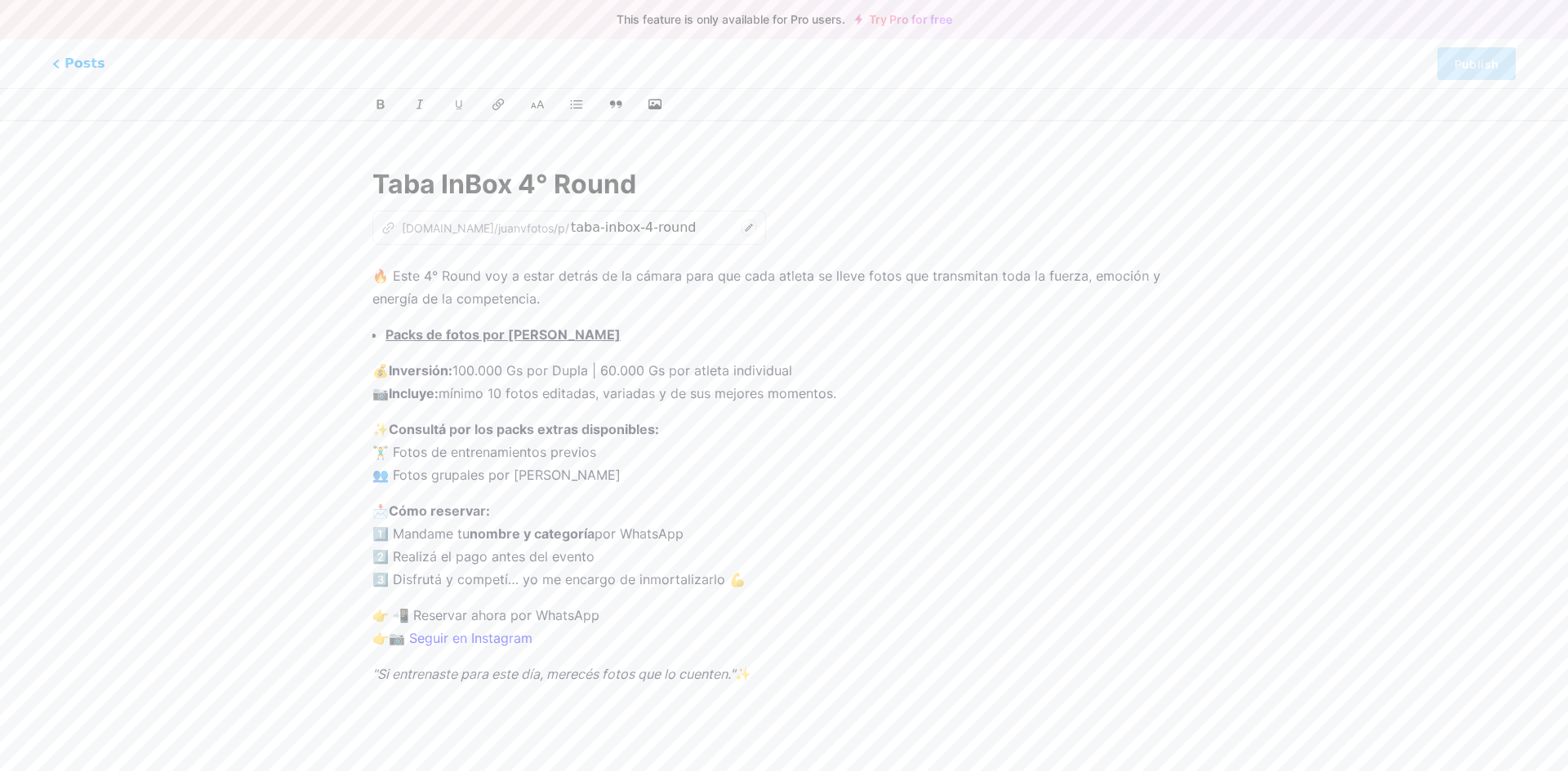
click at [586, 444] on p "✨ Consultá por los packs extras disponibles: 🏋️‍♂️ Fotos de entrenamientos prev…" at bounding box center [784, 452] width 823 height 69
click at [618, 546] on p "📩 Cómo reservar: 1️⃣ Mandame tu nombre y categoría por WhatsApp 2️⃣ Realizá el …" at bounding box center [784, 545] width 823 height 91
click at [665, 584] on p "📩 Cómo reservar: 1️⃣ Mandame tu nombre y categoría por WhatsApp 2️⃣ Realizá el …" at bounding box center [784, 545] width 823 height 91
click at [483, 642] on link "📷 Seguir en Instagram" at bounding box center [460, 638] width 144 height 16
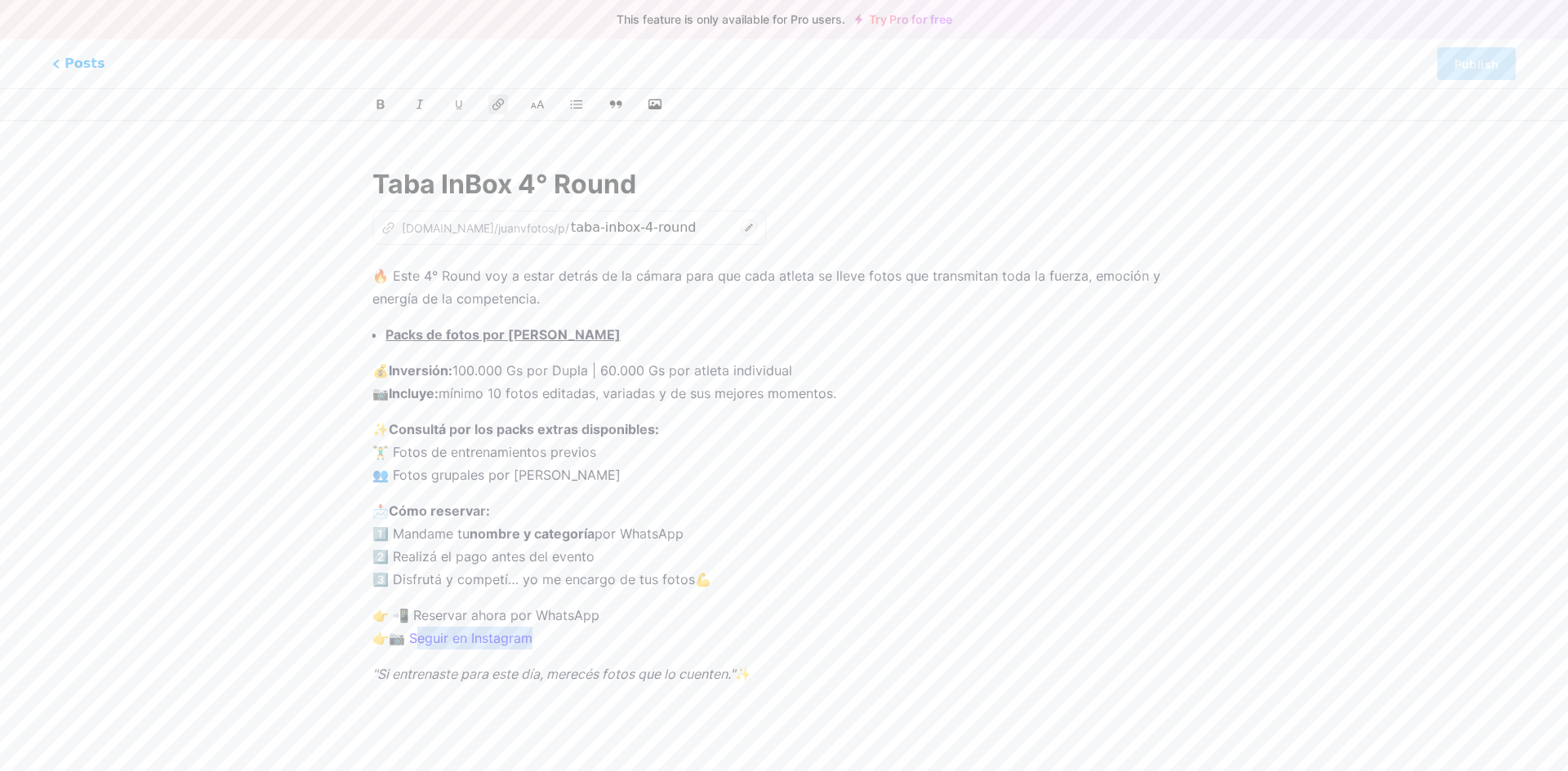
drag, startPoint x: 556, startPoint y: 639, endPoint x: 421, endPoint y: 640, distance: 135.0
click at [421, 640] on p "👉 📲 Reservar ahora por WhatsApp 👉 📷 Seguir en Instagram" at bounding box center [784, 626] width 823 height 46
click at [635, 674] on em ""Si entrenaste para este día, merecés fotos que lo cuenten."" at bounding box center [553, 674] width 362 height 16
click at [666, 507] on p "📩 Cómo reservar: 1️⃣ Mandame tu nombre y categoría por WhatsApp 2️⃣ Realizá el …" at bounding box center [784, 545] width 823 height 91
click at [890, 21] on link "Try Pro for free" at bounding box center [903, 19] width 97 height 13
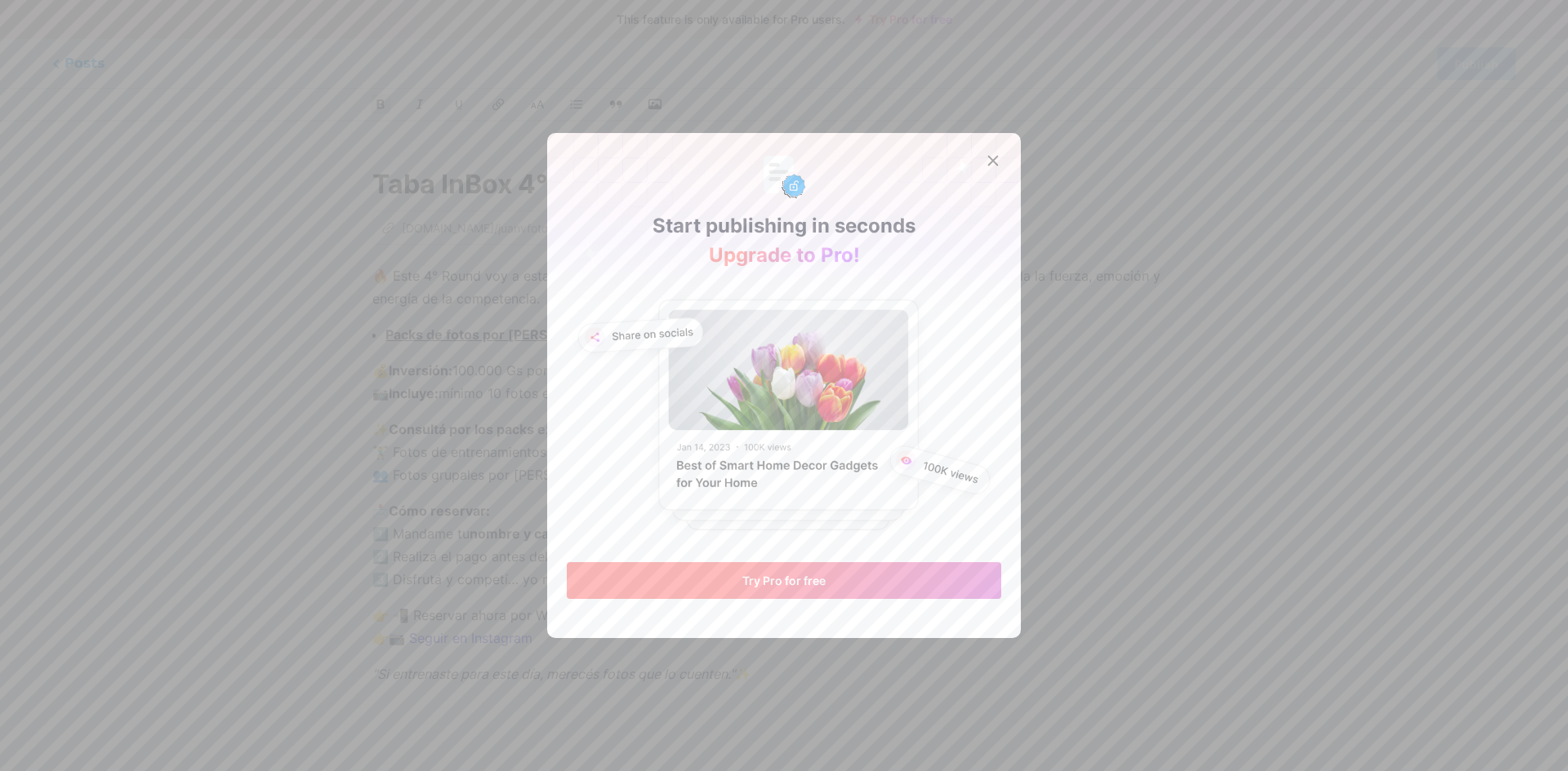
click at [812, 575] on span "Try Pro for free" at bounding box center [783, 580] width 83 height 14
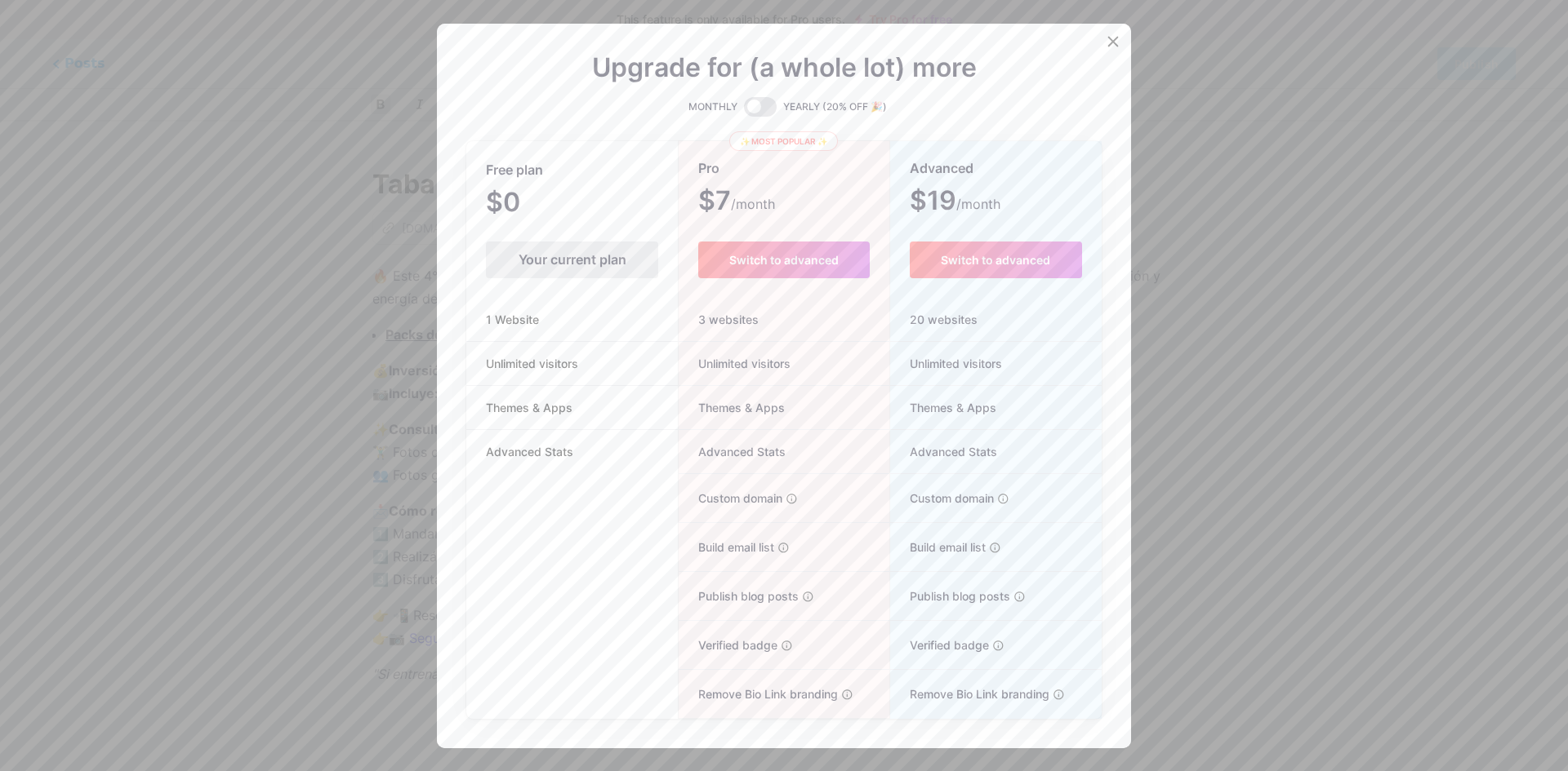
click at [560, 257] on div "Your current plan" at bounding box center [572, 260] width 172 height 37
click at [746, 113] on span at bounding box center [760, 106] width 33 height 19
click at [744, 111] on input "checkbox" at bounding box center [744, 111] width 0 height 0
click at [566, 277] on div "Your current plan" at bounding box center [572, 260] width 172 height 37
click at [1112, 46] on icon at bounding box center [1112, 41] width 13 height 13
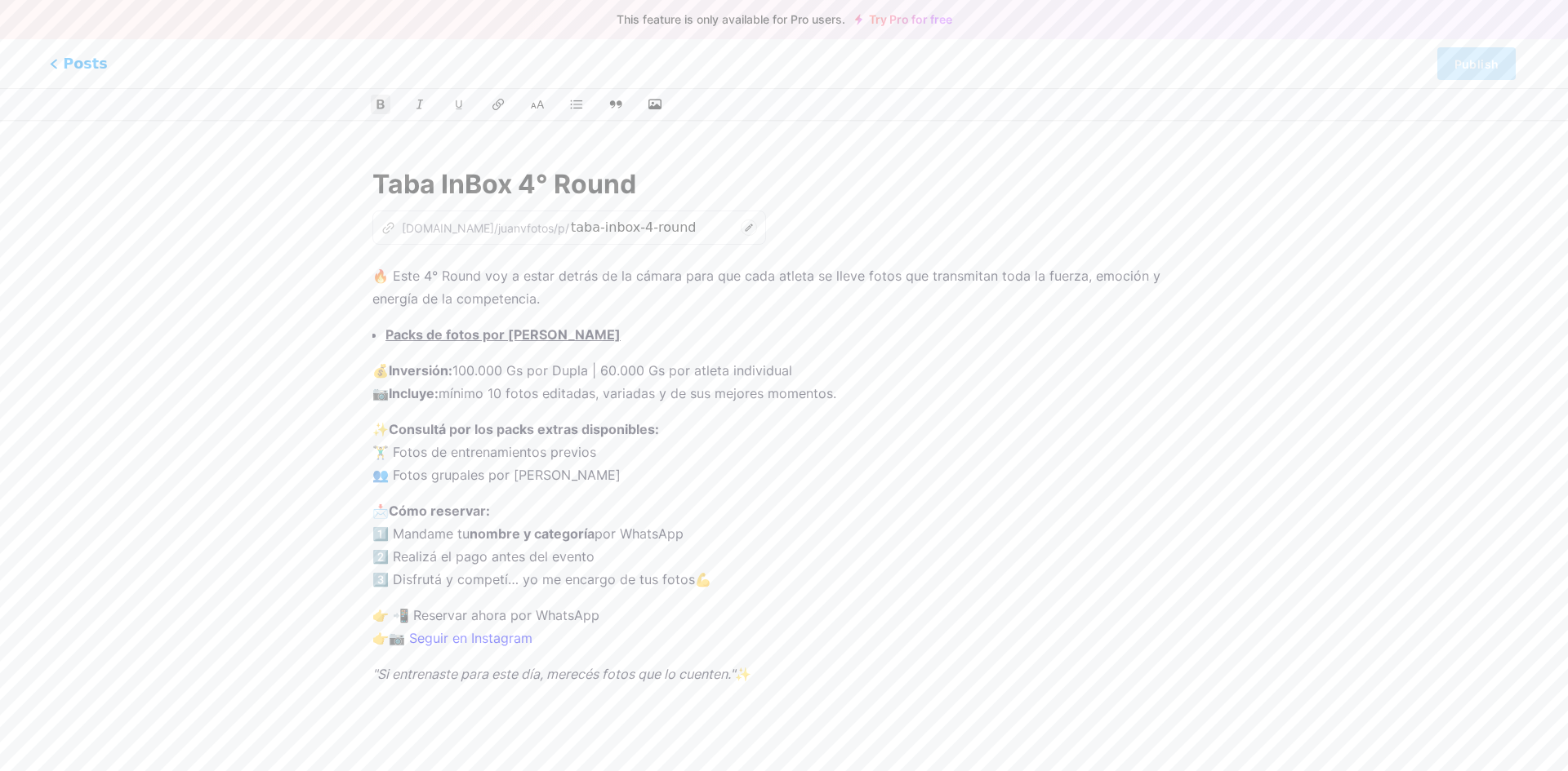
click at [66, 63] on span "Posts" at bounding box center [78, 63] width 58 height 21
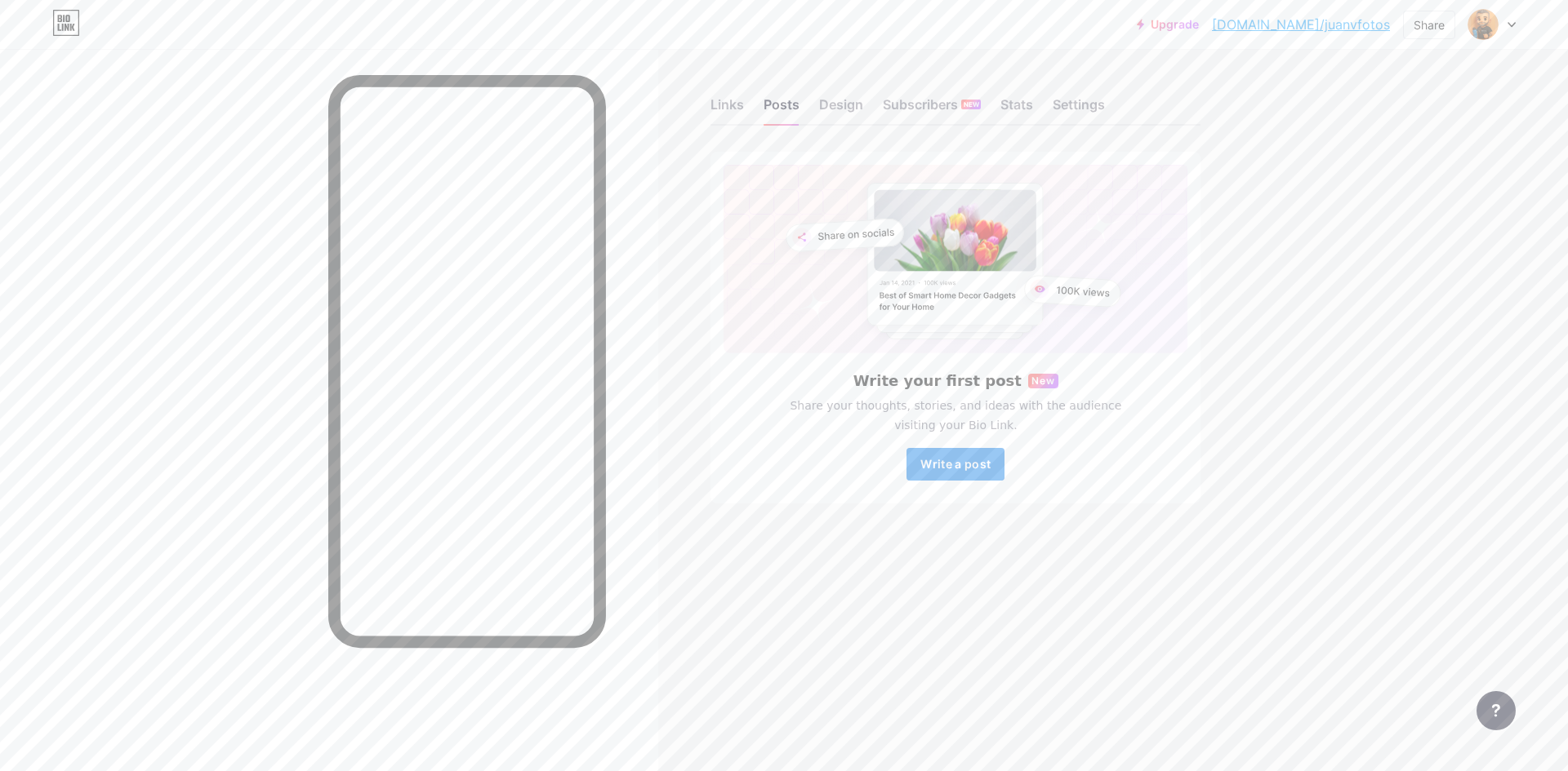
click at [963, 456] on button "Write a post" at bounding box center [955, 465] width 98 height 33
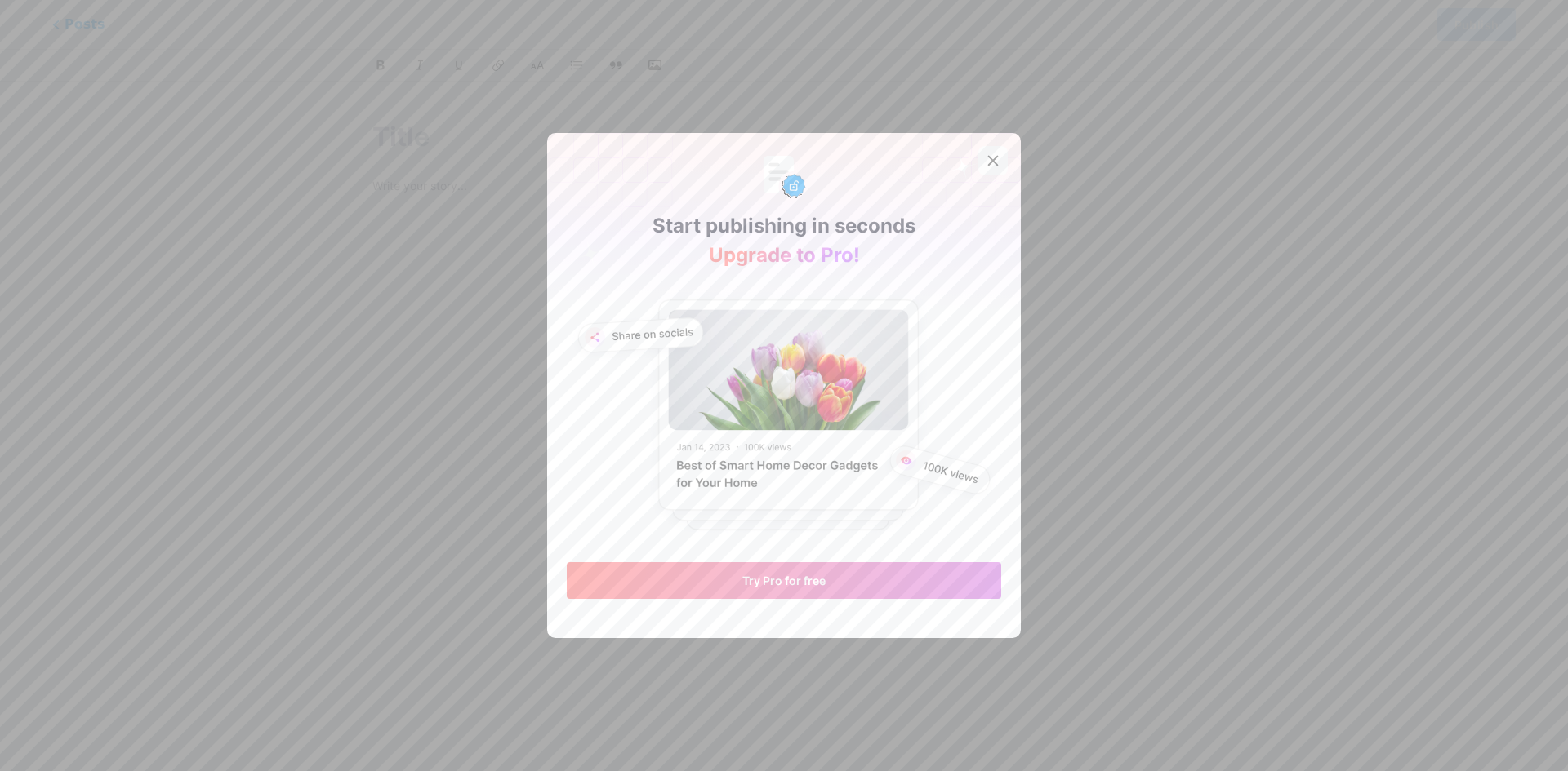
click at [997, 162] on div at bounding box center [993, 161] width 29 height 29
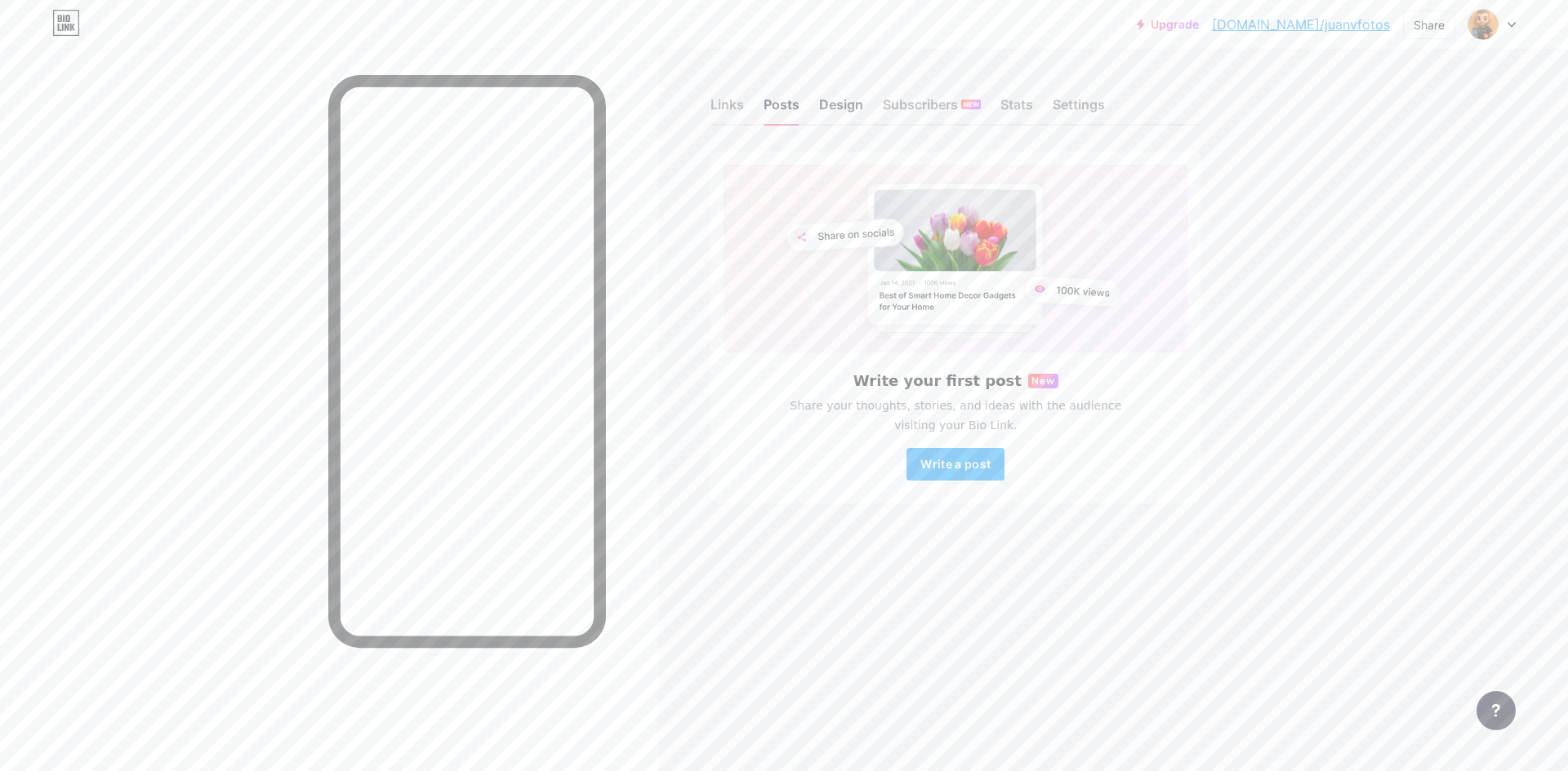
click at [826, 105] on div "Design" at bounding box center [841, 110] width 44 height 29
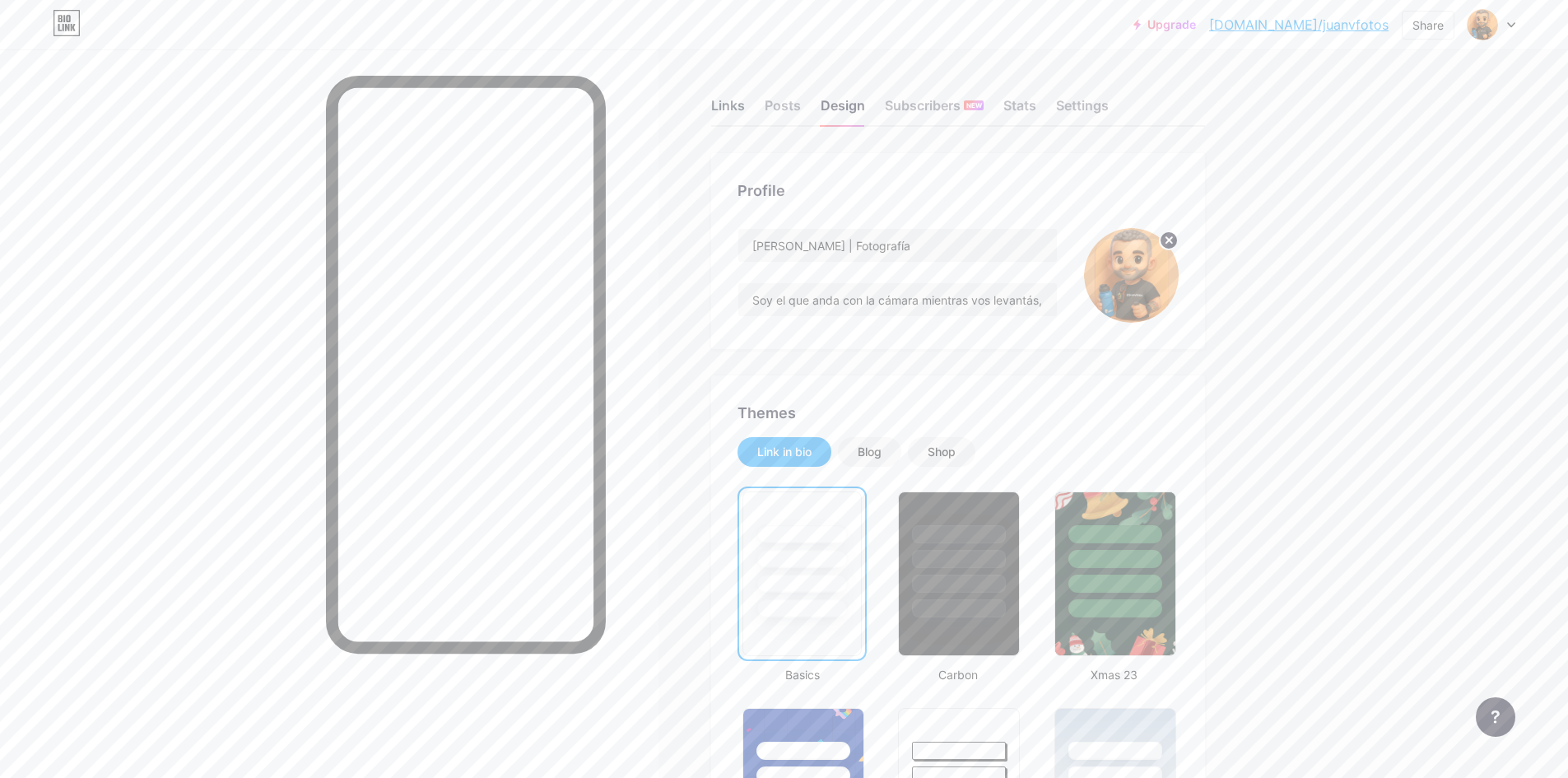
click at [740, 103] on div "Links" at bounding box center [728, 111] width 34 height 30
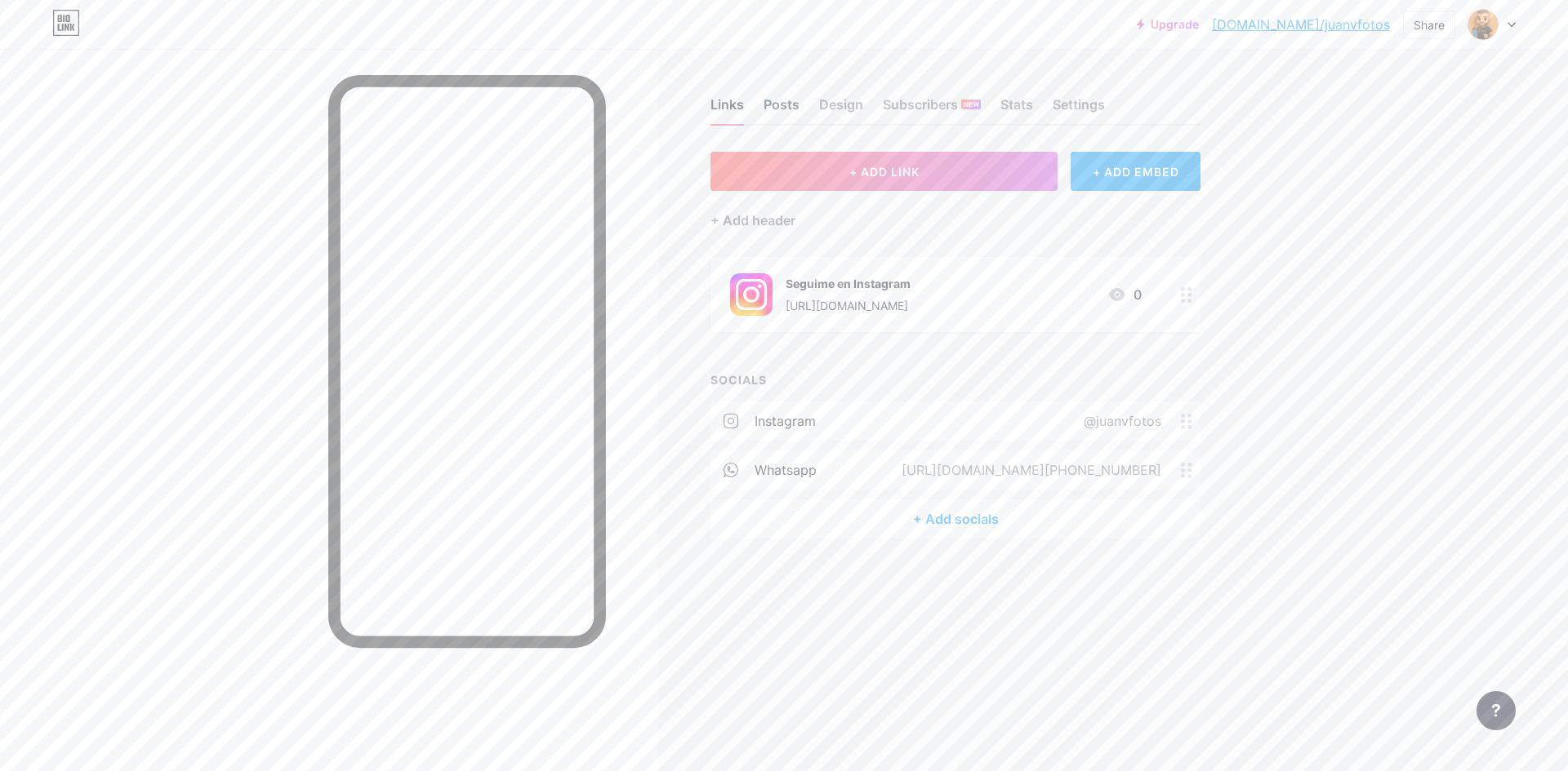
click at [765, 106] on div "Posts" at bounding box center [781, 110] width 36 height 29
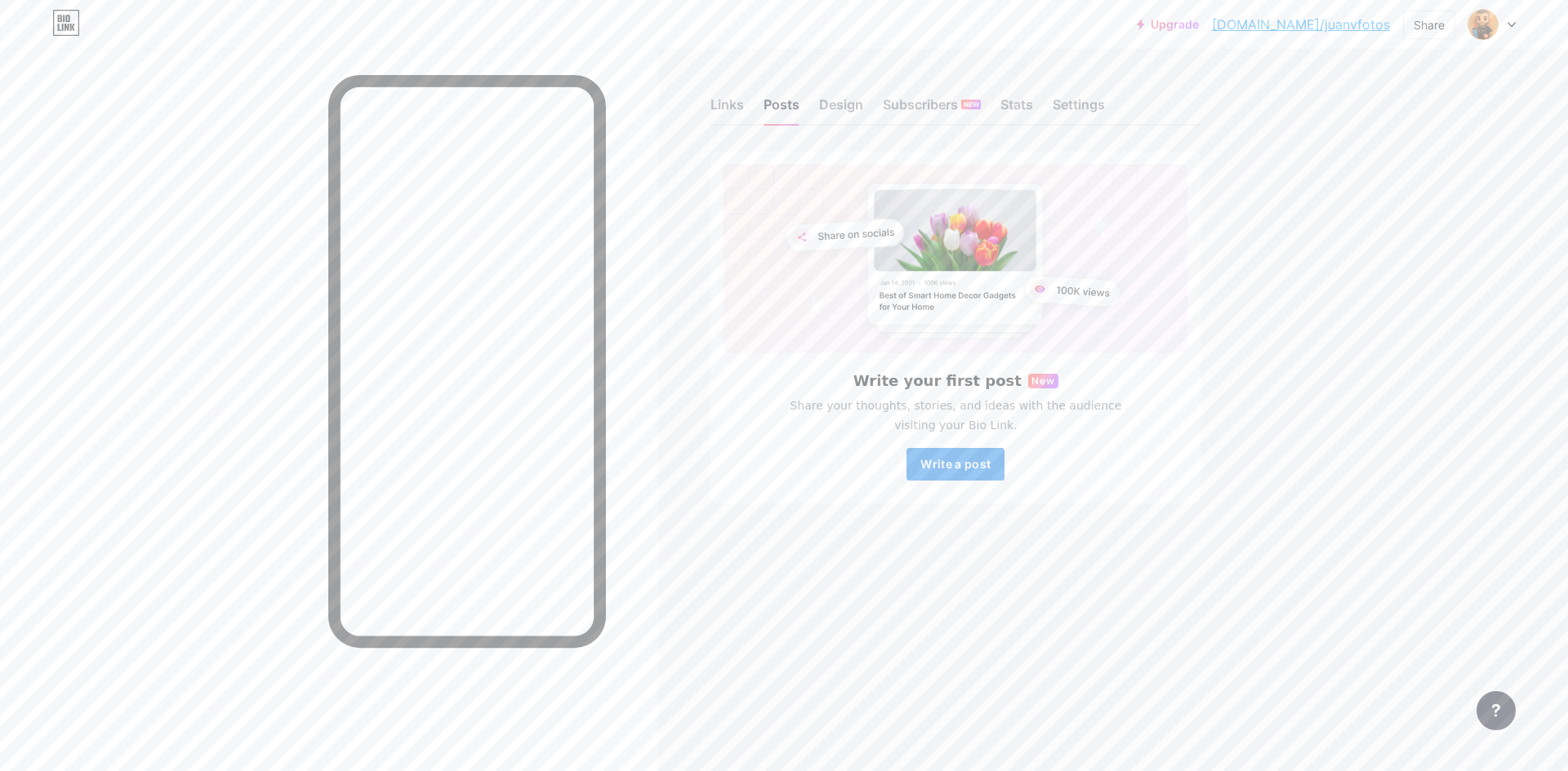
click at [961, 464] on span "Write a post" at bounding box center [955, 464] width 70 height 14
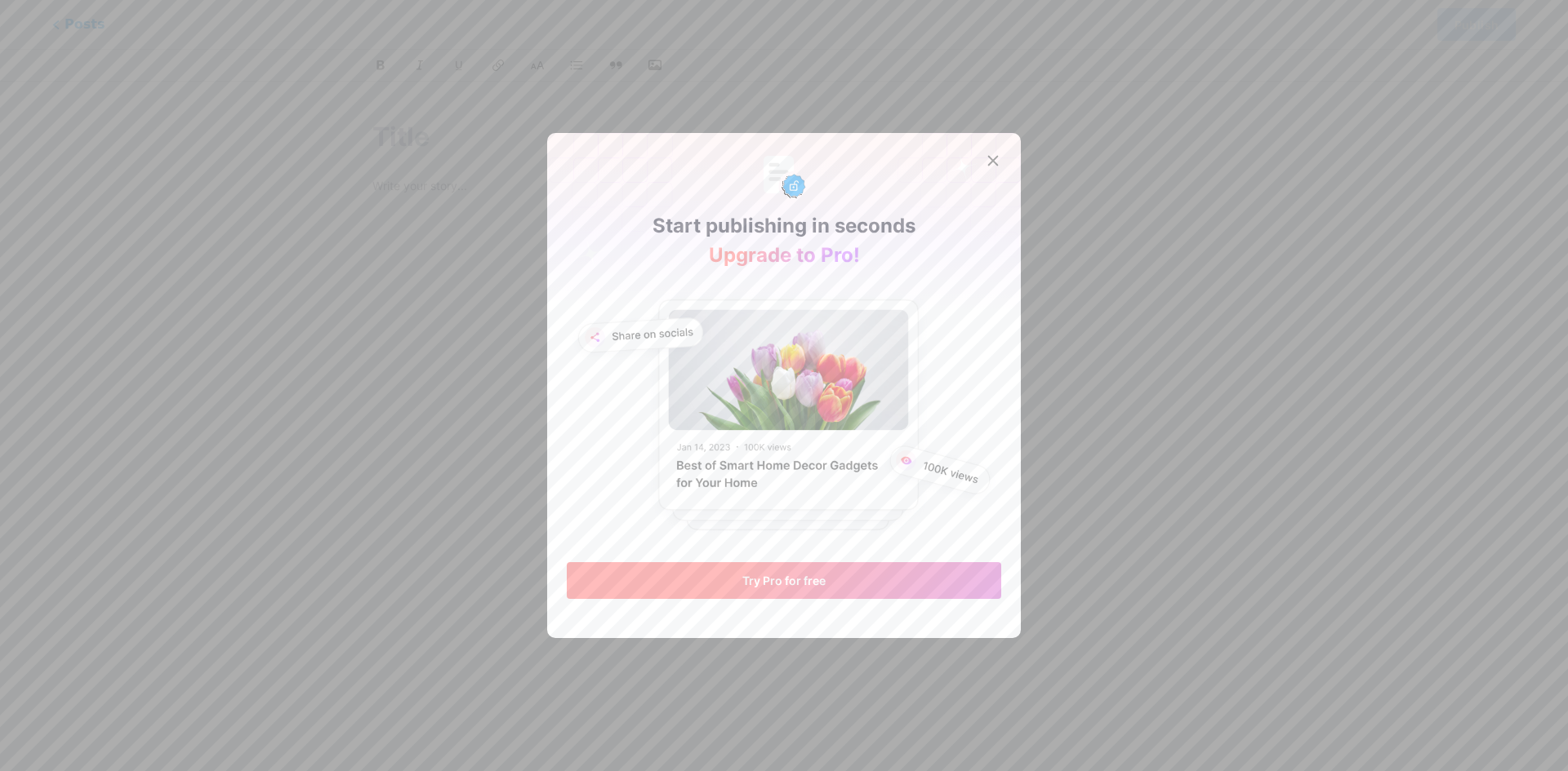
click at [849, 576] on button "Try Pro for free" at bounding box center [783, 581] width 435 height 37
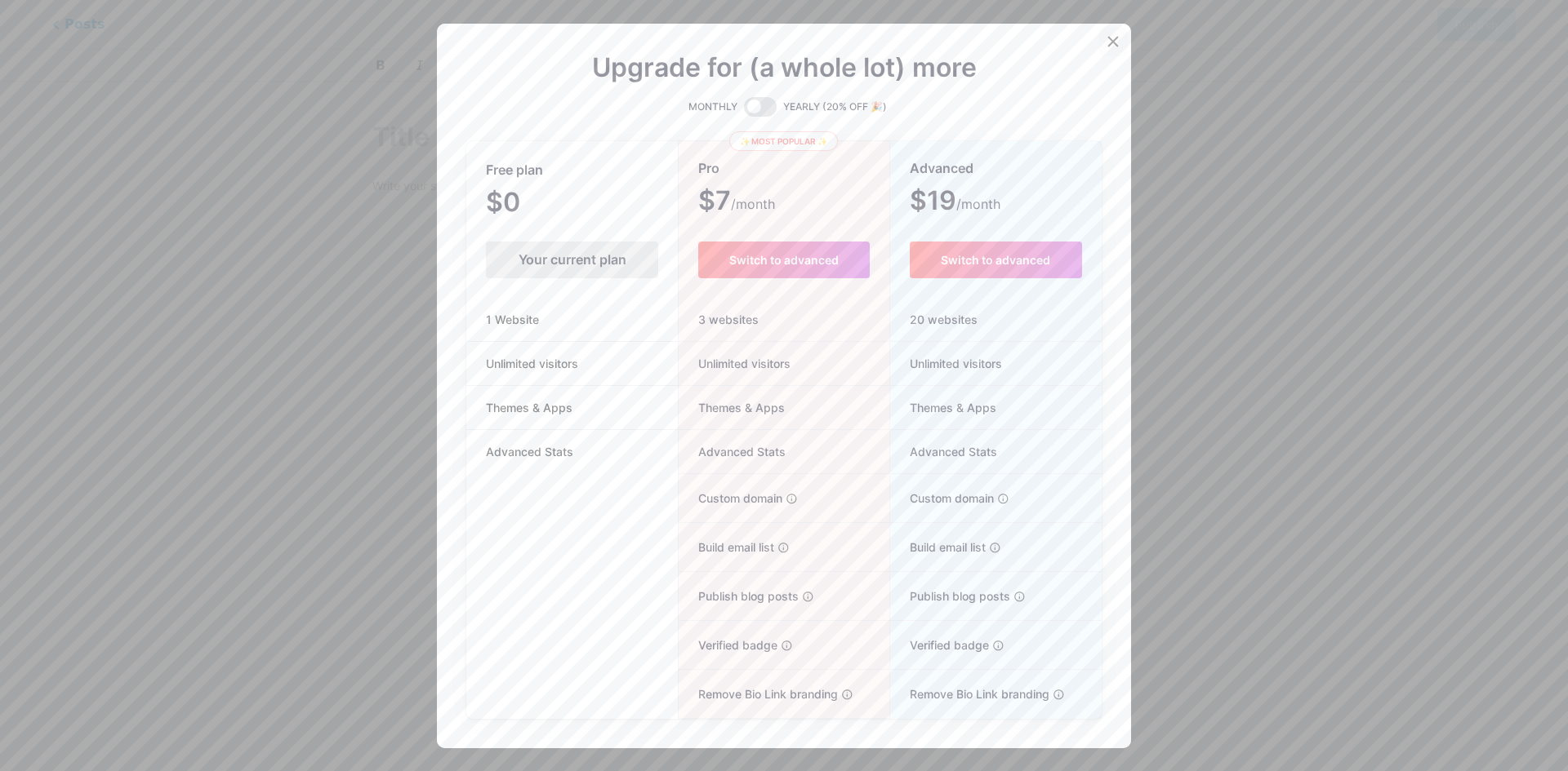
click at [1105, 48] on div at bounding box center [1112, 41] width 29 height 29
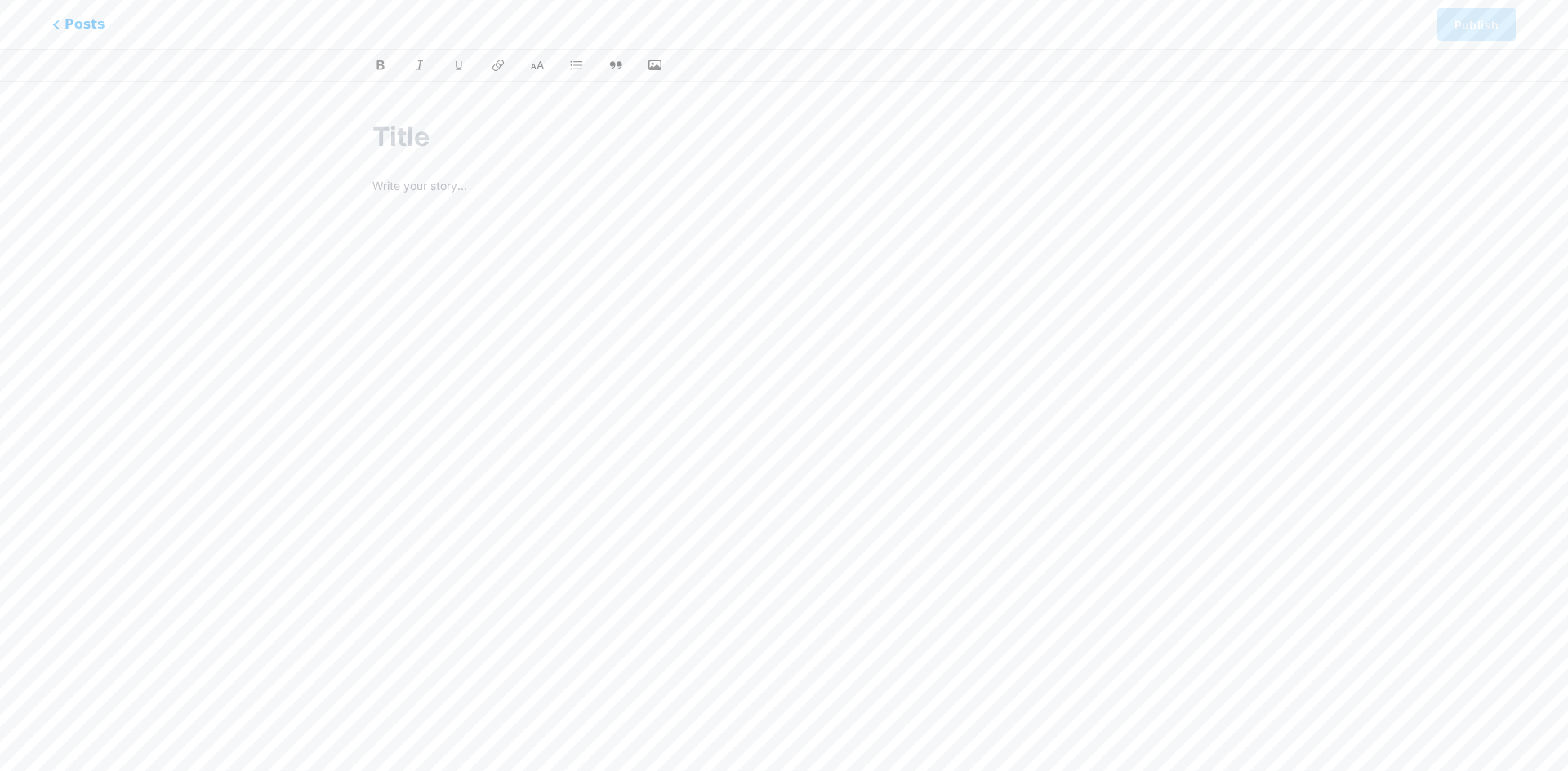
click at [589, 157] on div at bounding box center [784, 354] width 869 height 513
click at [435, 133] on input "text" at bounding box center [784, 137] width 823 height 39
click at [431, 187] on p at bounding box center [784, 187] width 823 height 23
click at [449, 247] on div "d" at bounding box center [784, 380] width 823 height 408
click at [455, 132] on input "text" at bounding box center [784, 137] width 823 height 39
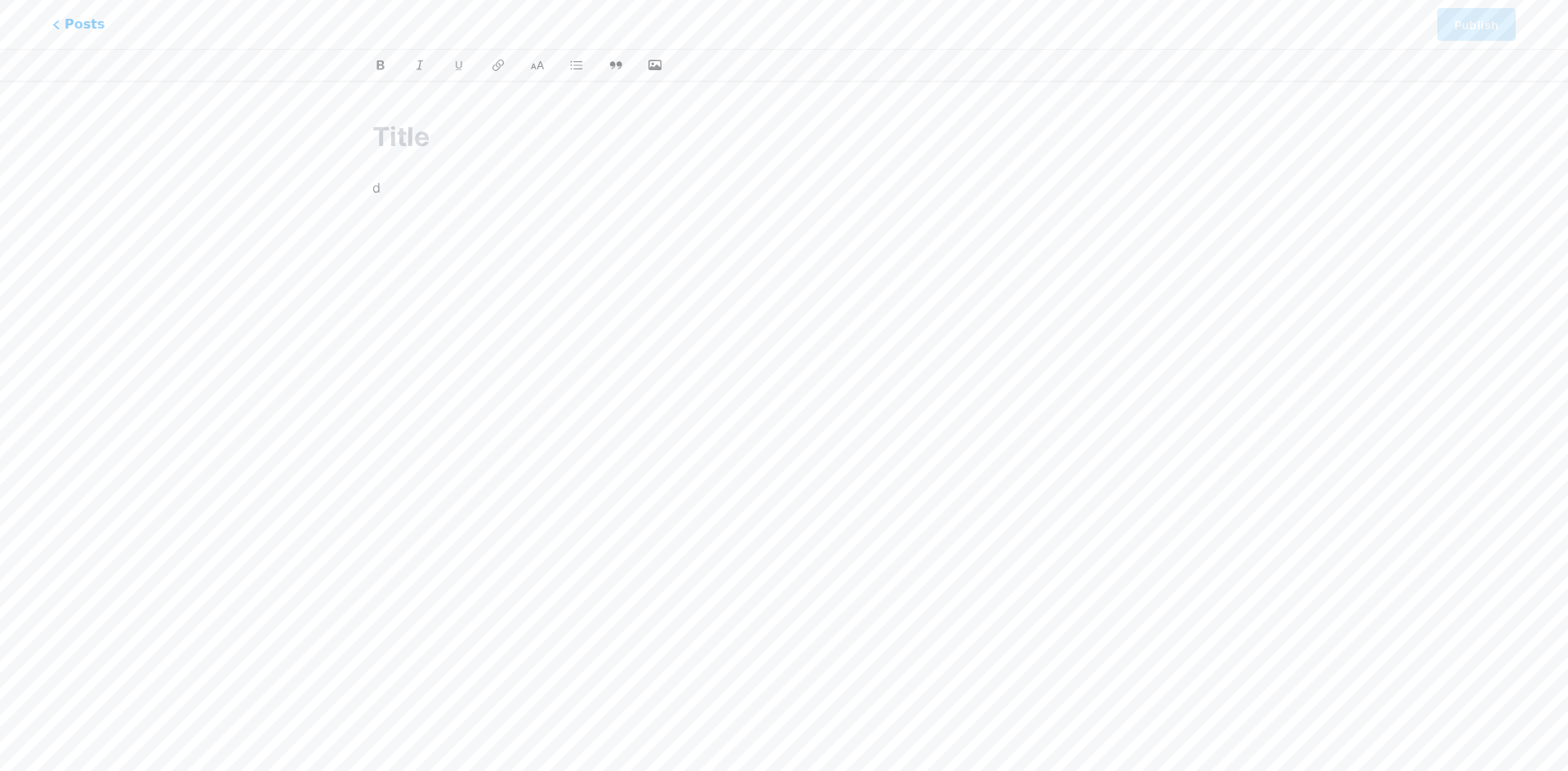
click at [450, 200] on div "d" at bounding box center [784, 380] width 823 height 408
click at [434, 148] on input "text" at bounding box center [784, 137] width 823 height 39
type input "s"
click at [456, 162] on div "s d" at bounding box center [784, 354] width 869 height 513
click at [454, 234] on p "d" at bounding box center [784, 228] width 823 height 23
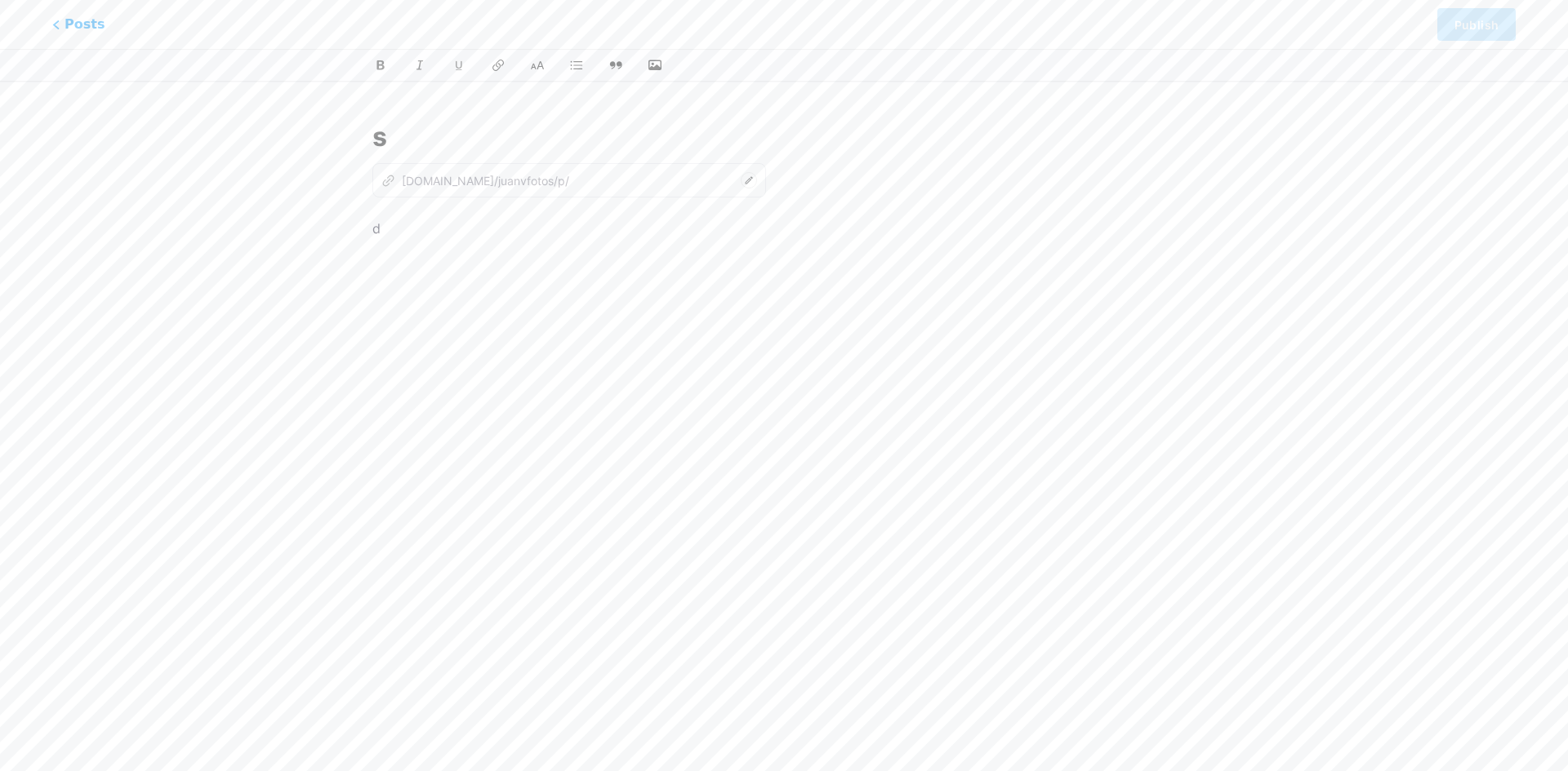
type input "s"
click at [456, 181] on div "z [DOMAIN_NAME]/juanvfotos/p/" at bounding box center [475, 180] width 188 height 17
click at [467, 254] on div "d" at bounding box center [784, 421] width 823 height 408
click at [81, 16] on span "Posts" at bounding box center [78, 24] width 58 height 21
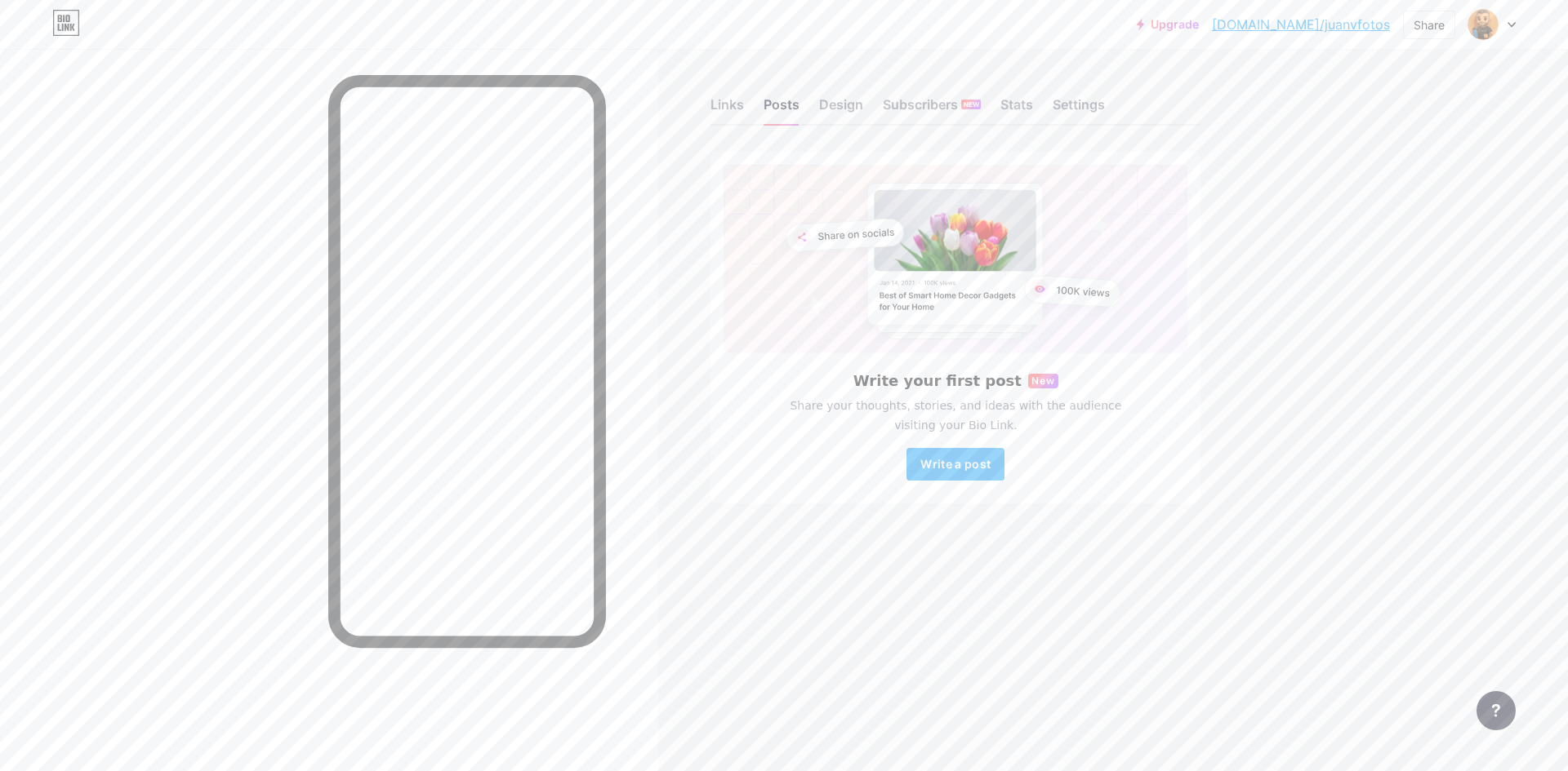
click at [1509, 20] on div at bounding box center [1492, 25] width 48 height 29
click at [1372, 186] on link "Account settings" at bounding box center [1412, 186] width 202 height 44
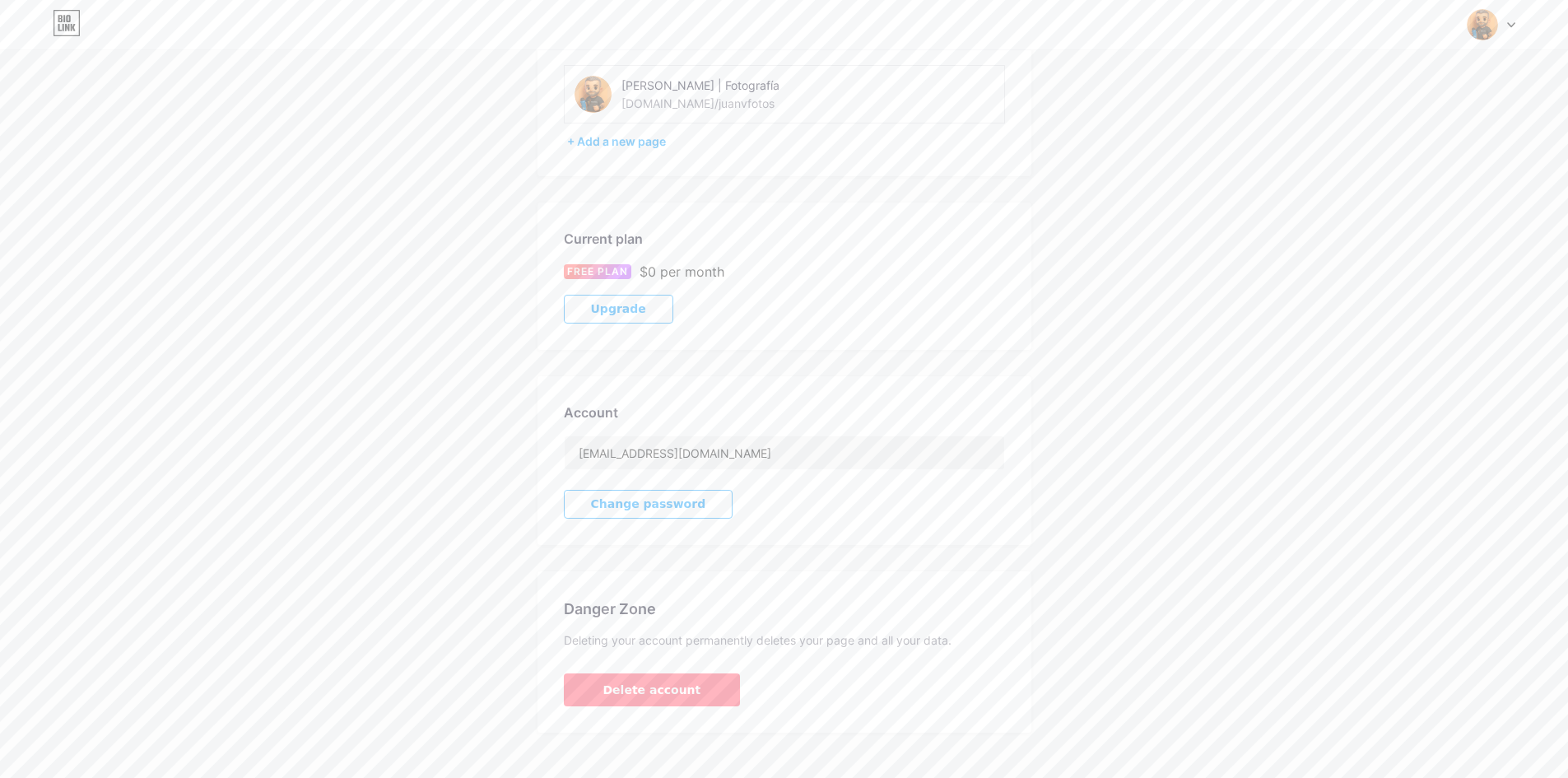
scroll to position [140, 0]
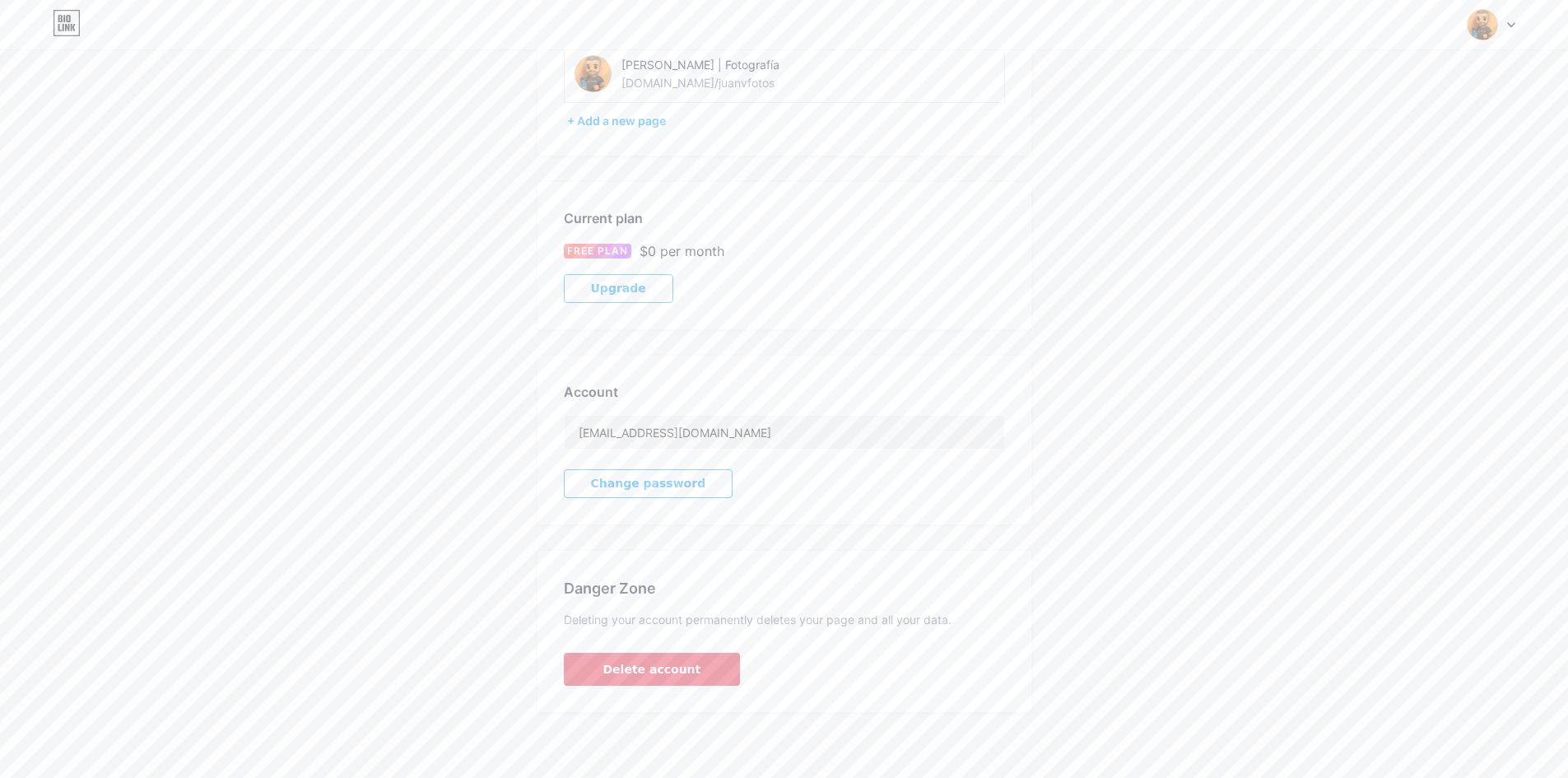
click at [632, 655] on button "Delete account" at bounding box center [652, 670] width 177 height 33
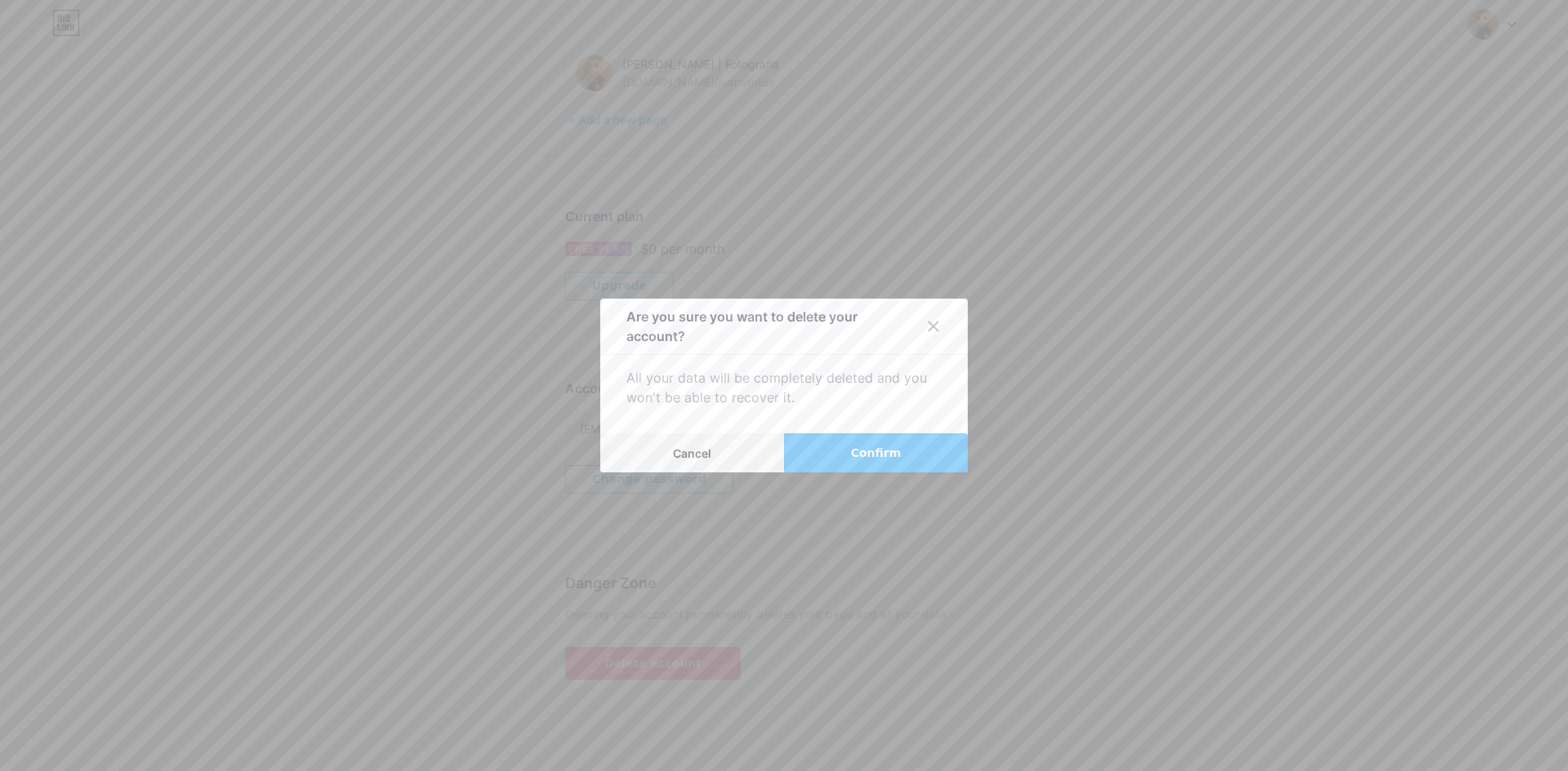
click at [831, 454] on button "Confirm" at bounding box center [875, 453] width 184 height 39
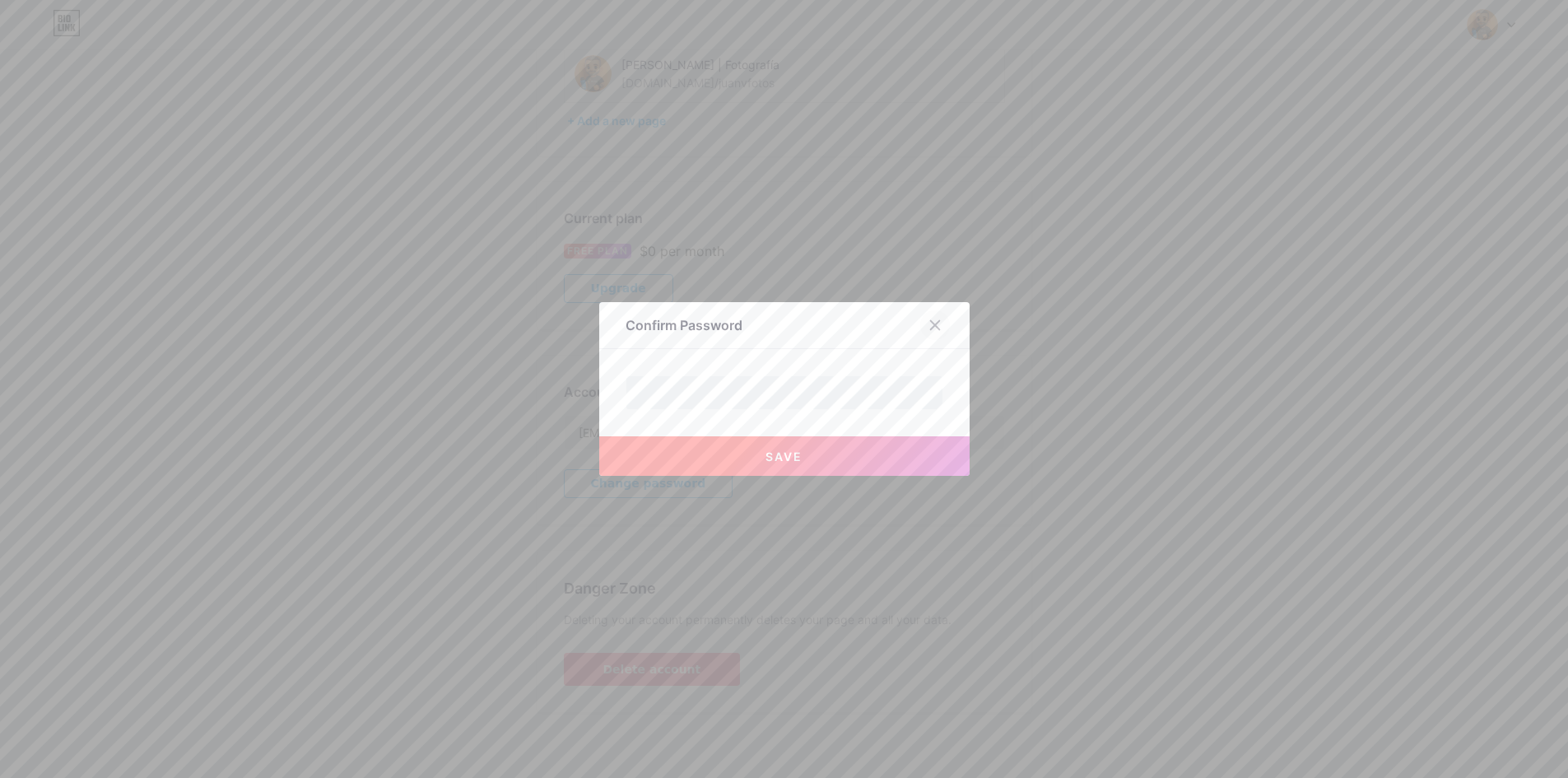
click at [939, 324] on icon at bounding box center [935, 325] width 13 height 13
